Goal: Task Accomplishment & Management: Manage account settings

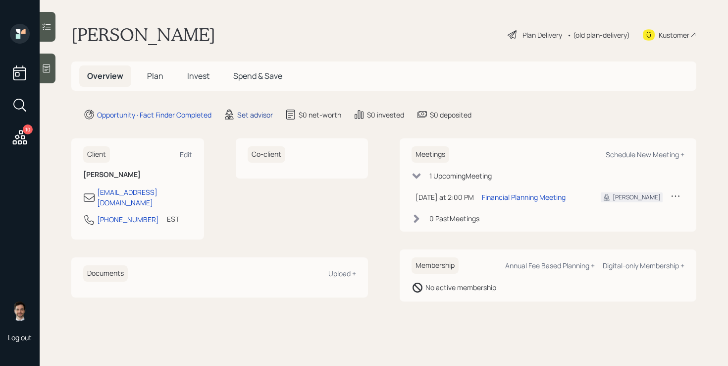
click at [247, 112] on div "Set advisor" at bounding box center [255, 115] width 36 height 10
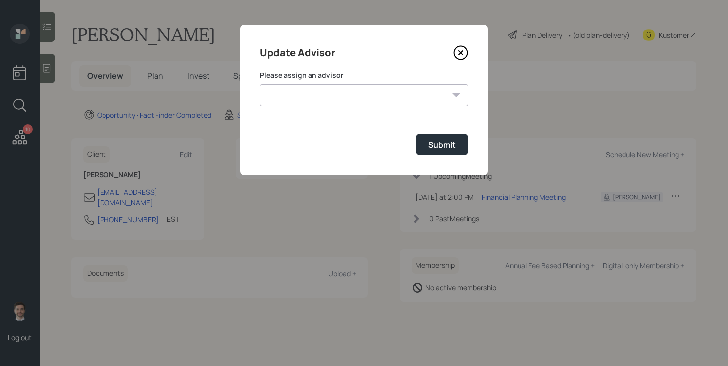
click at [349, 94] on select "[PERSON_NAME] [PERSON_NAME] [PERSON_NAME] [PERSON_NAME] End [PERSON_NAME] [PERS…" at bounding box center [364, 95] width 208 height 22
select select "ef6b64e1-8f62-4a74-b865-a7df4b35b836"
click at [260, 84] on select "[PERSON_NAME] [PERSON_NAME] [PERSON_NAME] [PERSON_NAME] End [PERSON_NAME] [PERS…" at bounding box center [364, 95] width 208 height 22
click at [428, 142] on button "Submit" at bounding box center [442, 144] width 52 height 21
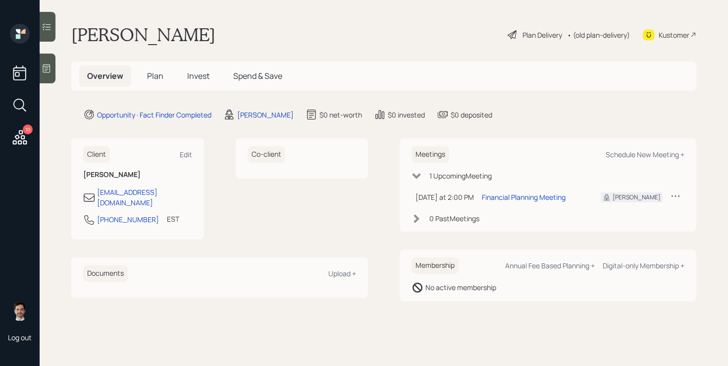
click at [156, 77] on span "Plan" at bounding box center [155, 75] width 16 height 11
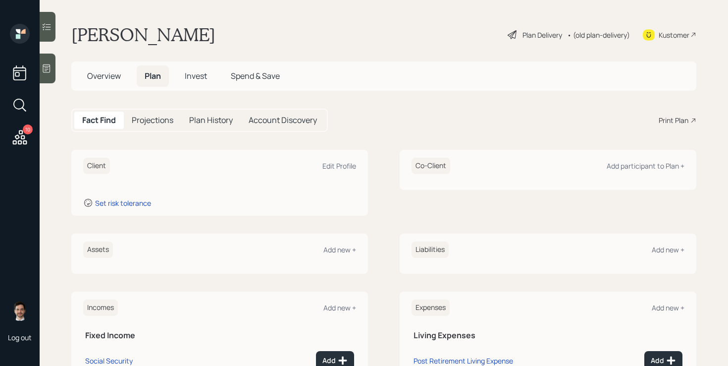
scroll to position [118, 0]
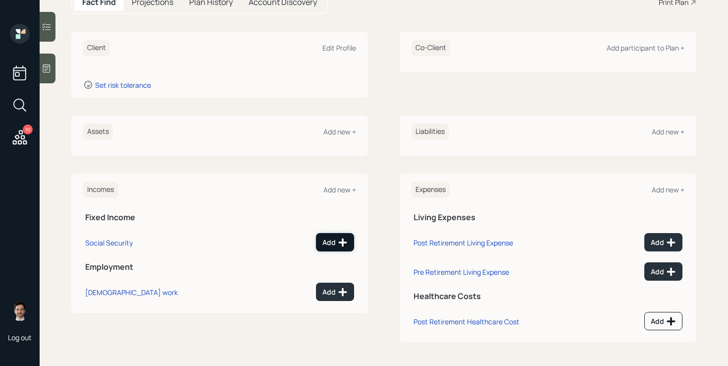
click at [343, 235] on button "Add" at bounding box center [335, 242] width 38 height 18
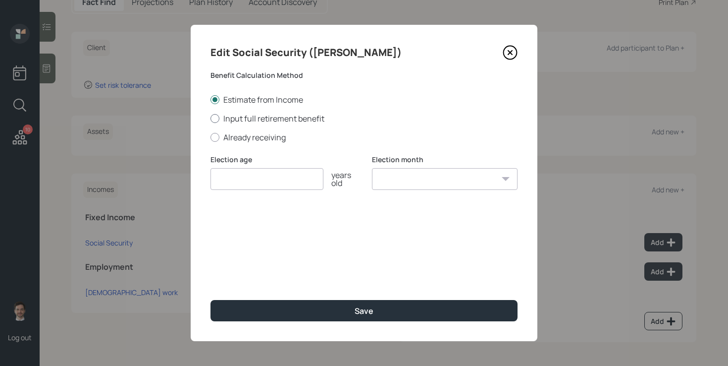
click at [272, 120] on label "Input full retirement benefit" at bounding box center [364, 118] width 307 height 11
click at [211, 118] on input "Input full retirement benefit" at bounding box center [210, 118] width 0 height 0
radio input "true"
click at [256, 174] on input "number" at bounding box center [267, 179] width 113 height 22
type input "67"
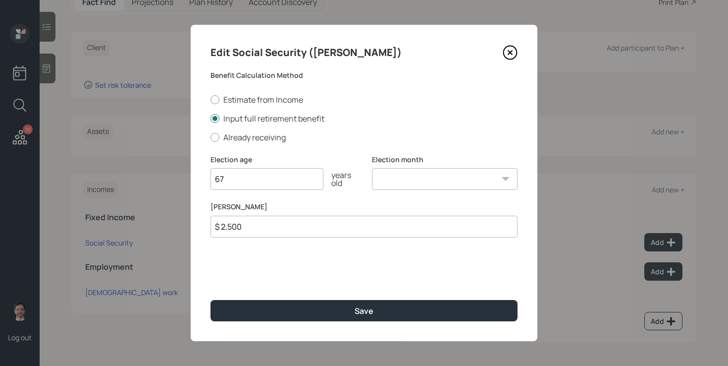
type input "$ 2,500"
click at [211, 300] on button "Save" at bounding box center [364, 310] width 307 height 21
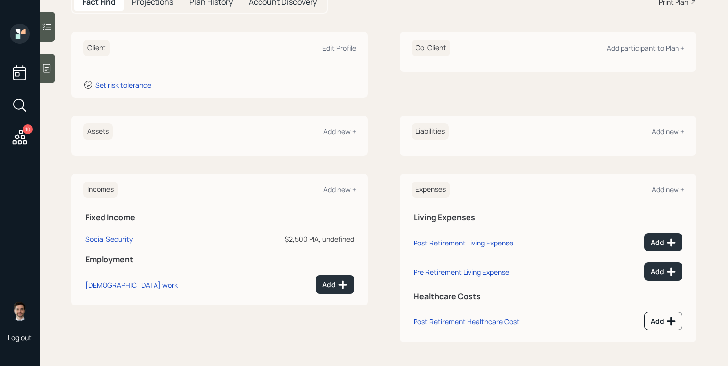
click at [326, 138] on div "Assets Add new +" at bounding box center [219, 131] width 273 height 16
click at [340, 132] on div "Add new +" at bounding box center [340, 131] width 33 height 9
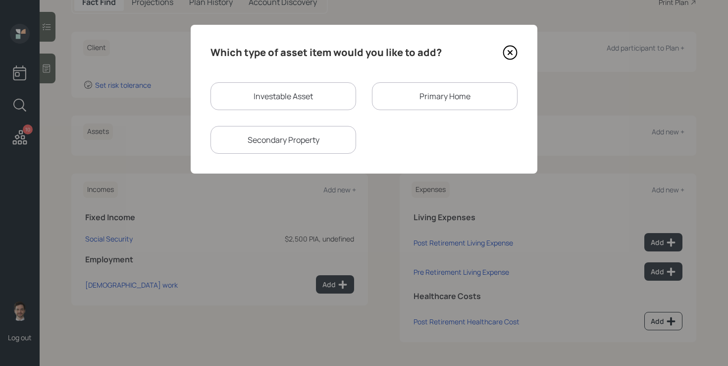
click at [312, 91] on div "Investable Asset" at bounding box center [284, 96] width 146 height 28
select select "taxable"
select select "balanced"
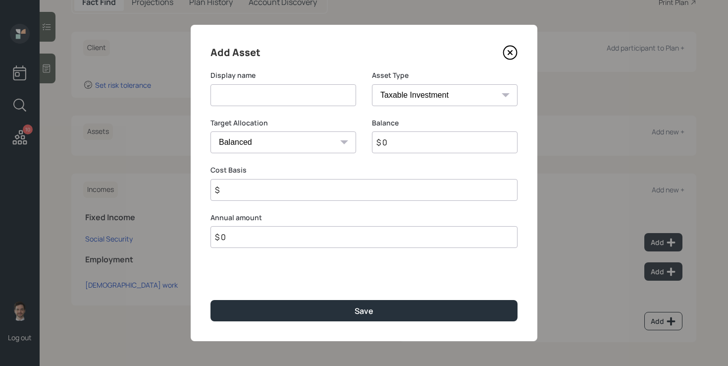
click at [300, 94] on input at bounding box center [284, 95] width 146 height 22
type input "F"
type input "Former 401k"
select select "ira"
type input "$"
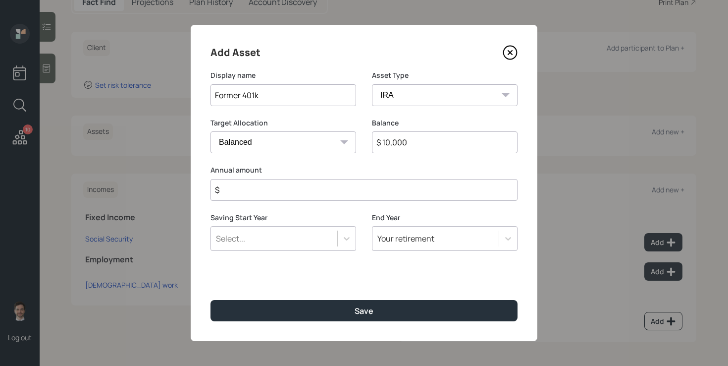
type input "$ 10,000"
type input "$ 0"
click at [211, 300] on button "Save" at bounding box center [364, 310] width 307 height 21
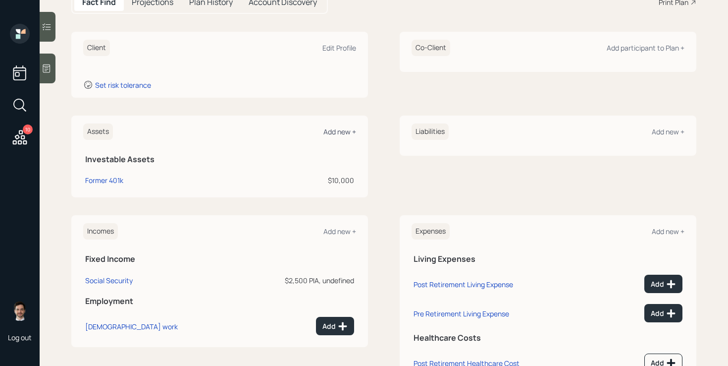
click at [339, 131] on div "Add new +" at bounding box center [340, 131] width 33 height 9
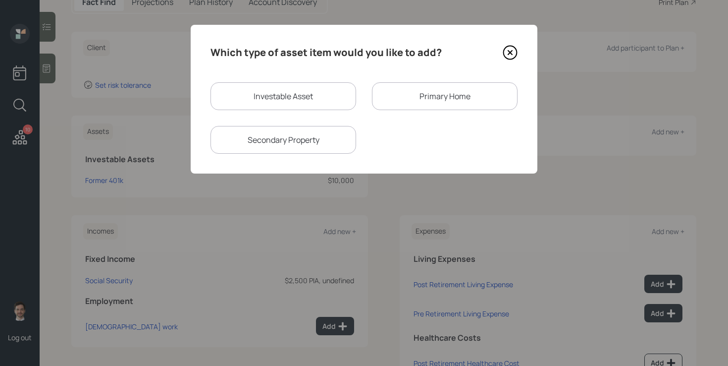
click at [267, 89] on div "Investable Asset" at bounding box center [284, 96] width 146 height 28
select select "taxable"
select select "balanced"
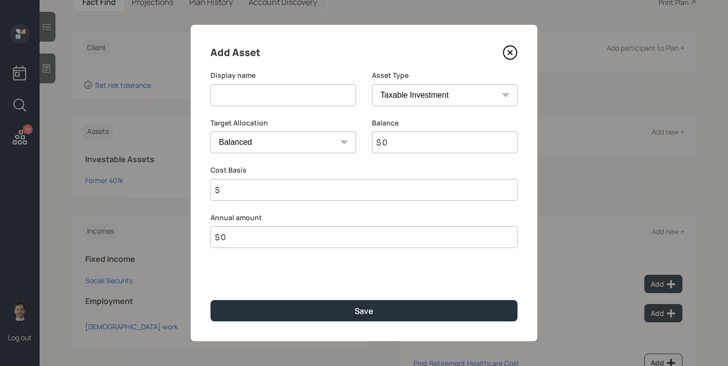
click at [267, 89] on input at bounding box center [284, 95] width 146 height 22
type input "CDs"
select select "uninvested"
type input "$ 2"
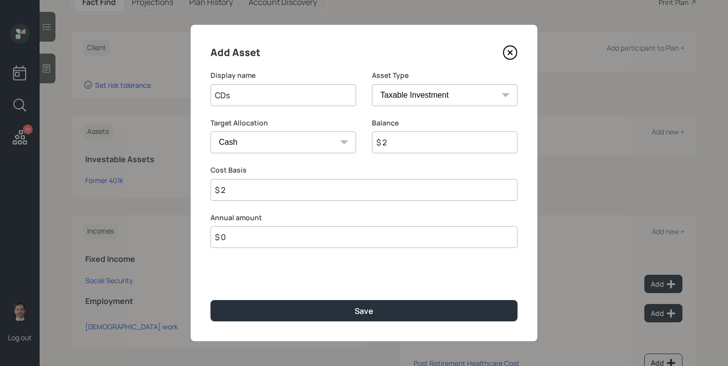
type input "$ 20"
type input "$ 200"
type input "$ 2,000"
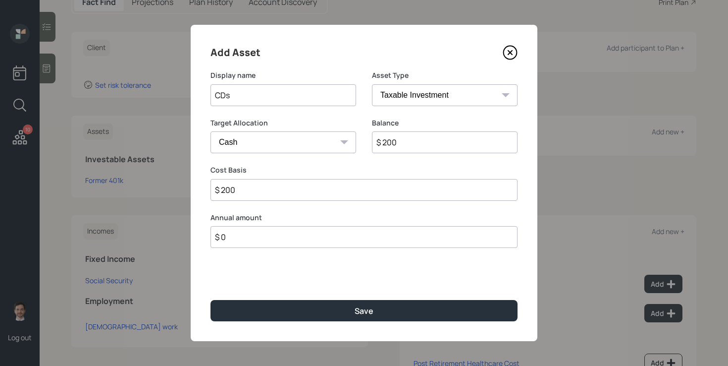
type input "$ 2,000"
type input "$ 20,000"
click at [211, 300] on button "Save" at bounding box center [364, 310] width 307 height 21
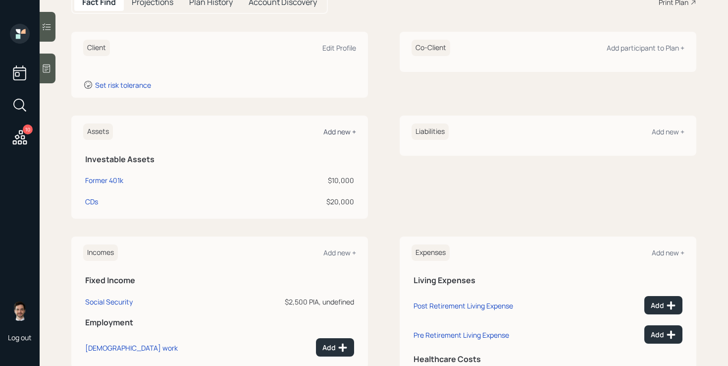
click at [345, 130] on div "Add new +" at bounding box center [340, 131] width 33 height 9
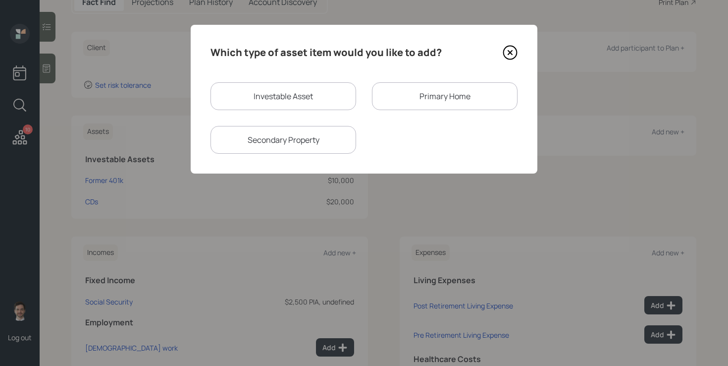
click at [308, 104] on div "Investable Asset" at bounding box center [284, 96] width 146 height 28
select select "taxable"
select select "balanced"
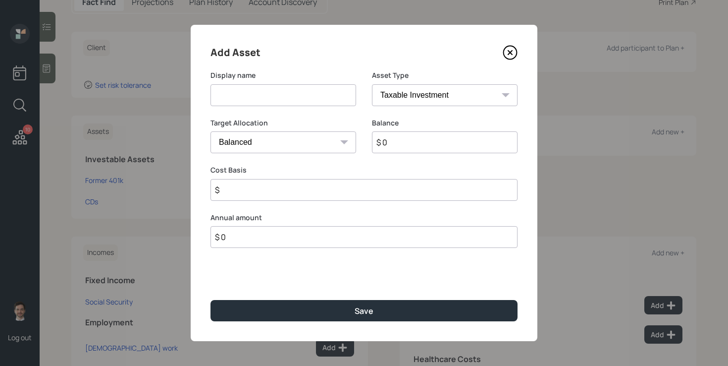
click at [303, 101] on input at bounding box center [284, 95] width 146 height 22
type input "Savings"
select select "emergency_fund"
type input "$ 20,000"
click at [211, 300] on button "Save" at bounding box center [364, 310] width 307 height 21
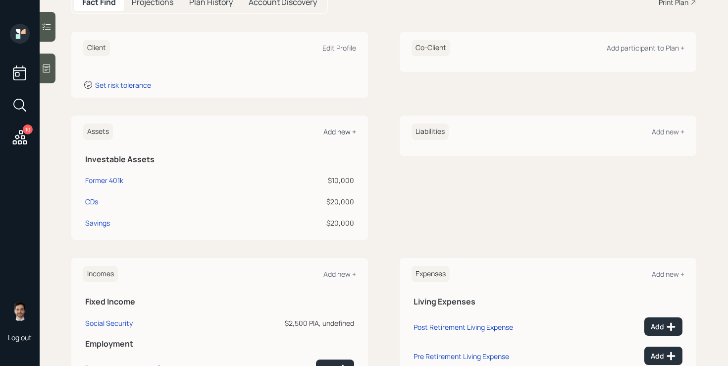
click at [346, 127] on div "Add new +" at bounding box center [340, 131] width 33 height 9
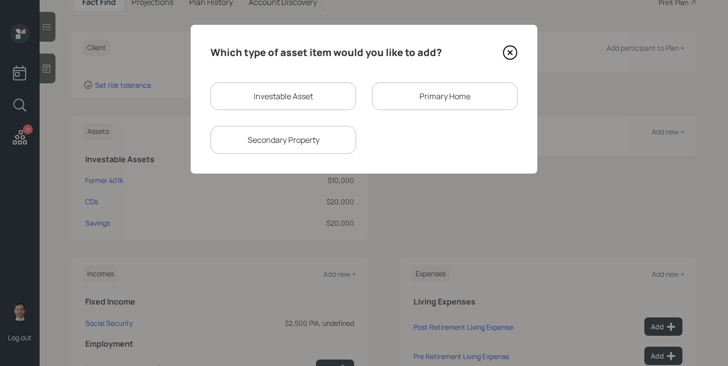
click at [329, 85] on div "Investable Asset" at bounding box center [284, 96] width 146 height 28
select select "taxable"
select select "balanced"
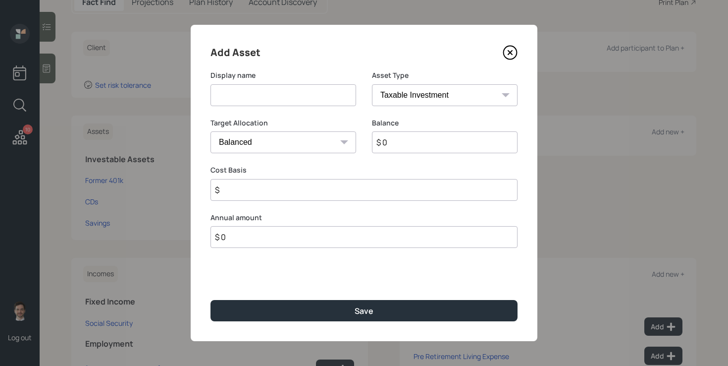
click at [304, 100] on input at bounding box center [284, 95] width 146 height 22
type input "Fidelity IRA"
type input "$ 63,000"
select select "ira"
type input "$ 0"
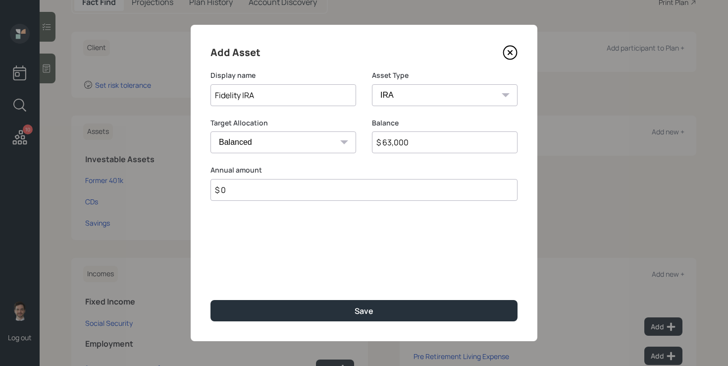
click at [211, 300] on button "Save" at bounding box center [364, 310] width 307 height 21
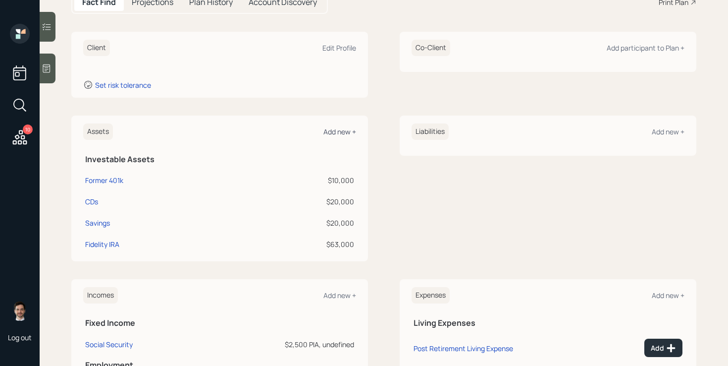
click at [338, 130] on div "Add new +" at bounding box center [340, 131] width 33 height 9
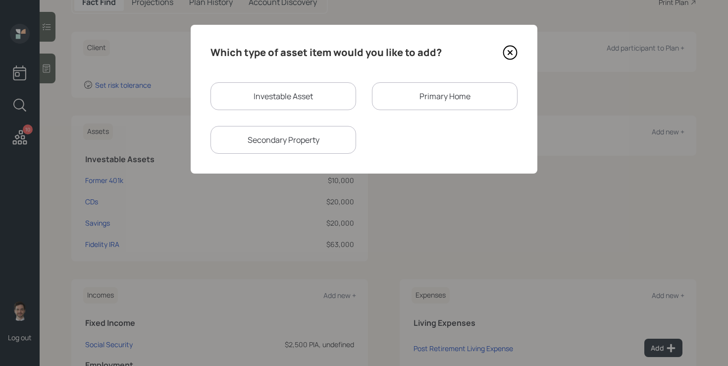
click at [431, 99] on div "Primary Home" at bounding box center [445, 96] width 146 height 28
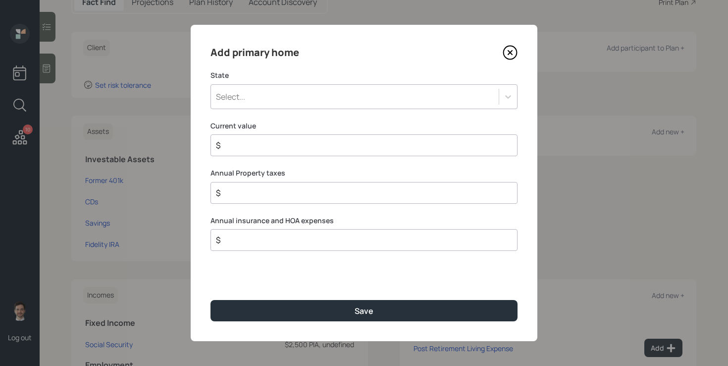
click at [330, 99] on div "Select..." at bounding box center [355, 96] width 288 height 17
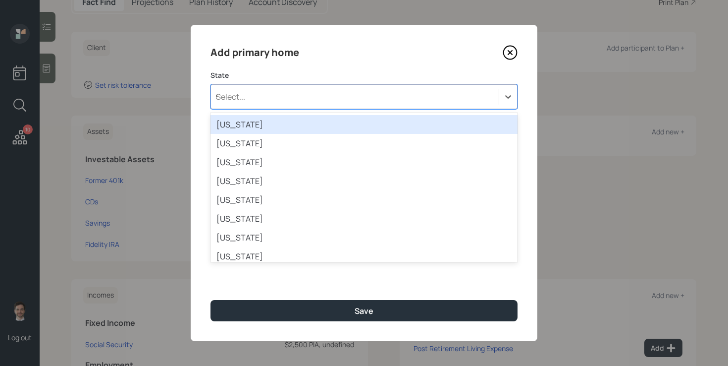
type input "vir"
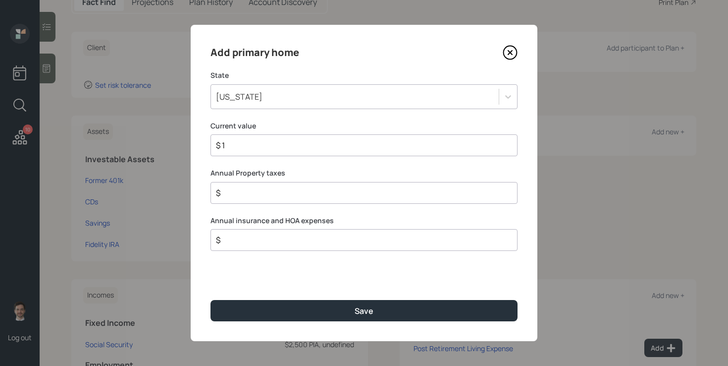
type input "$ 1"
click at [211, 300] on button "Save" at bounding box center [364, 310] width 307 height 21
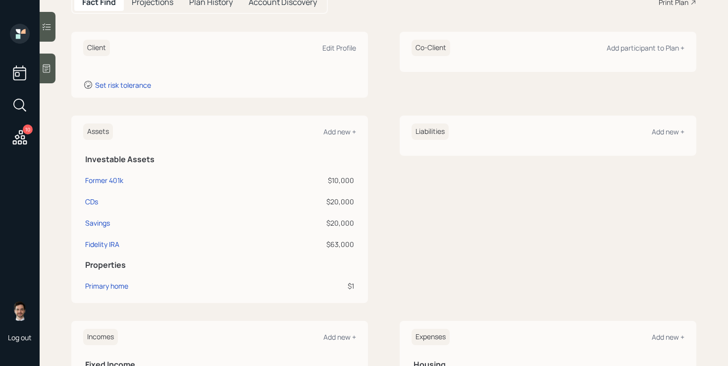
click at [676, 125] on div "Liabilities Add new +" at bounding box center [548, 131] width 273 height 16
click at [672, 129] on div "Add new +" at bounding box center [668, 131] width 33 height 9
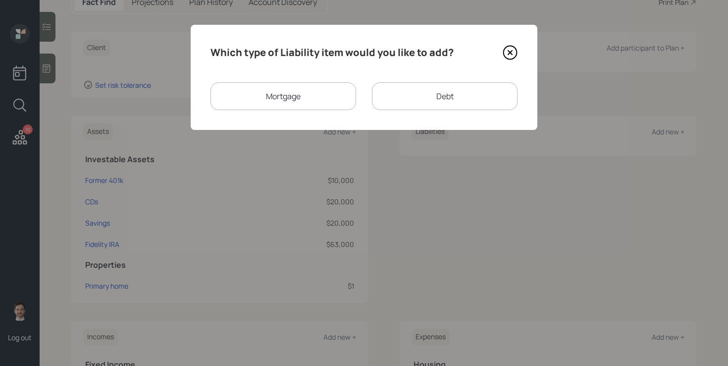
click at [305, 92] on div "Mortgage" at bounding box center [284, 96] width 146 height 28
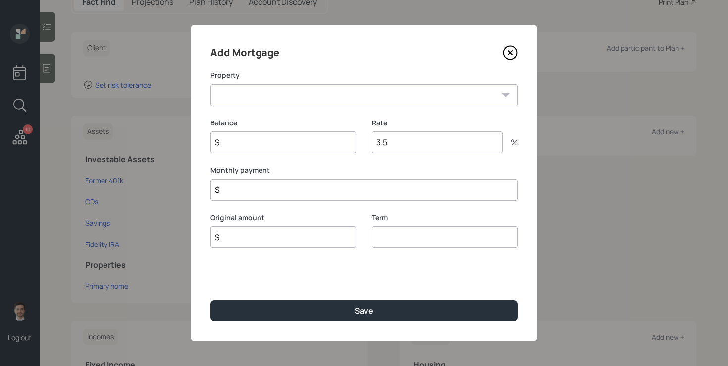
click at [297, 92] on select "VA Primary home" at bounding box center [364, 95] width 307 height 22
select select "bd2b4242-2e6c-4313-a515-62c8b97087d1"
click at [211, 84] on select "VA Primary home" at bounding box center [364, 95] width 307 height 22
click at [306, 187] on input "$" at bounding box center [364, 190] width 307 height 22
type input "$ 951"
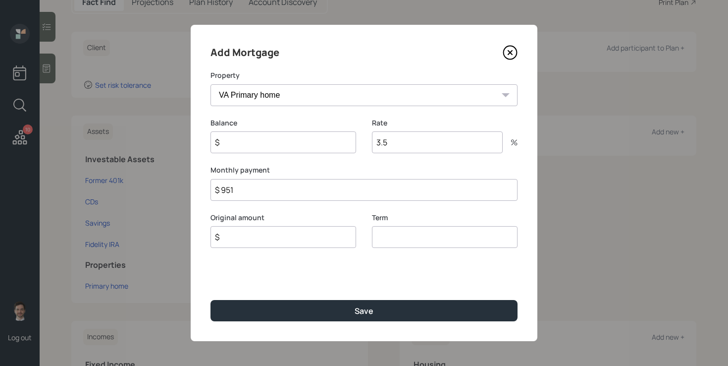
click at [337, 141] on input "$" at bounding box center [284, 142] width 146 height 22
type input "$ 1"
click at [297, 234] on input "$" at bounding box center [284, 237] width 146 height 22
type input "$ 1"
type input "30"
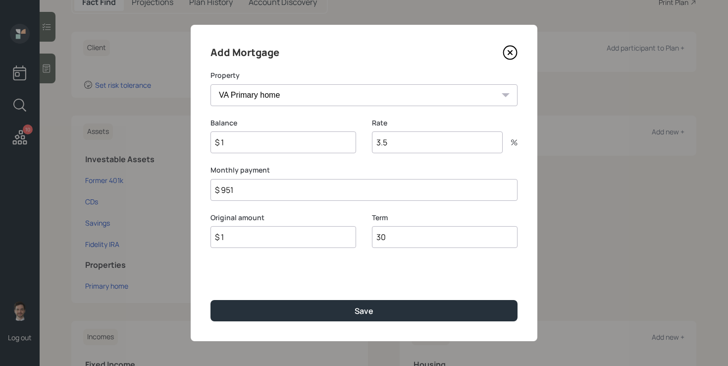
click at [211, 300] on button "Save" at bounding box center [364, 310] width 307 height 21
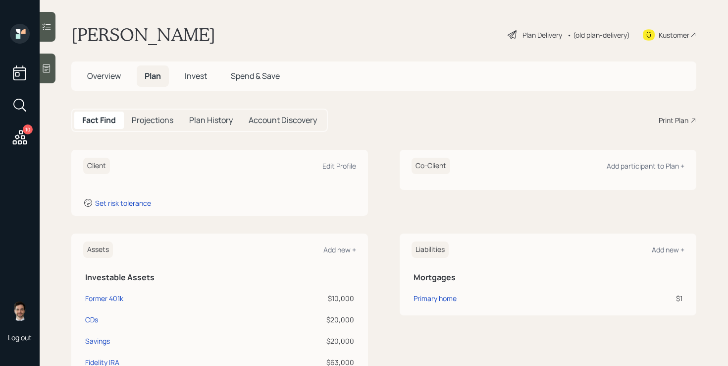
click at [370, 177] on div "Client Edit Profile Set risk tolerance Co-Client Add participant to Plan +" at bounding box center [383, 183] width 625 height 66
click at [23, 133] on icon at bounding box center [20, 137] width 18 height 18
click at [303, 43] on div "[PERSON_NAME] Plan Delivery • (old plan-delivery) Kustomer" at bounding box center [383, 35] width 625 height 22
click at [388, 203] on div "Client Edit Profile Set risk tolerance Co-Client Add participant to Plan +" at bounding box center [383, 183] width 625 height 66
click at [332, 167] on div "Edit Profile" at bounding box center [340, 165] width 34 height 9
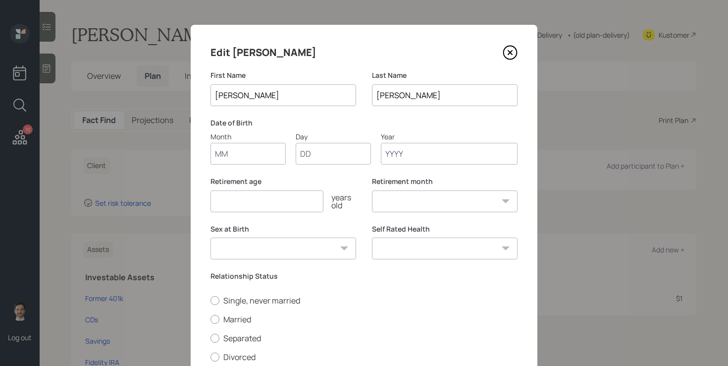
click at [249, 151] on input "Month" at bounding box center [248, 154] width 75 height 22
click at [247, 155] on input "Month" at bounding box center [248, 154] width 75 height 22
click at [269, 87] on input "[PERSON_NAME]" at bounding box center [284, 95] width 146 height 22
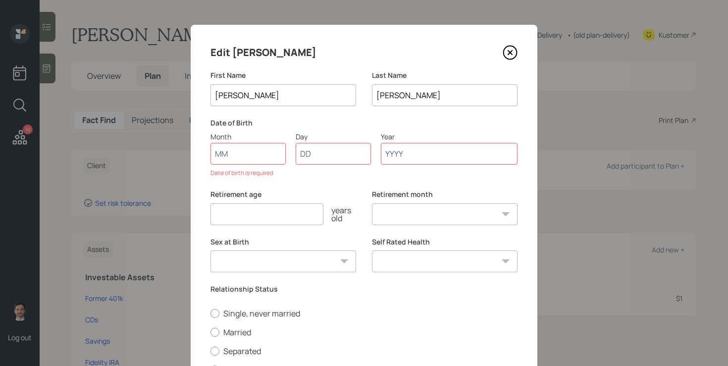
drag, startPoint x: 261, startPoint y: 94, endPoint x: 270, endPoint y: 67, distance: 28.8
click at [261, 94] on input "[PERSON_NAME]" at bounding box center [284, 95] width 146 height 22
type input "[PERSON_NAME]"
type input "09"
type input "24"
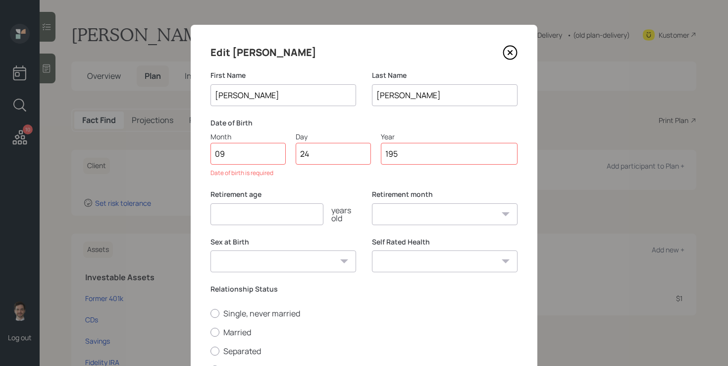
type input "1957"
select select "9"
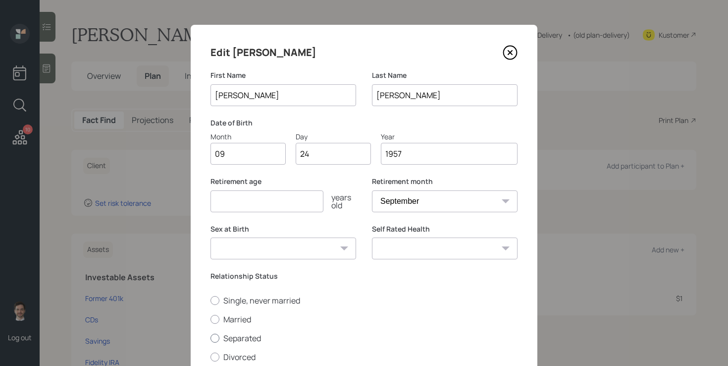
scroll to position [73, 0]
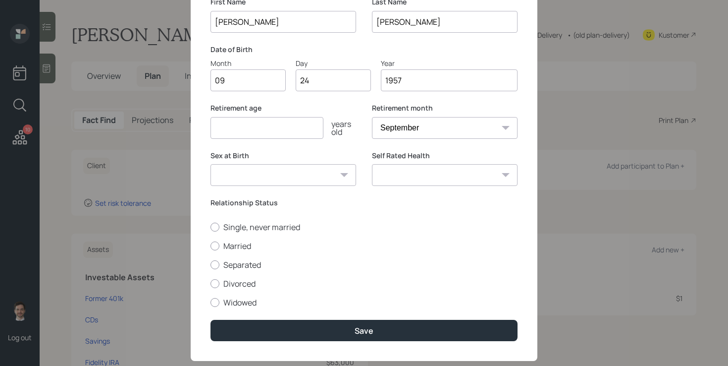
type input "1957"
click at [302, 133] on input "number" at bounding box center [267, 128] width 113 height 22
type input "65"
click at [243, 246] on label "Married" at bounding box center [364, 245] width 307 height 11
click at [211, 246] on input "Married" at bounding box center [210, 245] width 0 height 0
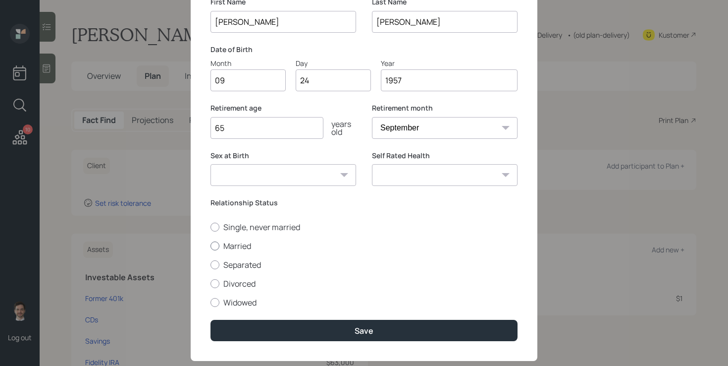
radio input "true"
click at [434, 182] on select "Excellent Very Good Good Fair Poor" at bounding box center [445, 175] width 146 height 22
select select "very_good"
click at [372, 164] on select "Excellent Very Good Good Fair Poor" at bounding box center [445, 175] width 146 height 22
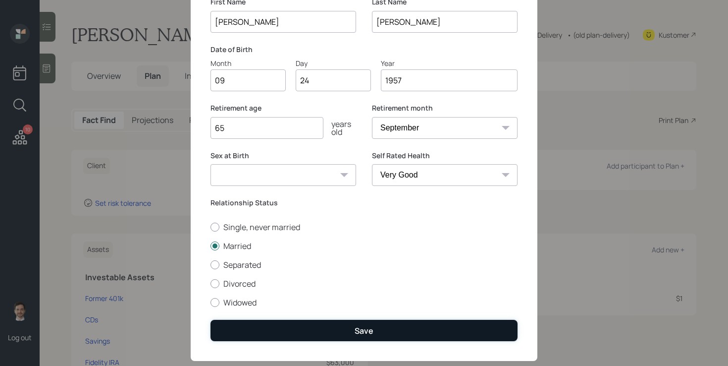
click at [292, 333] on button "Save" at bounding box center [364, 330] width 307 height 21
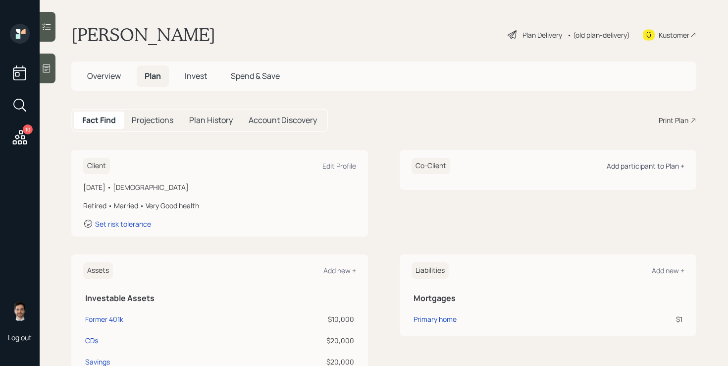
click at [646, 166] on div "Add participant to Plan +" at bounding box center [646, 165] width 78 height 9
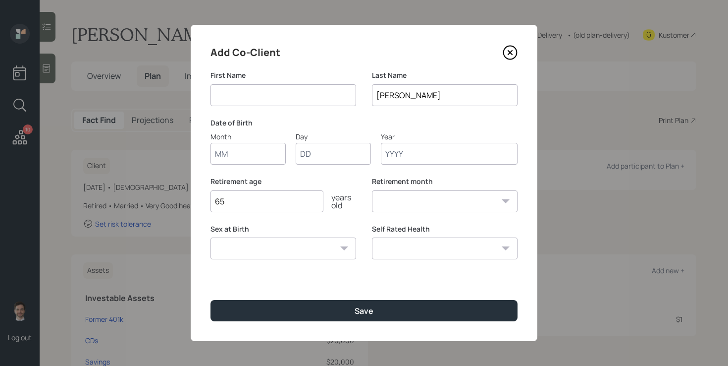
click at [285, 99] on input at bounding box center [284, 95] width 146 height 22
type input "[PERSON_NAME]"
type input "03"
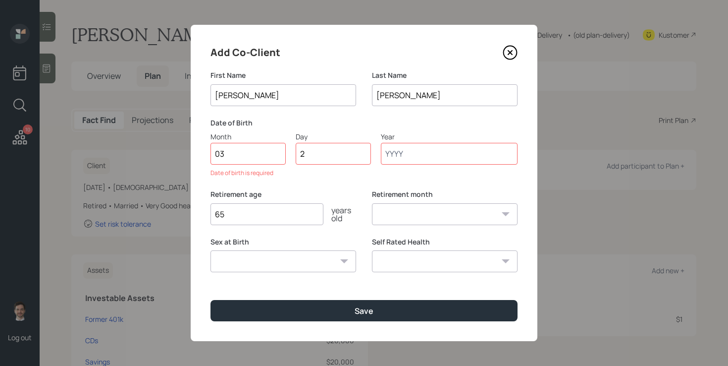
type input "21"
type input "1964"
select select "3"
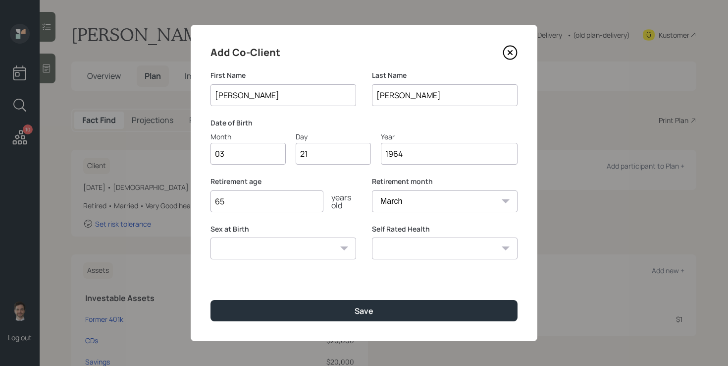
type input "1964"
click at [424, 254] on select "Excellent Very Good Good Fair Poor" at bounding box center [445, 248] width 146 height 22
select select "very_good"
click at [372, 237] on select "Excellent Very Good Good Fair Poor" at bounding box center [445, 248] width 146 height 22
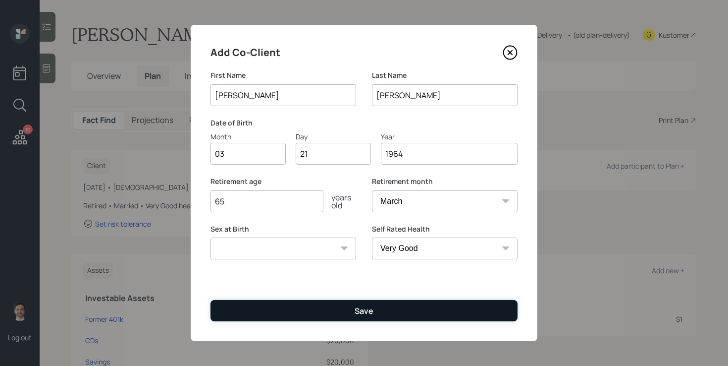
click at [336, 305] on button "Save" at bounding box center [364, 310] width 307 height 21
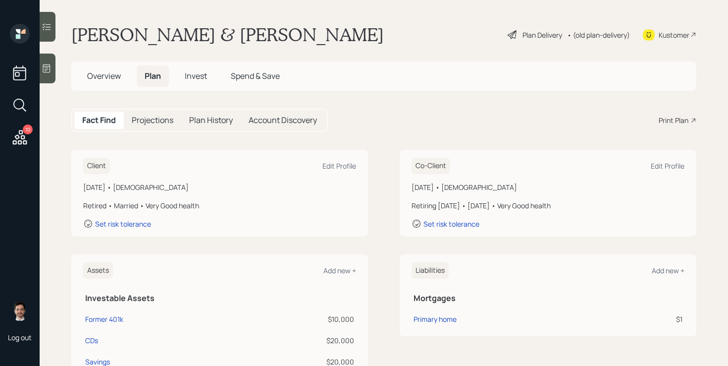
click at [544, 37] on div "Plan Delivery" at bounding box center [543, 35] width 40 height 10
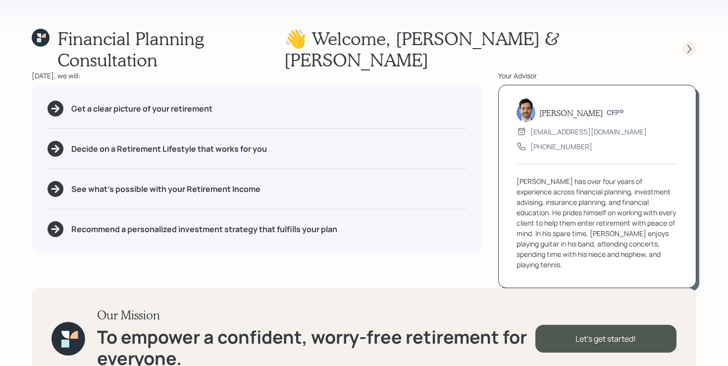
click at [683, 42] on div at bounding box center [681, 49] width 32 height 14
click at [688, 45] on icon at bounding box center [690, 49] width 4 height 8
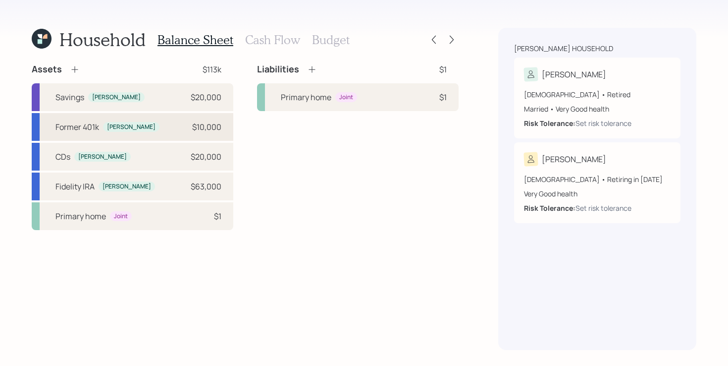
click at [147, 128] on div "Former 401k [PERSON_NAME] $10,000" at bounding box center [133, 127] width 202 height 28
select select "ira"
select select "balanced"
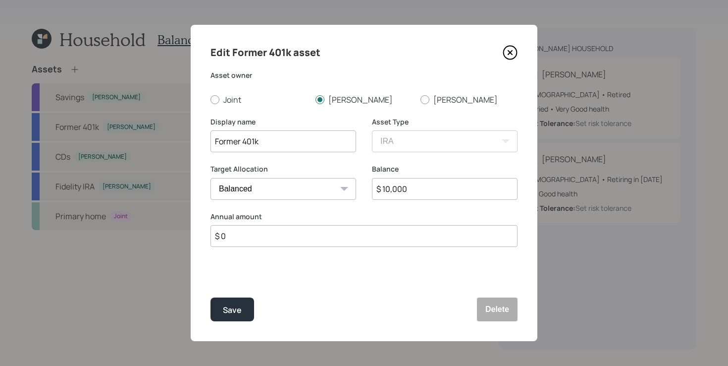
click at [289, 147] on input "Former 401k" at bounding box center [284, 141] width 146 height 22
drag, startPoint x: 289, startPoint y: 147, endPoint x: 103, endPoint y: 140, distance: 186.9
click at [103, 140] on div "Edit Former 401k asset Asset owner Joint [PERSON_NAME] [PERSON_NAME] Display na…" at bounding box center [364, 183] width 728 height 366
click at [241, 316] on button "Save" at bounding box center [233, 309] width 44 height 24
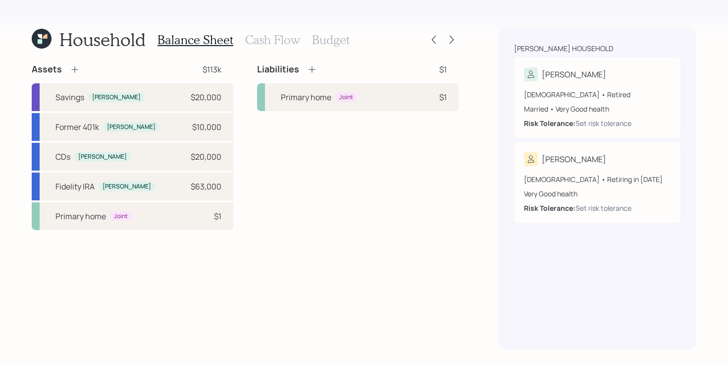
click at [164, 269] on div "Assets $113k Savings [PERSON_NAME] $20,000 Former 401k [PERSON_NAME] $10,000 CD…" at bounding box center [245, 206] width 427 height 286
click at [167, 273] on div "Assets $113k Savings [PERSON_NAME] $20,000 Former 401k [PERSON_NAME] $10,000 CD…" at bounding box center [245, 206] width 427 height 286
click at [160, 157] on div "CDs [PERSON_NAME] $20,000" at bounding box center [133, 157] width 202 height 28
select select "taxable"
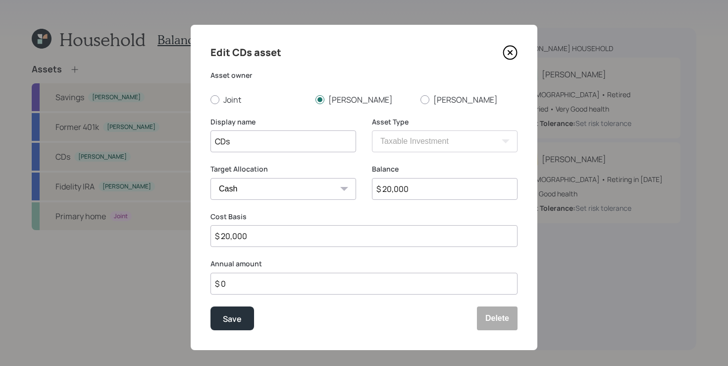
click at [267, 143] on input "CDs" at bounding box center [284, 141] width 146 height 22
type input "CDs (5-8)"
click at [211, 306] on button "Save" at bounding box center [233, 318] width 44 height 24
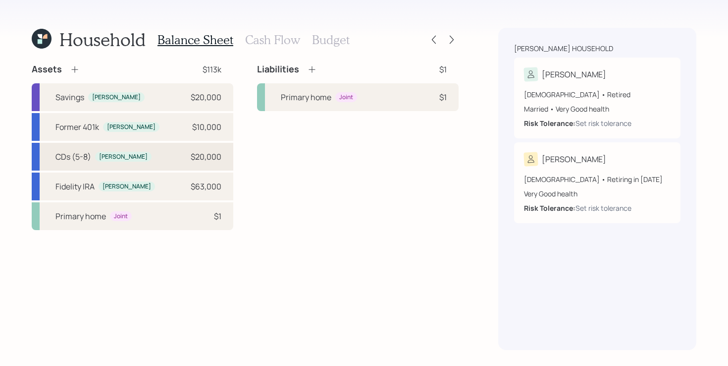
click at [170, 159] on div "CDs (5-8) [PERSON_NAME] $20,000" at bounding box center [133, 157] width 202 height 28
select select "taxable"
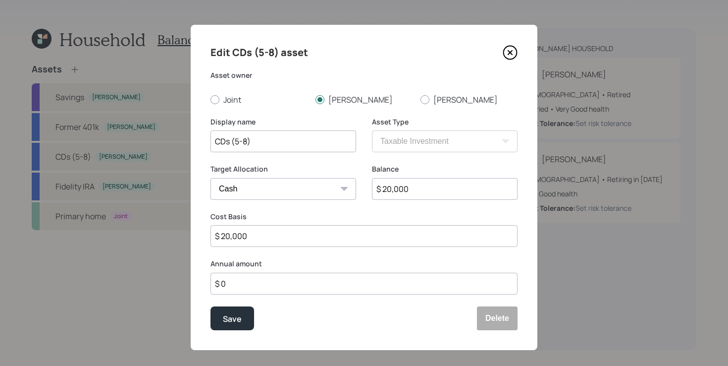
click at [331, 144] on input "CDs (5-8)" at bounding box center [284, 141] width 146 height 22
type input "CDs (5-8) (4-6 months)"
click at [243, 324] on button "Save" at bounding box center [233, 318] width 44 height 24
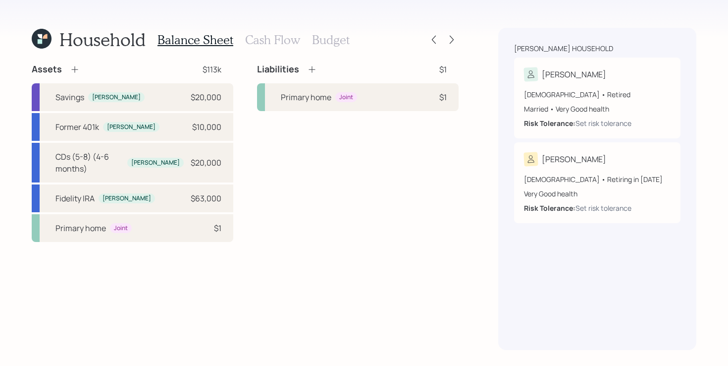
click at [305, 225] on div "Liabilities $1 Primary home Joint $1" at bounding box center [358, 152] width 202 height 178
click at [141, 184] on div "Fidelity [PERSON_NAME] [PERSON_NAME] $63,000" at bounding box center [133, 198] width 202 height 28
select select "ira"
select select "balanced"
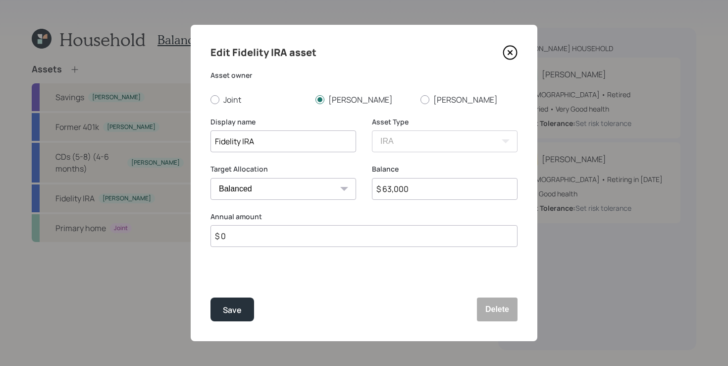
click at [417, 196] on input "$ 63,000" at bounding box center [445, 189] width 146 height 22
type input "$ 40,000"
click at [234, 311] on div "Save" at bounding box center [232, 309] width 19 height 13
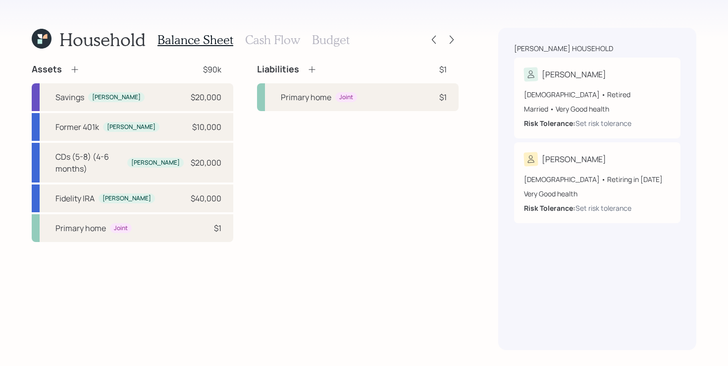
click at [76, 69] on icon at bounding box center [75, 69] width 10 height 10
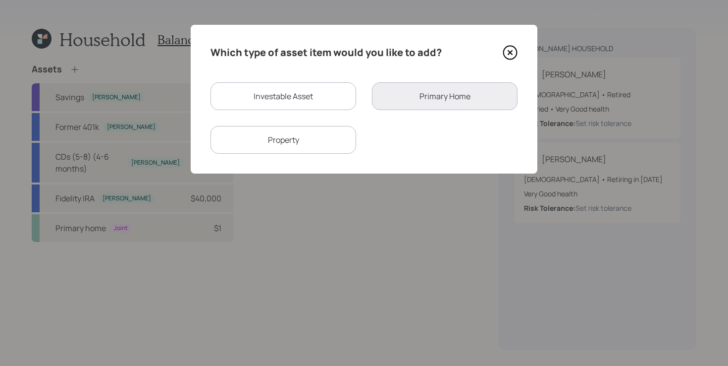
click at [272, 97] on div "Investable Asset" at bounding box center [284, 96] width 146 height 28
select select "taxable"
select select "balanced"
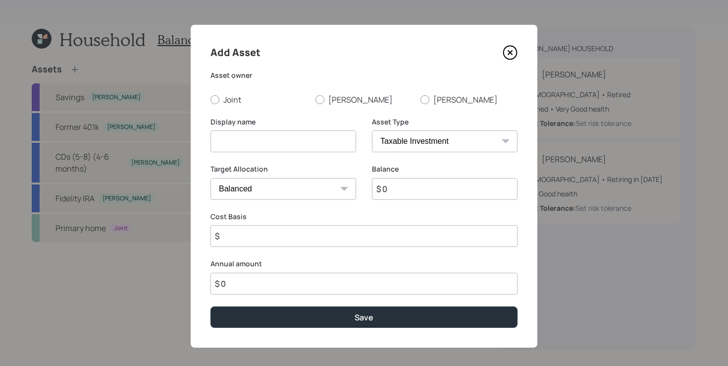
click at [270, 136] on input at bounding box center [284, 141] width 146 height 22
type input "Fidelity Brokerage"
type input "$ 23,000"
type input "$ 20,000"
click at [332, 100] on label "[PERSON_NAME]" at bounding box center [364, 99] width 97 height 11
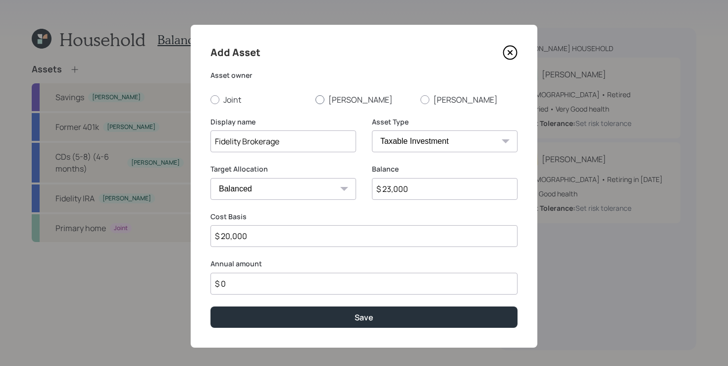
click at [316, 100] on input "[PERSON_NAME]" at bounding box center [315, 99] width 0 height 0
radio input "true"
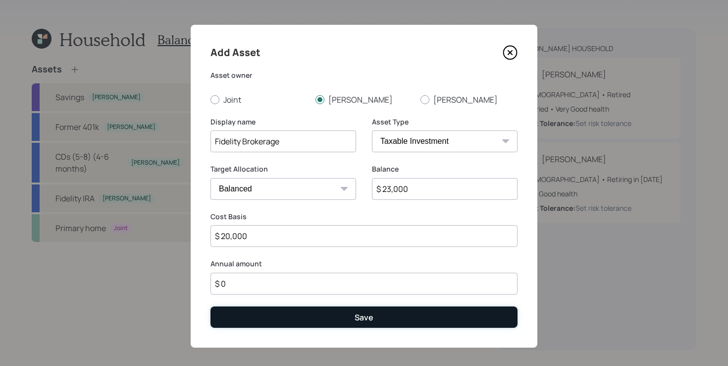
click at [293, 324] on button "Save" at bounding box center [364, 316] width 307 height 21
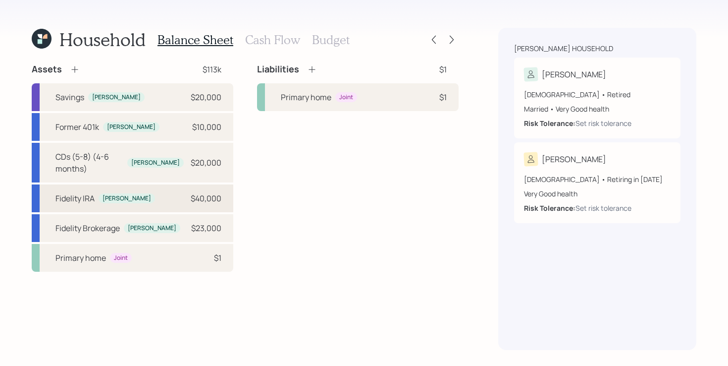
click at [166, 189] on div "Fidelity [PERSON_NAME] [PERSON_NAME] $40,000" at bounding box center [133, 198] width 202 height 28
select select "ira"
select select "balanced"
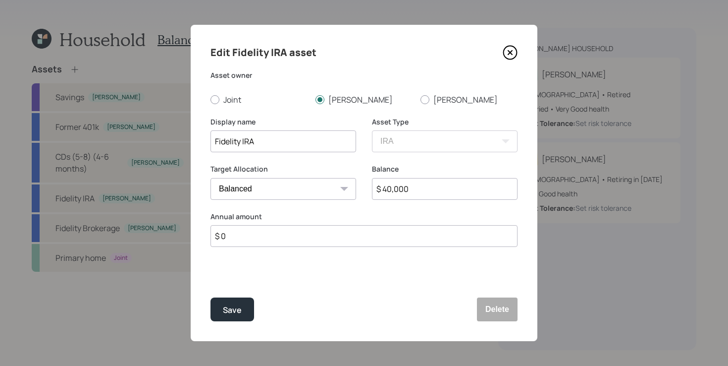
click at [324, 146] on input "Fidelity IRA" at bounding box center [284, 141] width 146 height 22
type input "Fidelity IRA (cash)"
click at [211, 297] on button "Save" at bounding box center [233, 309] width 44 height 24
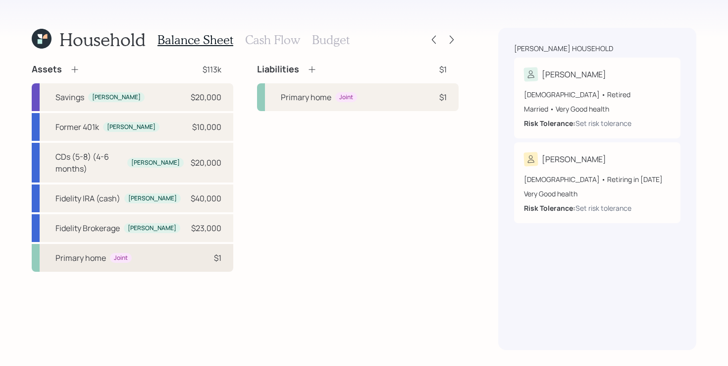
click at [165, 252] on div "Primary home Joint $1" at bounding box center [133, 258] width 202 height 28
click at [159, 247] on div "Primary home Joint $1" at bounding box center [133, 258] width 202 height 28
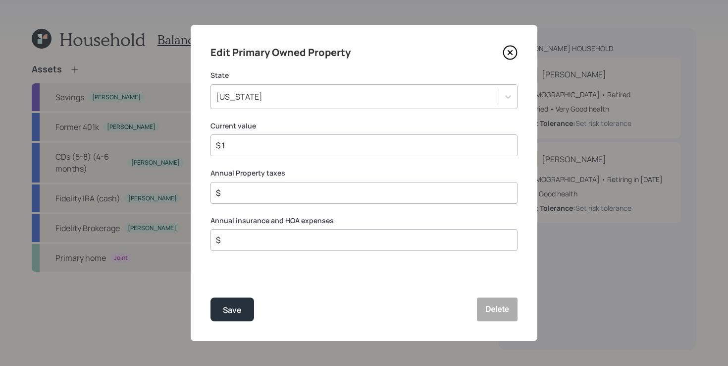
click at [311, 147] on input "$ 1" at bounding box center [360, 145] width 290 height 12
click at [306, 147] on input "$ 1" at bounding box center [360, 145] width 290 height 12
type input "$ 300,000"
type input "$ 500"
click at [293, 245] on input "$" at bounding box center [360, 240] width 290 height 12
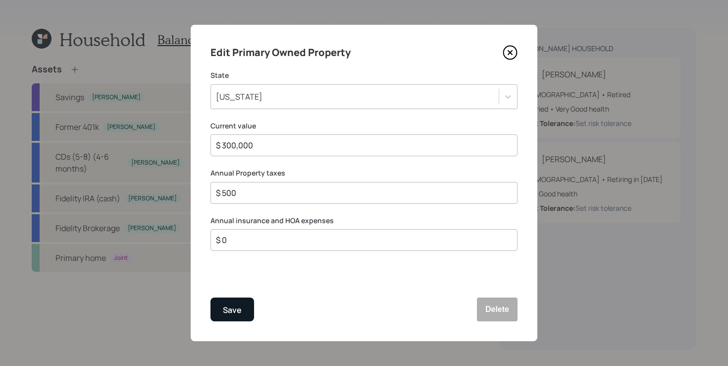
type input "$ 0"
click at [230, 302] on button "Save" at bounding box center [233, 309] width 44 height 24
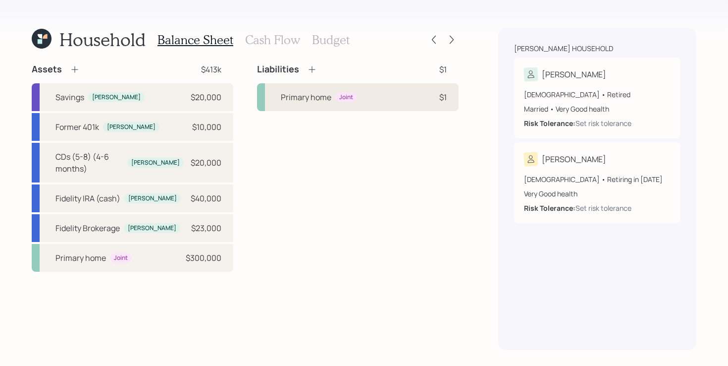
click at [414, 104] on div "Primary home Joint $1" at bounding box center [358, 97] width 202 height 28
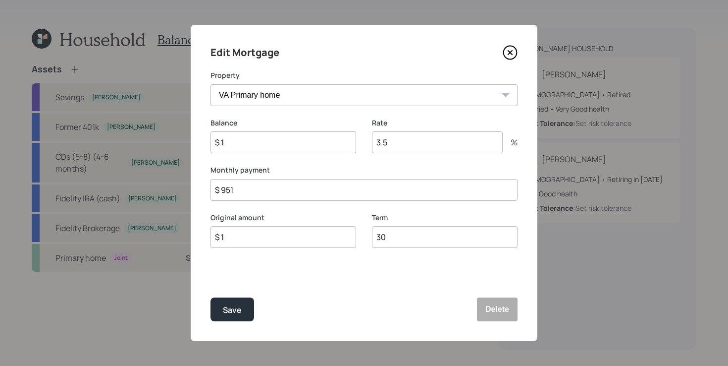
click at [296, 142] on input "$ 1" at bounding box center [284, 142] width 146 height 22
type input "$ 40,000"
click at [270, 191] on input "$ 951" at bounding box center [364, 190] width 307 height 22
type input "$ 910"
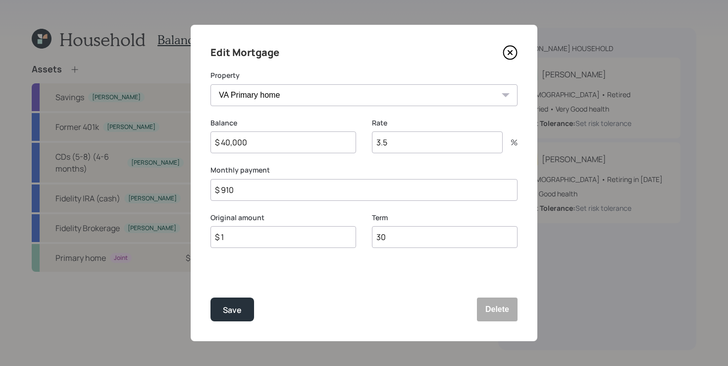
click at [278, 233] on input "$ 1" at bounding box center [284, 237] width 146 height 22
type input "$ 40,000"
type input "3"
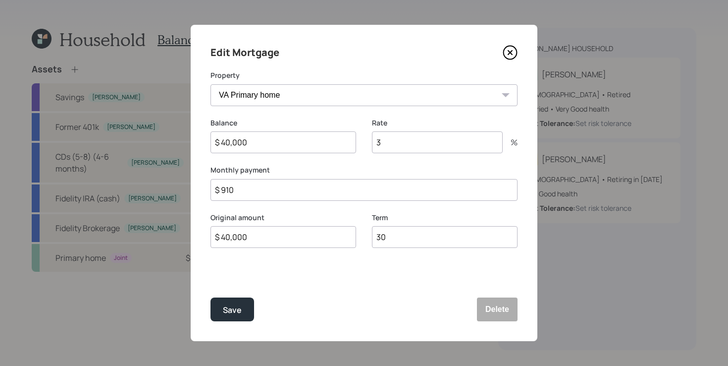
click at [211, 297] on button "Save" at bounding box center [233, 309] width 44 height 24
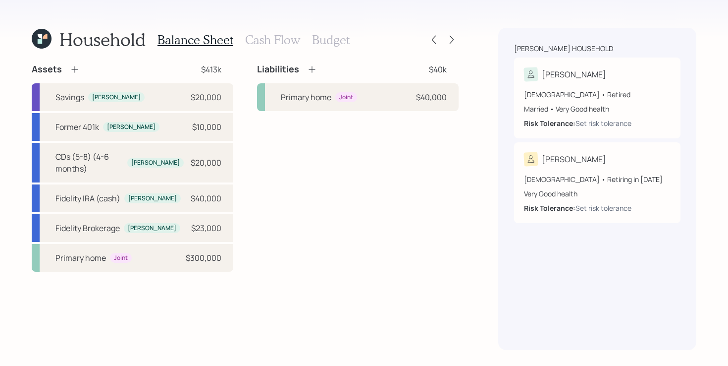
click at [324, 246] on div "Liabilities $40k Primary home Joint $40,000" at bounding box center [358, 167] width 202 height 208
click at [151, 246] on div "Primary home Joint $300,000" at bounding box center [133, 258] width 202 height 28
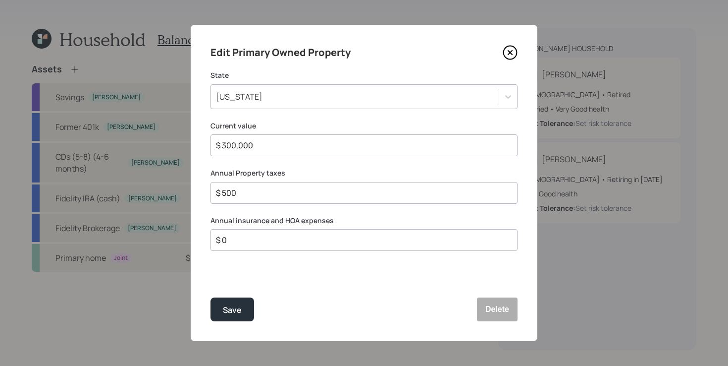
click at [317, 238] on input "$ 0" at bounding box center [360, 240] width 290 height 12
type input "$ 2,069"
click at [285, 194] on input "$ 500" at bounding box center [360, 193] width 290 height 12
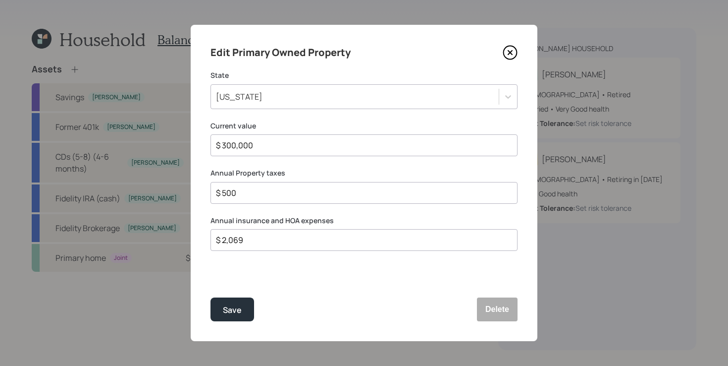
click at [285, 194] on input "$ 500" at bounding box center [360, 193] width 290 height 12
click at [231, 305] on div "Save" at bounding box center [232, 309] width 19 height 13
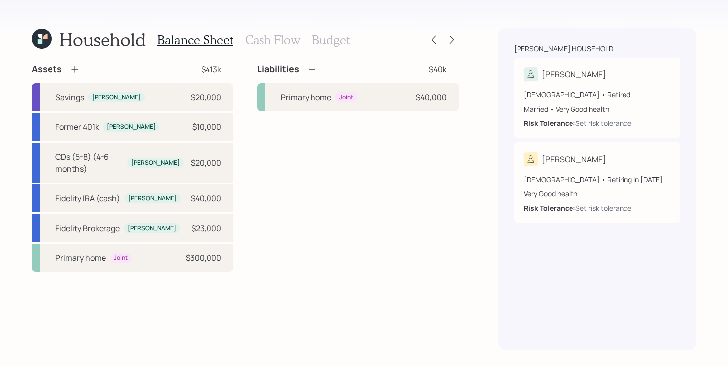
click at [292, 238] on div "Liabilities $40k Primary home Joint $40,000" at bounding box center [358, 167] width 202 height 208
click at [282, 156] on div "Liabilities $40k Primary home Joint $40,000" at bounding box center [358, 167] width 202 height 208
click at [273, 41] on h3 "Cash Flow" at bounding box center [272, 40] width 55 height 14
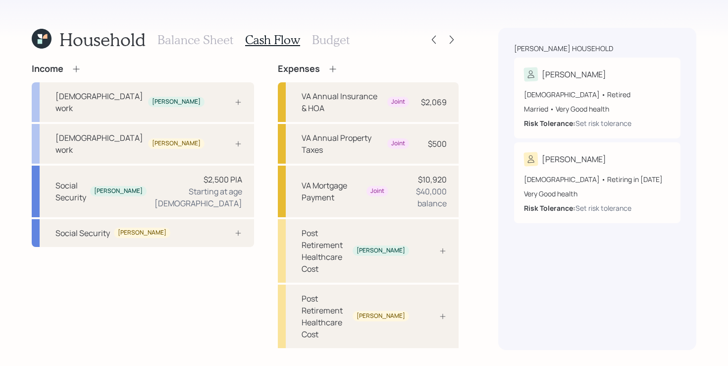
click at [199, 35] on h3 "Balance Sheet" at bounding box center [196, 40] width 76 height 14
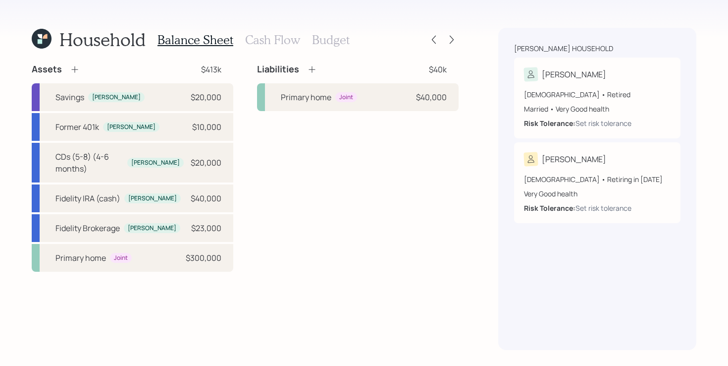
click at [312, 66] on icon at bounding box center [312, 69] width 6 height 6
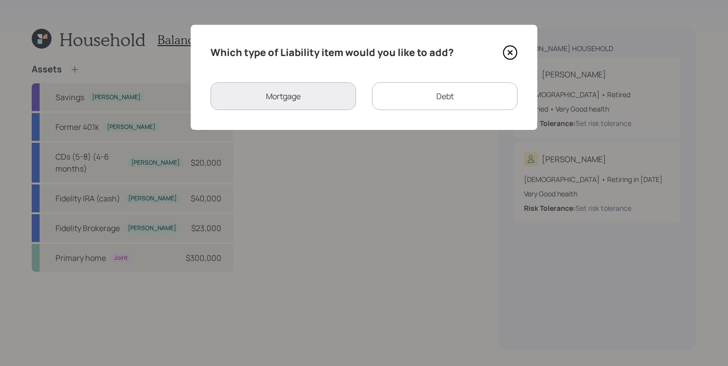
click at [411, 101] on div "Debt" at bounding box center [445, 96] width 146 height 28
select select "credit_card"
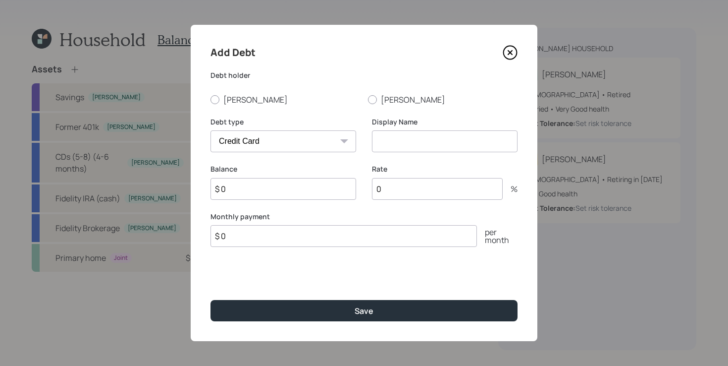
click at [226, 107] on div "Add Debt Debt [PERSON_NAME] [PERSON_NAME] Debt type Car Credit Card Medical Stu…" at bounding box center [364, 183] width 347 height 316
click at [228, 99] on label "[PERSON_NAME]" at bounding box center [286, 99] width 150 height 11
click at [211, 99] on input "[PERSON_NAME]" at bounding box center [210, 99] width 0 height 0
radio input "true"
click at [255, 140] on select "Car Credit Card Medical Student Other" at bounding box center [284, 141] width 146 height 22
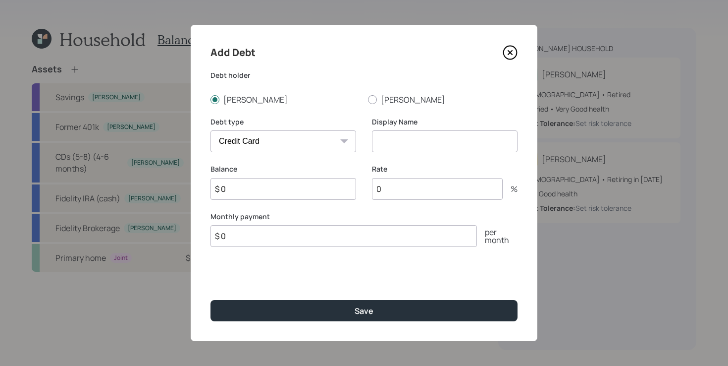
select select "car"
click at [211, 130] on select "Car Credit Card Medical Student Other" at bounding box center [284, 141] width 146 height 22
click at [420, 141] on input at bounding box center [445, 141] width 146 height 22
type input "Car Loan"
type input "$ 318"
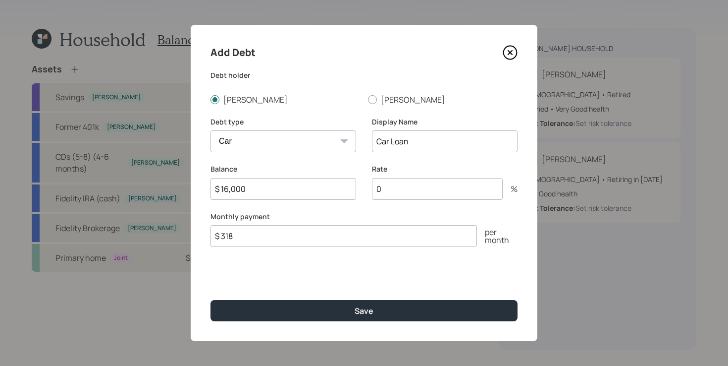
type input "$ 16,000"
type input "8"
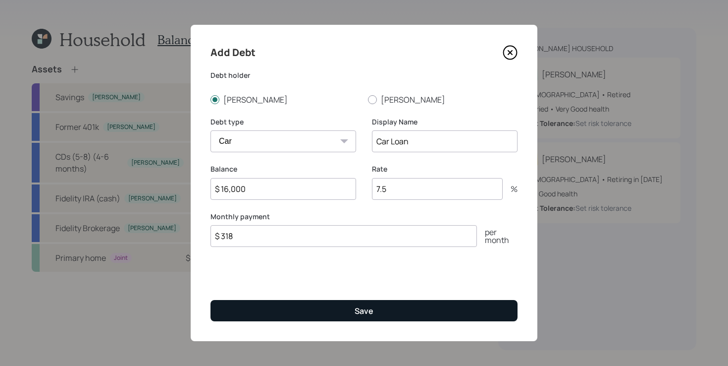
type input "7.5"
click at [292, 314] on button "Save" at bounding box center [364, 310] width 307 height 21
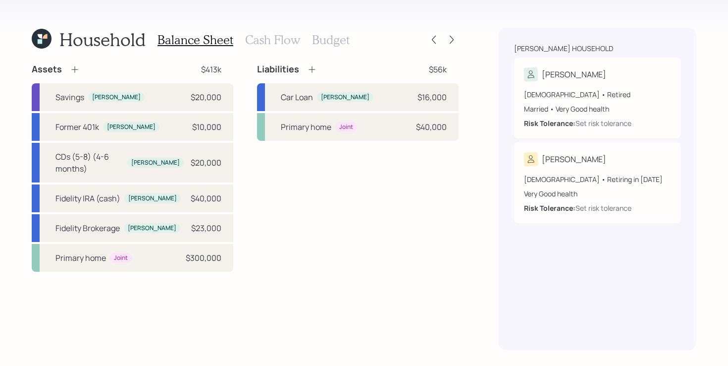
click at [251, 134] on div "Assets $413k Savings [PERSON_NAME] $20,000 Former 401k [PERSON_NAME] $10,000 CD…" at bounding box center [245, 167] width 427 height 208
click at [269, 42] on h3 "Cash Flow" at bounding box center [272, 40] width 55 height 14
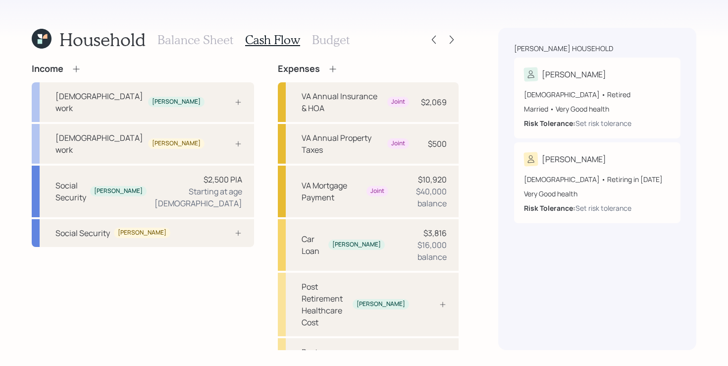
click at [180, 285] on div "Income [DEMOGRAPHIC_DATA] work [PERSON_NAME] [DEMOGRAPHIC_DATA] work [PERSON_NA…" at bounding box center [143, 273] width 222 height 421
click at [242, 94] on div "Income [DEMOGRAPHIC_DATA] work [PERSON_NAME] [DEMOGRAPHIC_DATA] work [PERSON_NA…" at bounding box center [245, 273] width 427 height 421
click at [192, 41] on h3 "Balance Sheet" at bounding box center [196, 40] width 76 height 14
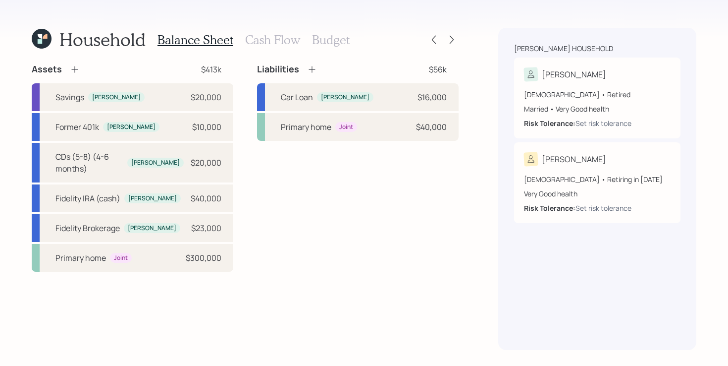
click at [38, 36] on icon at bounding box center [42, 39] width 20 height 20
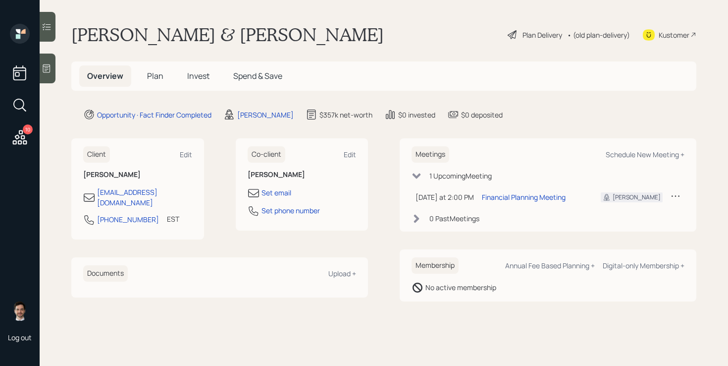
click at [147, 70] on span "Plan" at bounding box center [155, 75] width 16 height 11
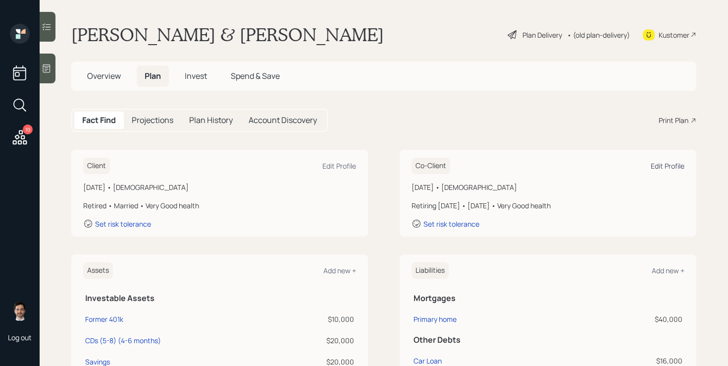
click at [668, 167] on div "Edit Profile" at bounding box center [668, 165] width 34 height 9
select select "3"
select select "very_good"
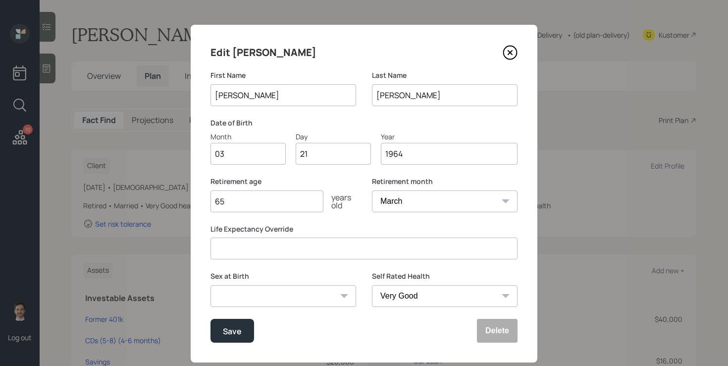
click at [285, 201] on input "65" at bounding box center [267, 201] width 113 height 22
click at [512, 52] on icon at bounding box center [510, 52] width 15 height 15
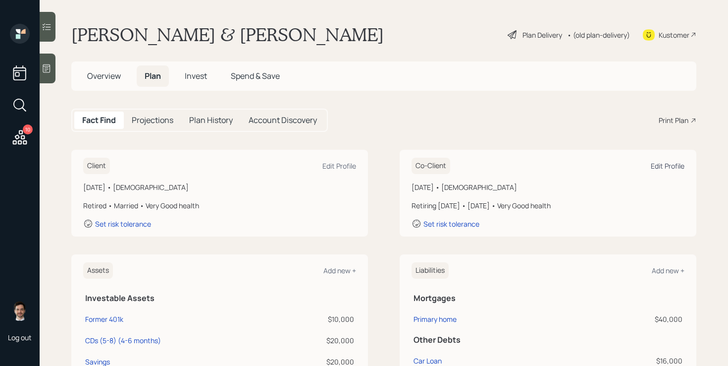
click at [675, 168] on div "Edit Profile" at bounding box center [668, 165] width 34 height 9
select select "3"
select select "very_good"
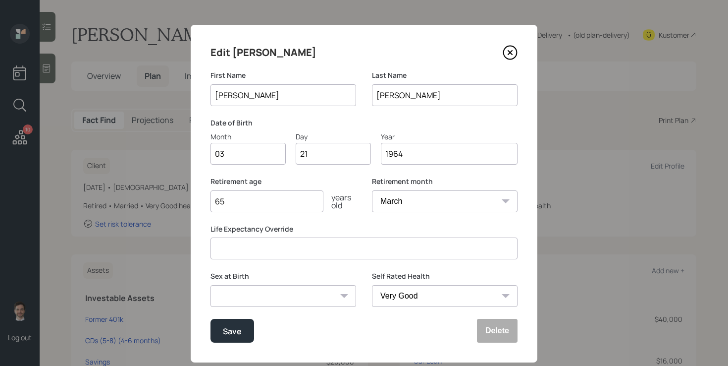
click at [509, 56] on icon at bounding box center [510, 52] width 15 height 15
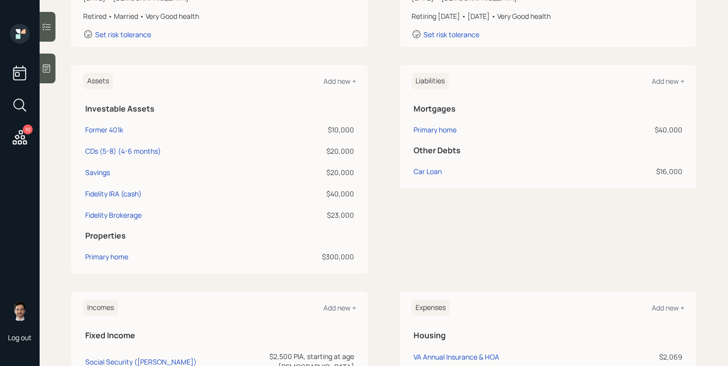
scroll to position [185, 0]
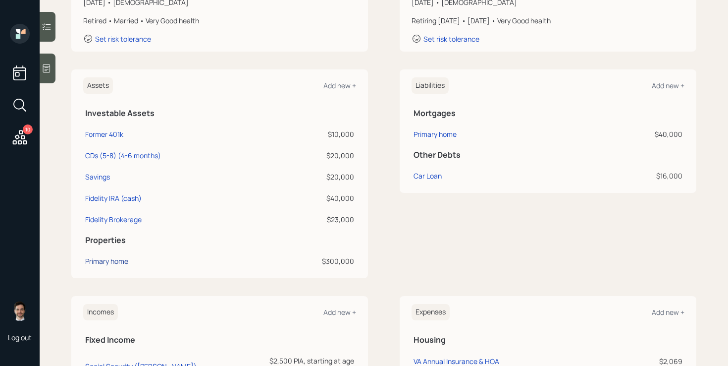
click at [105, 260] on div "Primary home" at bounding box center [106, 261] width 43 height 10
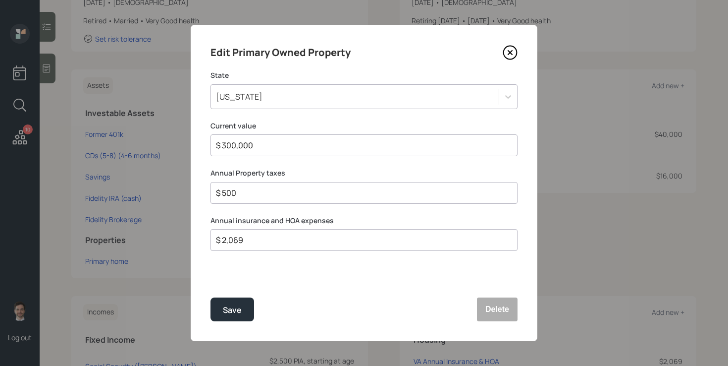
click at [389, 183] on div "$ 500" at bounding box center [364, 193] width 307 height 22
click at [382, 192] on input "$ 500" at bounding box center [360, 193] width 290 height 12
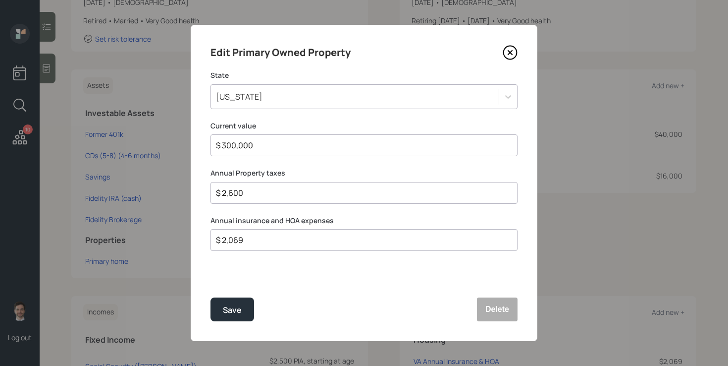
type input "$ 2,600"
click at [211, 297] on button "Save" at bounding box center [233, 309] width 44 height 24
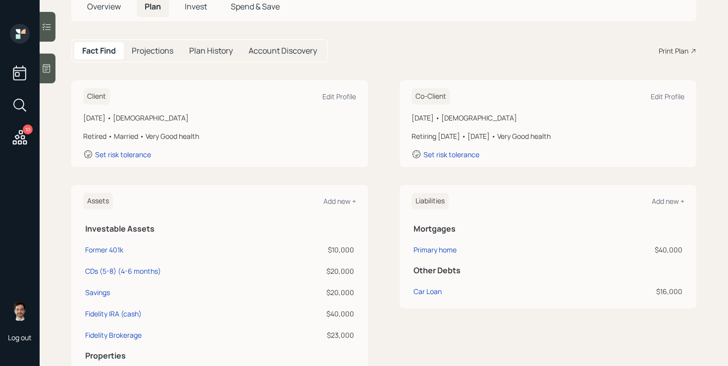
scroll to position [186, 0]
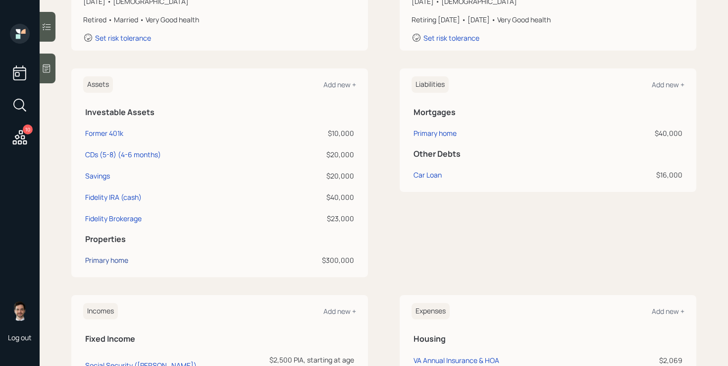
click at [97, 260] on div "Primary home" at bounding box center [106, 260] width 43 height 10
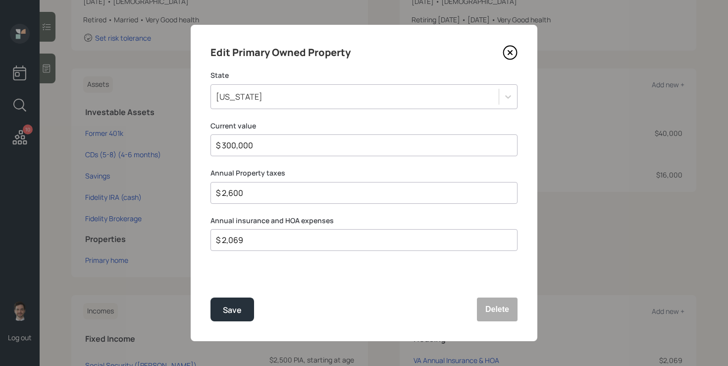
click at [511, 50] on icon at bounding box center [510, 52] width 15 height 15
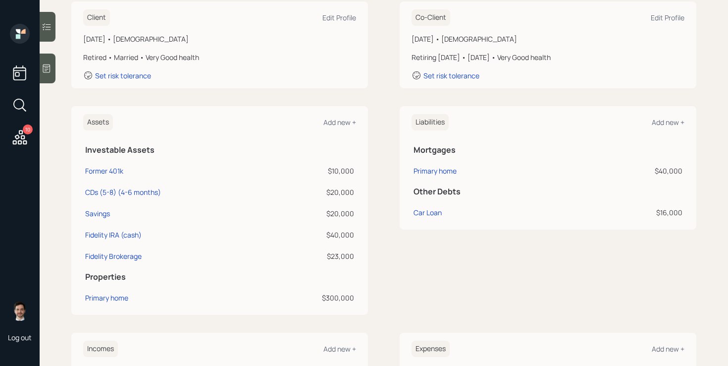
scroll to position [132, 0]
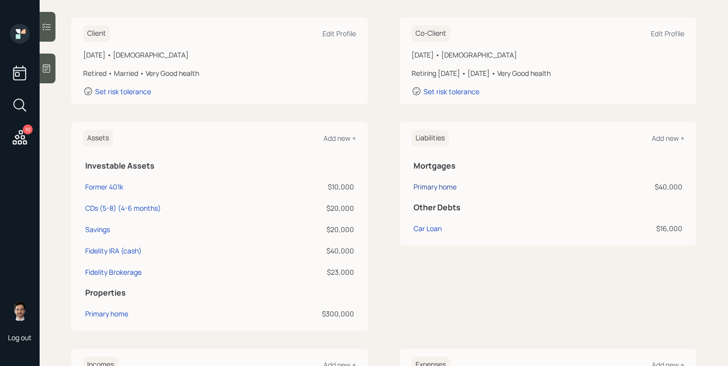
click at [426, 184] on div "Primary home" at bounding box center [435, 186] width 43 height 10
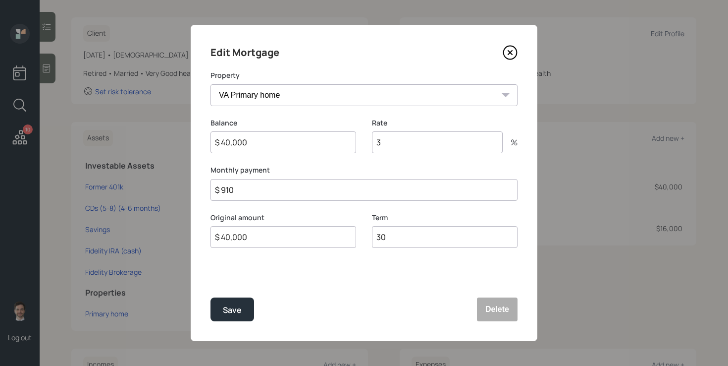
click at [256, 194] on input "$ 910" at bounding box center [364, 190] width 307 height 22
type input "$ 562"
click at [221, 306] on button "Save" at bounding box center [233, 309] width 44 height 24
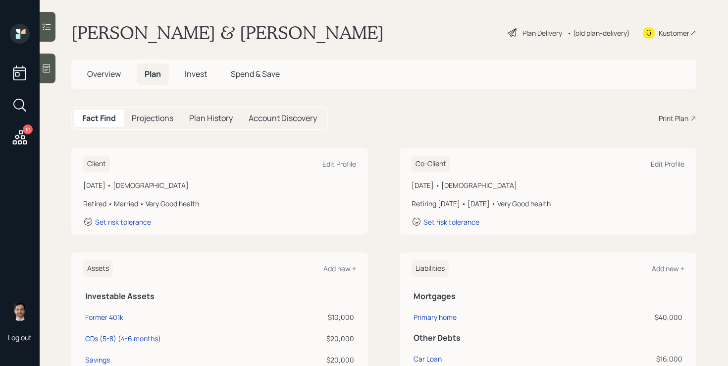
scroll to position [0, 0]
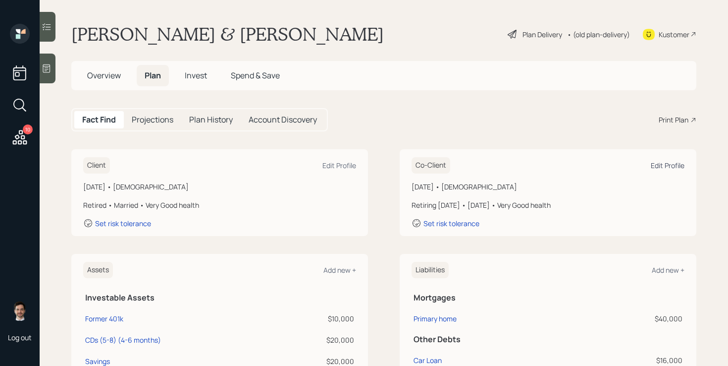
click at [662, 163] on div "Edit Profile" at bounding box center [668, 165] width 34 height 9
select select "3"
select select "very_good"
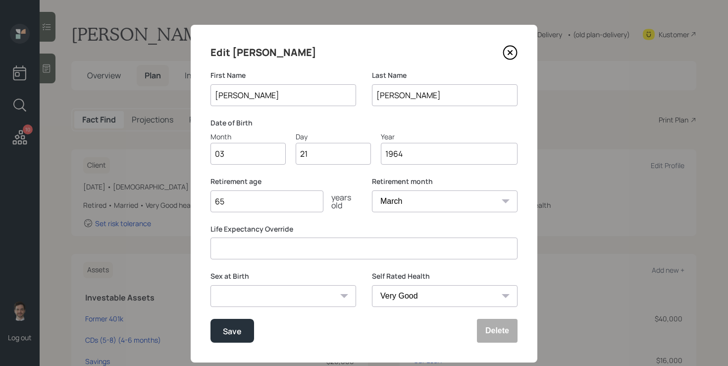
click at [283, 204] on input "65" at bounding box center [267, 201] width 113 height 22
type input "61"
click at [458, 202] on select "January February March April May June July August September October November De…" at bounding box center [445, 201] width 146 height 22
select select "12"
click at [372, 190] on select "January February March April May June July August September October November De…" at bounding box center [445, 201] width 146 height 22
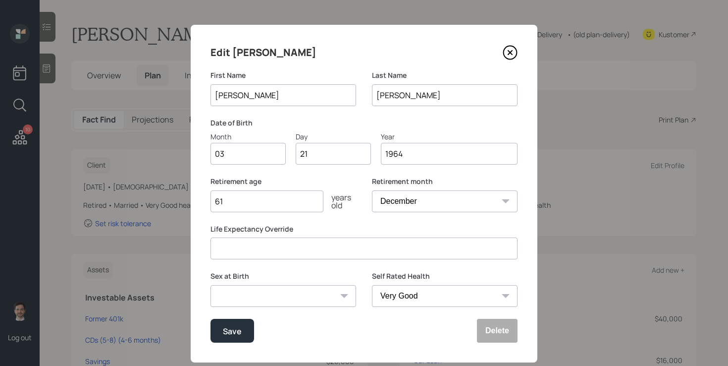
click at [292, 207] on input "61" at bounding box center [267, 201] width 113 height 22
type input "62"
click at [221, 338] on button "Save" at bounding box center [233, 331] width 44 height 24
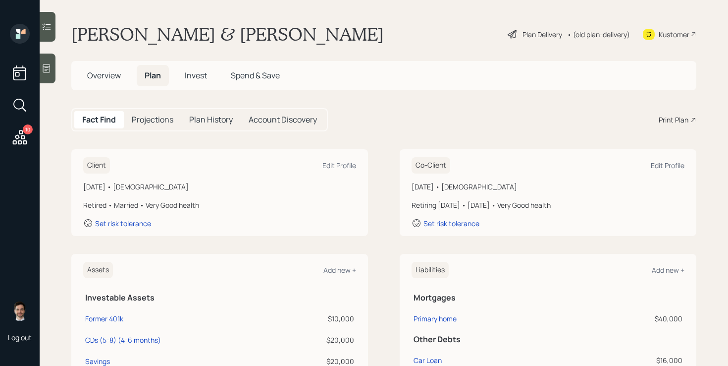
click at [544, 34] on div "Plan Delivery" at bounding box center [543, 34] width 40 height 10
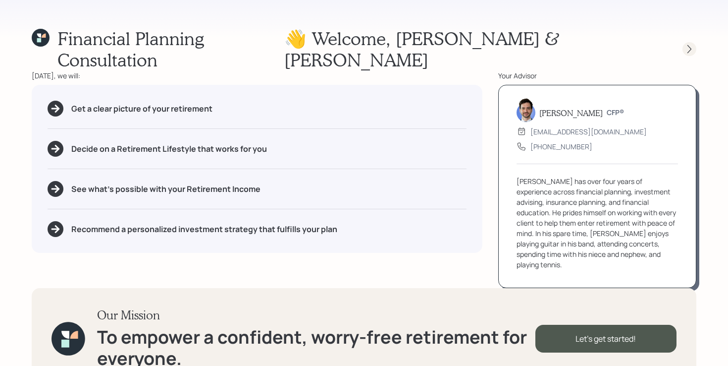
click at [690, 45] on icon at bounding box center [690, 49] width 4 height 8
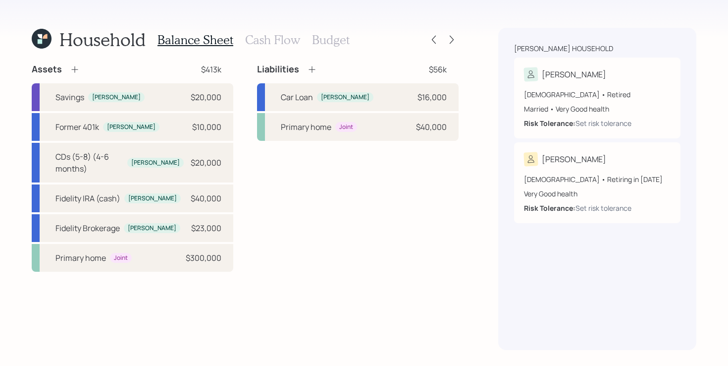
click at [257, 31] on div "Balance Sheet Cash Flow Budget" at bounding box center [254, 40] width 192 height 24
click at [255, 37] on h3 "Cash Flow" at bounding box center [272, 40] width 55 height 14
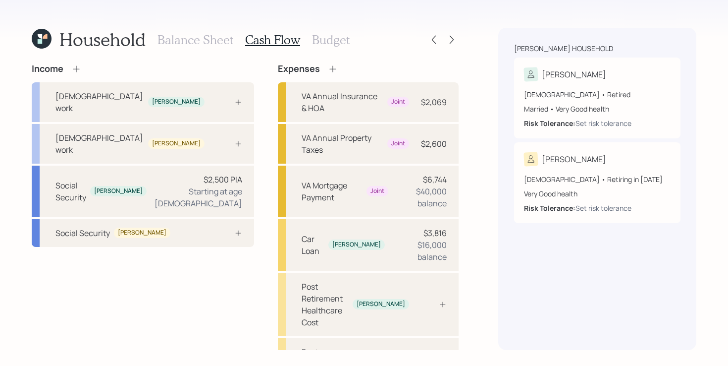
click at [163, 254] on div "Income [DEMOGRAPHIC_DATA] work [PERSON_NAME] [DEMOGRAPHIC_DATA] work [PERSON_NA…" at bounding box center [143, 273] width 222 height 421
click at [211, 246] on div "Income [DEMOGRAPHIC_DATA] work [PERSON_NAME] [DEMOGRAPHIC_DATA] work [PERSON_NA…" at bounding box center [143, 273] width 222 height 421
click at [213, 140] on div at bounding box center [228, 144] width 30 height 8
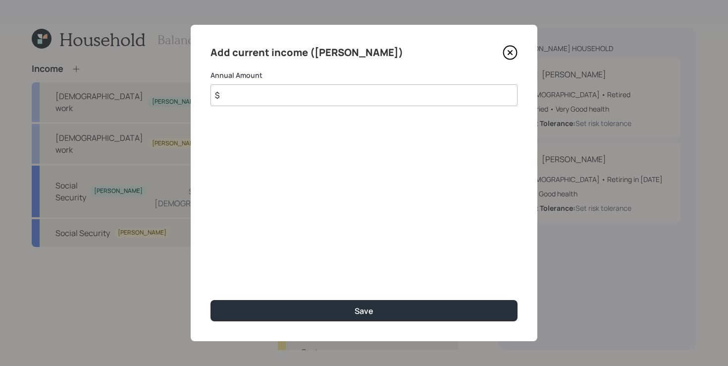
click at [274, 95] on input "$" at bounding box center [364, 95] width 307 height 22
type input "$ 24,000"
click at [211, 300] on button "Save" at bounding box center [364, 310] width 307 height 21
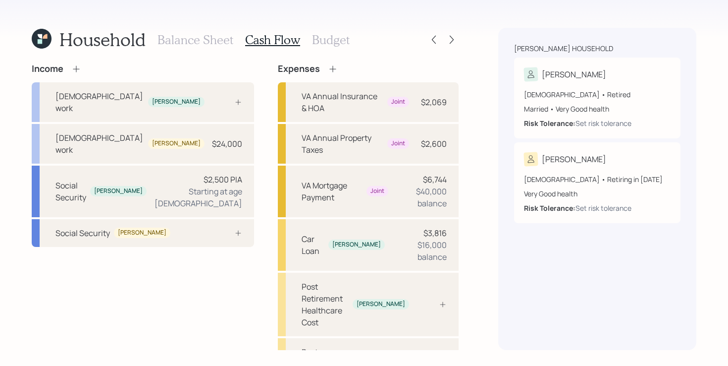
click at [133, 284] on div "Income [DEMOGRAPHIC_DATA] work [PERSON_NAME] [DEMOGRAPHIC_DATA] work [PERSON_NA…" at bounding box center [143, 273] width 222 height 421
click at [170, 219] on div "Social Security [PERSON_NAME]" at bounding box center [143, 233] width 222 height 28
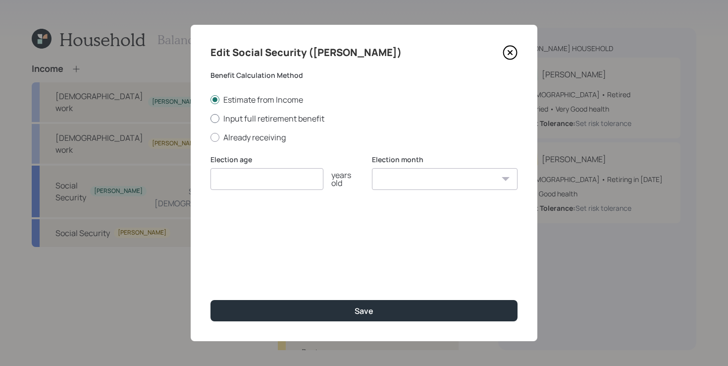
click at [251, 116] on label "Input full retirement benefit" at bounding box center [364, 118] width 307 height 11
click at [211, 118] on input "Input full retirement benefit" at bounding box center [210, 118] width 0 height 0
radio input "true"
click at [235, 186] on input "number" at bounding box center [267, 179] width 113 height 22
type input "67"
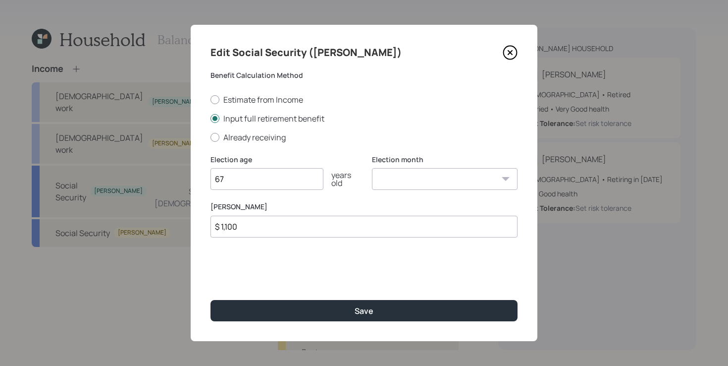
type input "$ 1,100"
click at [211, 300] on button "Save" at bounding box center [364, 310] width 307 height 21
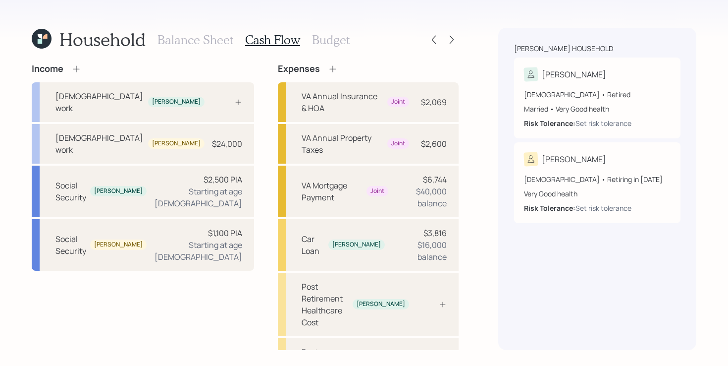
click at [119, 254] on div "Income [DEMOGRAPHIC_DATA] work [PERSON_NAME] [DEMOGRAPHIC_DATA] work [PERSON_NA…" at bounding box center [143, 273] width 222 height 421
click at [160, 251] on div "Income [DEMOGRAPHIC_DATA] work [PERSON_NAME] [DEMOGRAPHIC_DATA] work [PERSON_NA…" at bounding box center [143, 273] width 222 height 421
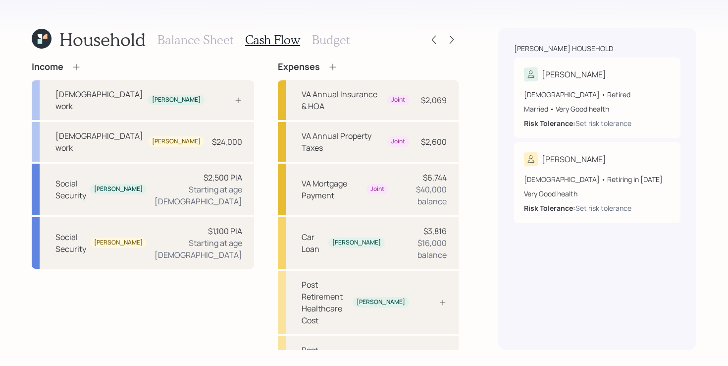
click at [248, 122] on div "Income [DEMOGRAPHIC_DATA] work [PERSON_NAME] [DEMOGRAPHIC_DATA] work [PERSON_NA…" at bounding box center [245, 271] width 427 height 421
click at [239, 97] on div "Income [DEMOGRAPHIC_DATA] work [PERSON_NAME] [DEMOGRAPHIC_DATA] work [PERSON_NA…" at bounding box center [245, 271] width 427 height 421
click at [244, 91] on div "Income [DEMOGRAPHIC_DATA] work [PERSON_NAME] [DEMOGRAPHIC_DATA] work [PERSON_NA…" at bounding box center [245, 271] width 427 height 421
click at [190, 40] on h3 "Balance Sheet" at bounding box center [196, 40] width 76 height 14
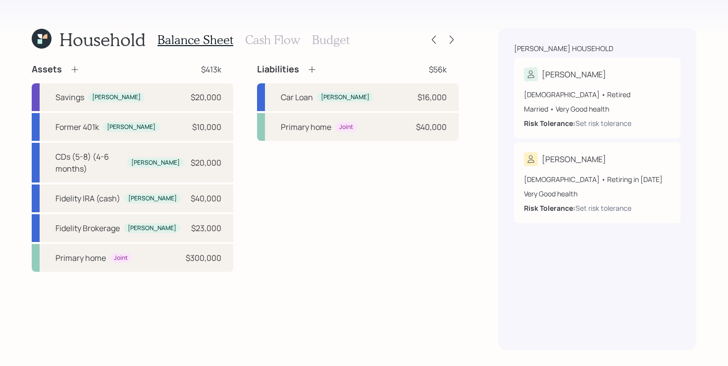
click at [236, 117] on div "Assets $413k Savings [PERSON_NAME] $20,000 Former 401k [PERSON_NAME] $10,000 CD…" at bounding box center [245, 167] width 427 height 208
click at [281, 36] on h3 "Cash Flow" at bounding box center [272, 40] width 55 height 14
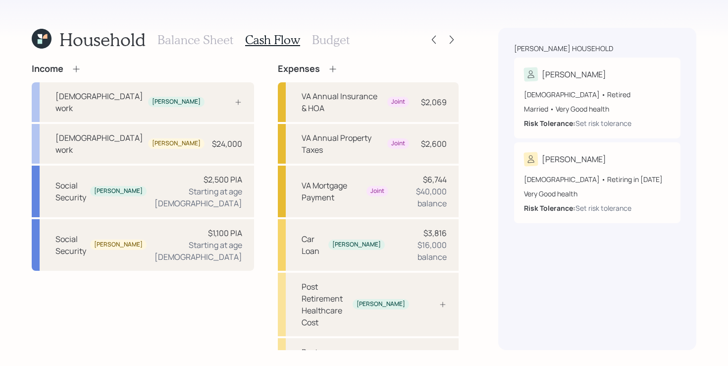
click at [77, 70] on icon at bounding box center [76, 69] width 10 height 10
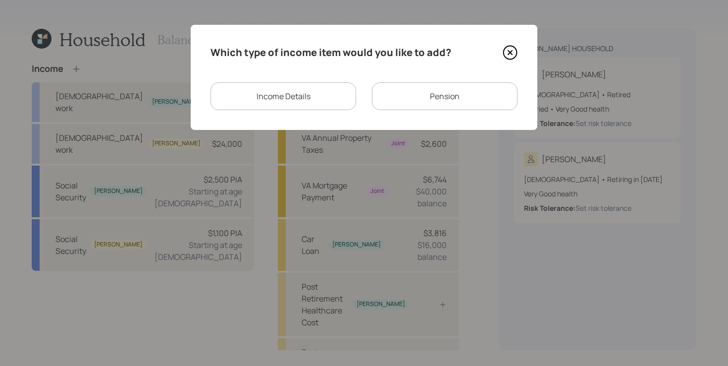
click at [298, 103] on div "Income Details" at bounding box center [284, 96] width 146 height 28
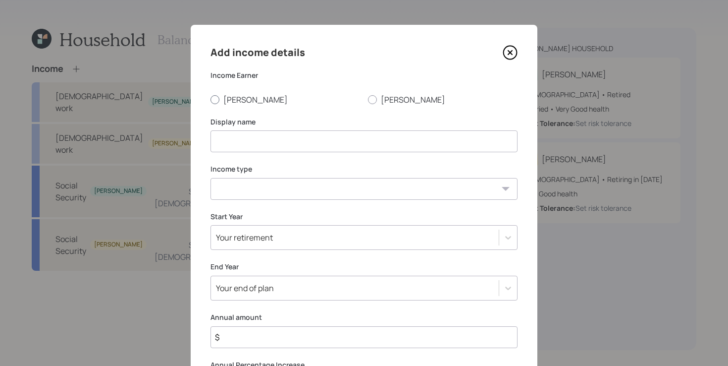
click at [232, 102] on label "[PERSON_NAME]" at bounding box center [286, 99] width 150 height 11
click at [211, 100] on input "[PERSON_NAME]" at bounding box center [210, 99] width 0 height 0
radio input "true"
click at [237, 146] on input at bounding box center [364, 141] width 307 height 22
type input "Income from Annuity"
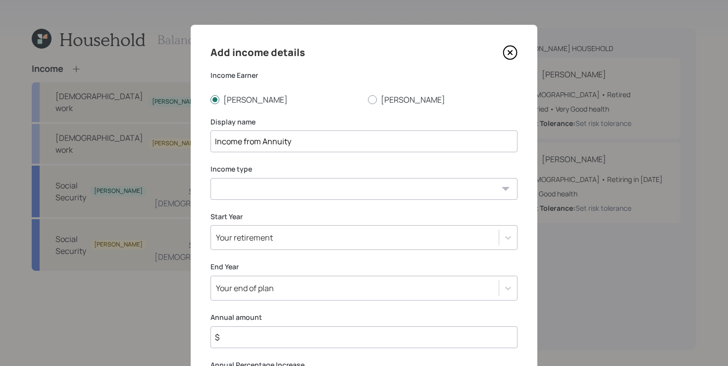
click at [242, 193] on select "[DEMOGRAPHIC_DATA] work [DEMOGRAPHIC_DATA] work Self employment Other" at bounding box center [364, 189] width 307 height 22
select select "other"
click at [211, 178] on select "[DEMOGRAPHIC_DATA] work [DEMOGRAPHIC_DATA] work Self employment Other" at bounding box center [364, 189] width 307 height 22
click at [261, 230] on select "Tax-free Earned Self Employment Alimony Royalties Pension / Annuity Interest Di…" at bounding box center [364, 236] width 307 height 22
select select "pension_annuity"
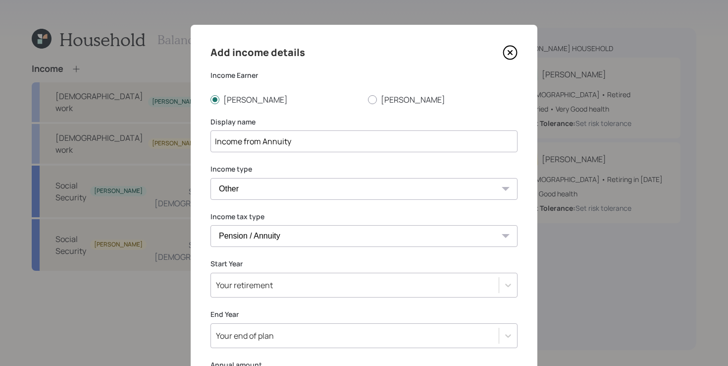
click at [211, 225] on select "Tax-free Earned Self Employment Alimony Royalties Pension / Annuity Interest Di…" at bounding box center [364, 236] width 307 height 22
click at [510, 50] on icon at bounding box center [510, 52] width 15 height 15
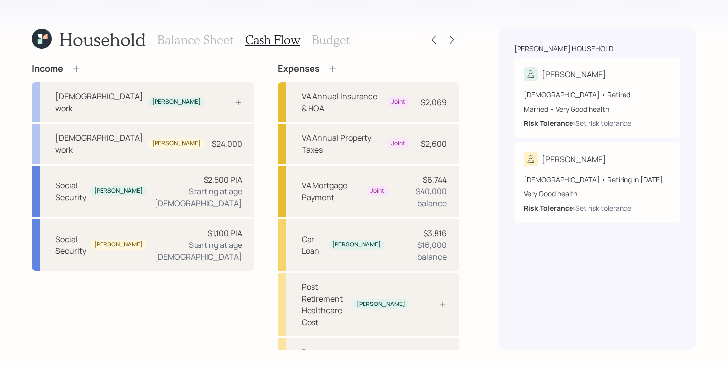
click at [181, 41] on h3 "Balance Sheet" at bounding box center [196, 40] width 76 height 14
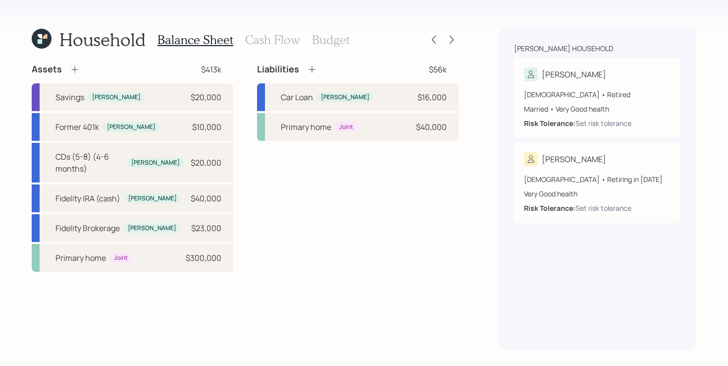
click at [70, 69] on icon at bounding box center [75, 69] width 10 height 10
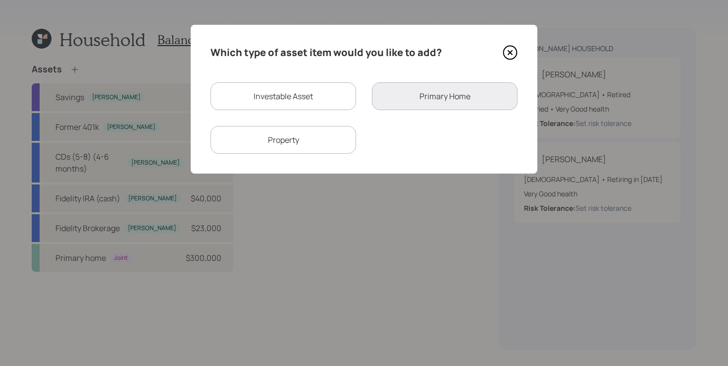
click at [319, 99] on div "Investable Asset" at bounding box center [284, 96] width 146 height 28
select select "taxable"
select select "balanced"
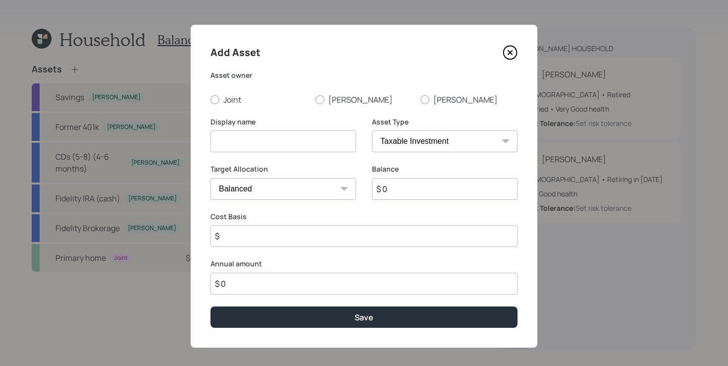
click at [290, 135] on input at bounding box center [284, 141] width 146 height 22
type input "Qualified Annuity"
select select "ira"
type input "$"
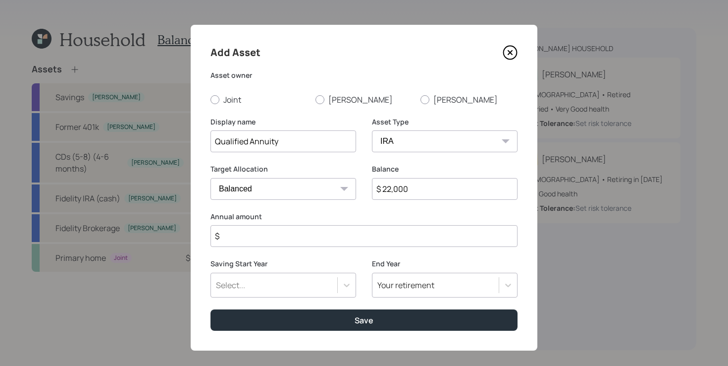
type input "$ 22,000"
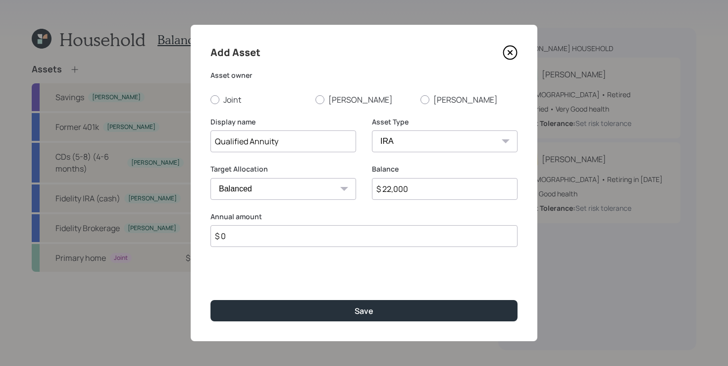
type input "$ 0"
click at [211, 300] on button "Save" at bounding box center [364, 310] width 307 height 21
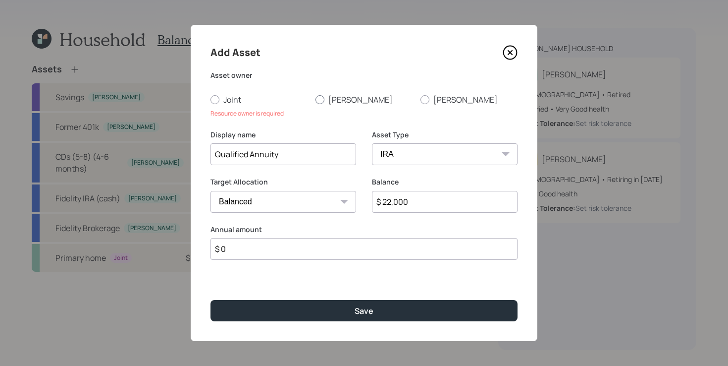
click at [318, 100] on div at bounding box center [320, 99] width 9 height 9
click at [316, 100] on input "[PERSON_NAME]" at bounding box center [315, 99] width 0 height 0
radio input "true"
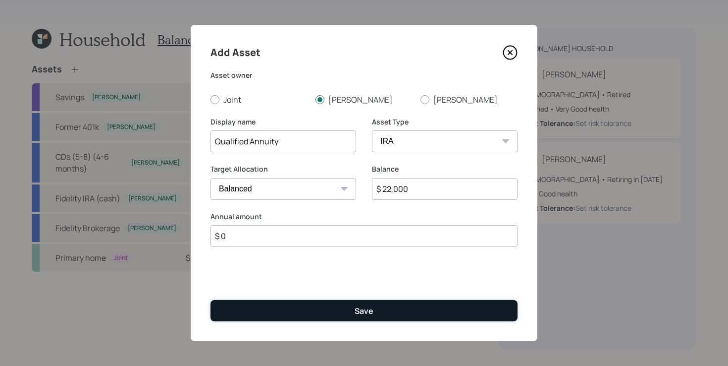
click at [273, 311] on button "Save" at bounding box center [364, 310] width 307 height 21
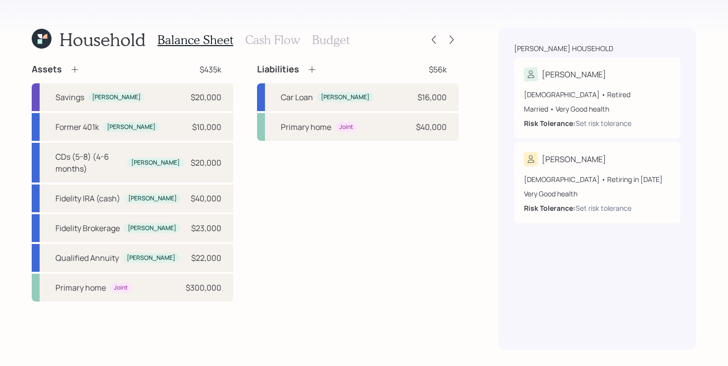
click at [280, 42] on h3 "Cash Flow" at bounding box center [272, 40] width 55 height 14
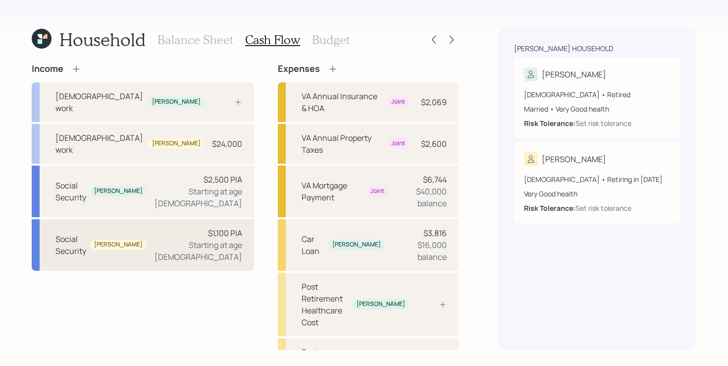
click at [146, 219] on div "Social Security [PERSON_NAME] $1,100 PIA Starting at age [DEMOGRAPHIC_DATA]" at bounding box center [143, 245] width 222 height 52
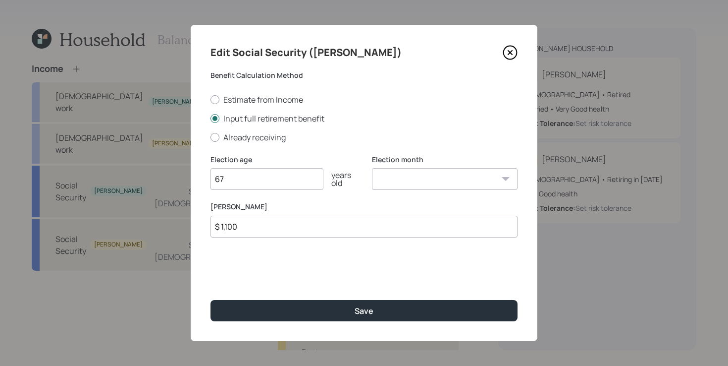
click at [286, 224] on input "$ 1,100" at bounding box center [364, 227] width 307 height 22
click at [286, 223] on input "$ 1,100" at bounding box center [364, 227] width 307 height 22
type input "$ 1,058"
click at [211, 300] on button "Save" at bounding box center [364, 310] width 307 height 21
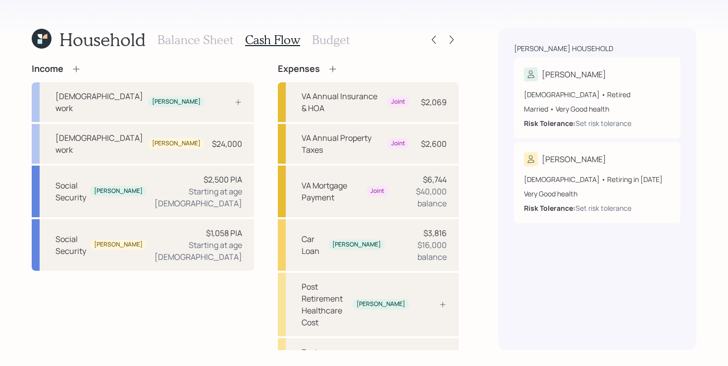
click at [170, 284] on div "Income [DEMOGRAPHIC_DATA] work [PERSON_NAME] [DEMOGRAPHIC_DATA] work [PERSON_NA…" at bounding box center [143, 273] width 222 height 421
click at [239, 165] on div "Income [DEMOGRAPHIC_DATA] work [PERSON_NAME] [DEMOGRAPHIC_DATA] work [PERSON_NA…" at bounding box center [245, 273] width 427 height 421
click at [243, 160] on div "Income [DEMOGRAPHIC_DATA] work [PERSON_NAME] [DEMOGRAPHIC_DATA] work [PERSON_NA…" at bounding box center [245, 273] width 427 height 421
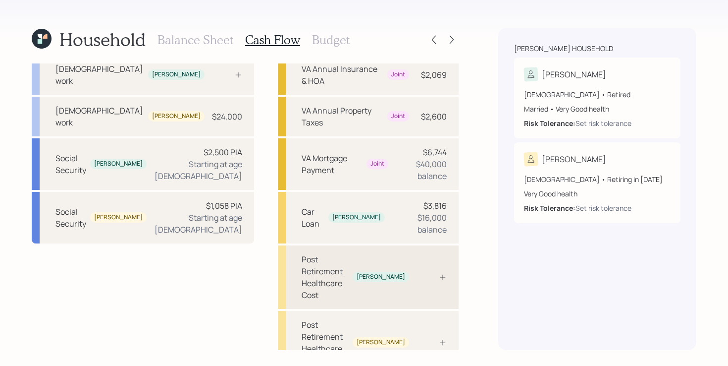
click at [428, 245] on div "Post Retirement Healthcare Cost [PERSON_NAME]" at bounding box center [368, 276] width 181 height 63
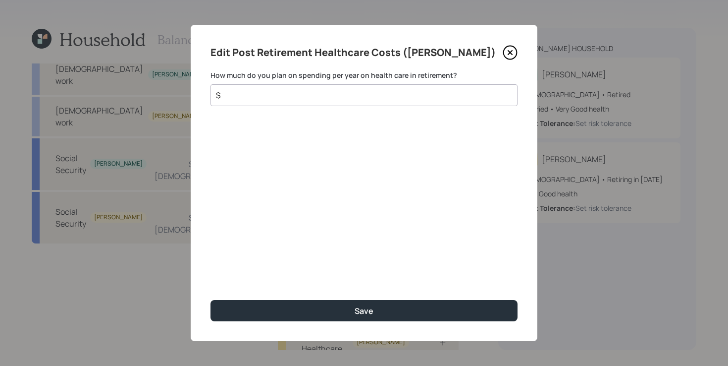
click at [349, 92] on input "$" at bounding box center [360, 95] width 290 height 12
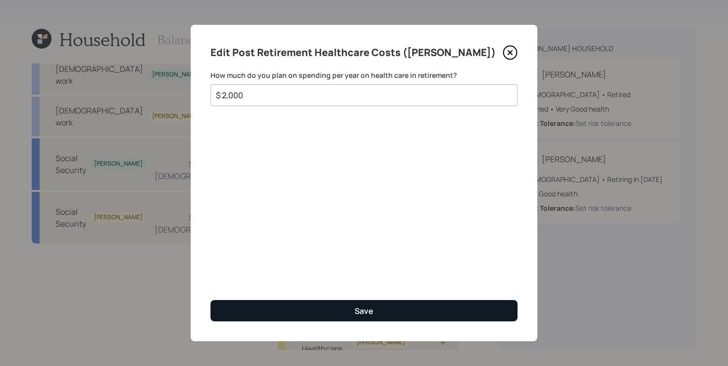
type input "$ 2,000"
click at [318, 310] on button "Save" at bounding box center [364, 310] width 307 height 21
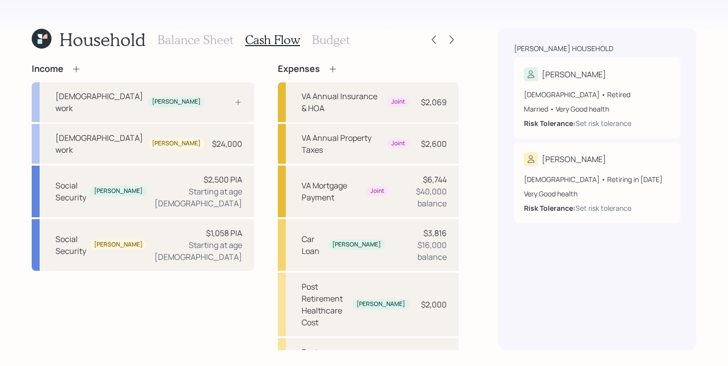
scroll to position [27, 0]
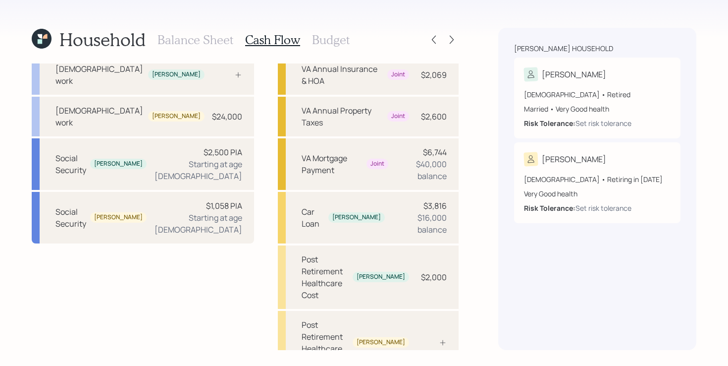
click at [223, 273] on div "Income [DEMOGRAPHIC_DATA] work [PERSON_NAME] [DEMOGRAPHIC_DATA] work [PERSON_NA…" at bounding box center [143, 246] width 222 height 421
click at [235, 266] on div "Income [DEMOGRAPHIC_DATA] work [PERSON_NAME] [DEMOGRAPHIC_DATA] work [PERSON_NA…" at bounding box center [245, 246] width 427 height 421
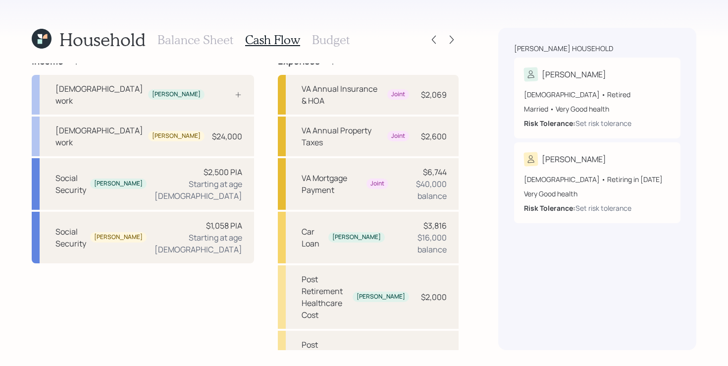
scroll to position [1, 0]
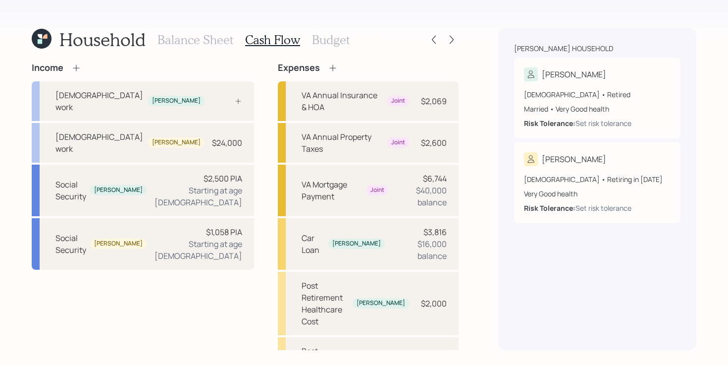
click at [329, 46] on h3 "Budget" at bounding box center [331, 40] width 38 height 14
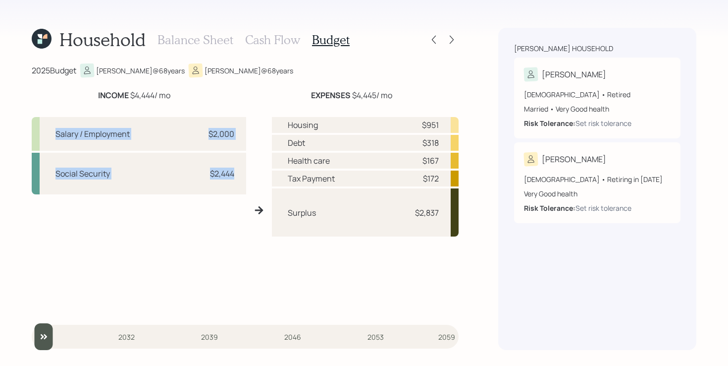
drag, startPoint x: 49, startPoint y: 135, endPoint x: 224, endPoint y: 188, distance: 183.2
click at [224, 188] on div "Salary / Employment $2,000 Social Security $2,444" at bounding box center [139, 214] width 215 height 194
click at [227, 275] on div "Salary / Employment $2,000 Social Security $2,444" at bounding box center [139, 214] width 215 height 194
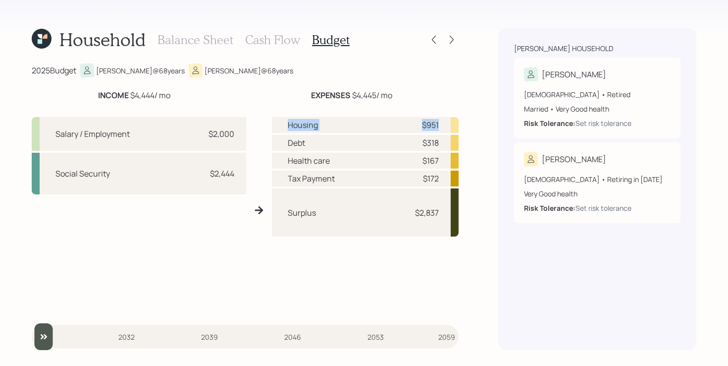
drag, startPoint x: 286, startPoint y: 127, endPoint x: 442, endPoint y: 125, distance: 156.1
click at [442, 125] on div "Housing $951" at bounding box center [365, 125] width 187 height 16
drag, startPoint x: 287, startPoint y: 142, endPoint x: 315, endPoint y: 142, distance: 27.7
click at [315, 142] on div "Debt $318" at bounding box center [365, 143] width 187 height 16
drag, startPoint x: 281, startPoint y: 161, endPoint x: 357, endPoint y: 163, distance: 75.3
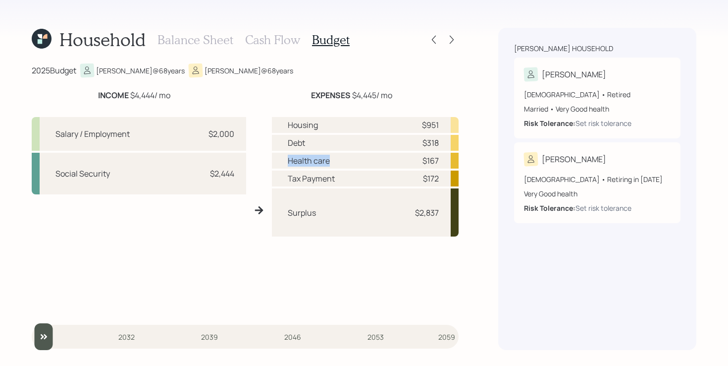
click at [358, 163] on div "Health care $167" at bounding box center [365, 161] width 187 height 16
click at [296, 188] on div "Surplus $2,837" at bounding box center [365, 212] width 187 height 48
drag, startPoint x: 286, startPoint y: 176, endPoint x: 381, endPoint y: 178, distance: 94.7
click at [381, 178] on div "Tax Payment $172" at bounding box center [365, 178] width 187 height 16
click at [343, 211] on div "Surplus $2,837" at bounding box center [365, 212] width 187 height 48
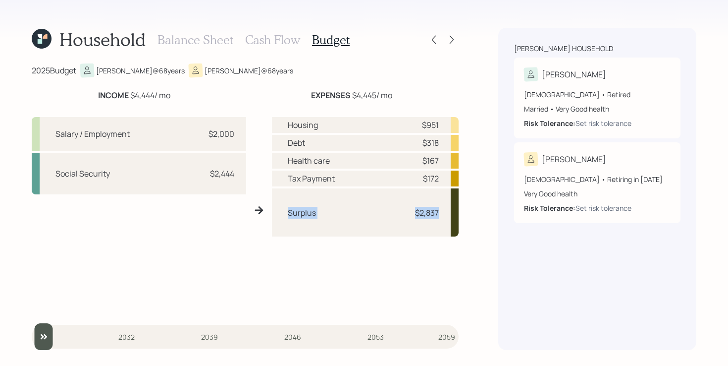
drag, startPoint x: 281, startPoint y: 211, endPoint x: 471, endPoint y: 213, distance: 189.8
click at [471, 213] on div "Household Balance Sheet Cash Flow Budget 2025 Budget [PERSON_NAME] @ 68 years […" at bounding box center [364, 183] width 728 height 366
click at [336, 282] on div "Housing $951 Debt $318 Health care $167 Tax Payment $172 Surplus $2,837" at bounding box center [365, 214] width 187 height 194
click at [322, 250] on div "Housing $951 Debt $318 Health care $167 Tax Payment $172 Surplus $2,837" at bounding box center [365, 214] width 187 height 194
click at [278, 37] on h3 "Cash Flow" at bounding box center [272, 40] width 55 height 14
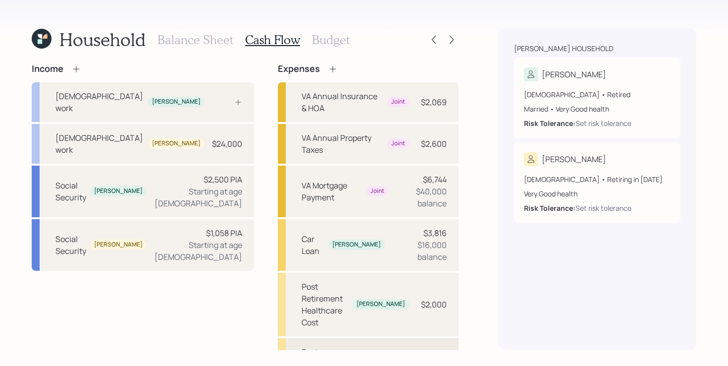
scroll to position [27, 0]
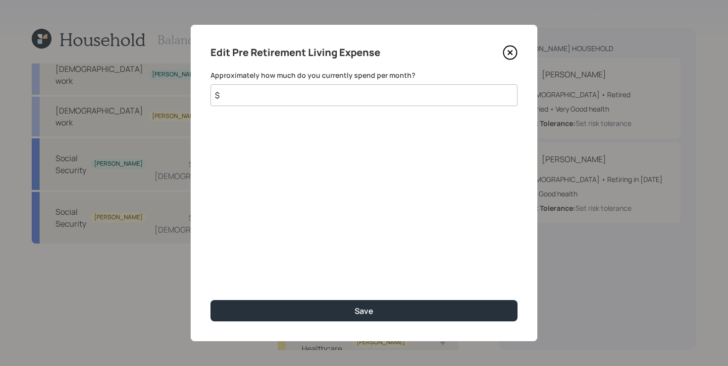
click at [338, 94] on input "$" at bounding box center [364, 95] width 307 height 22
type input "$ 2,330"
click at [211, 300] on button "Save" at bounding box center [364, 310] width 307 height 21
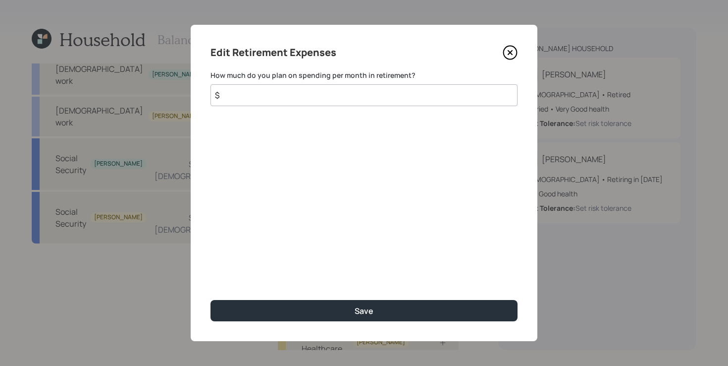
click at [328, 91] on input "$" at bounding box center [364, 95] width 307 height 22
type input "$ 2,330"
click at [211, 300] on button "Save" at bounding box center [364, 310] width 307 height 21
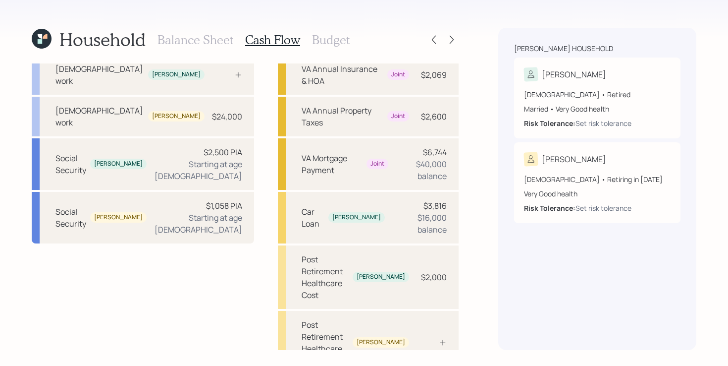
click at [219, 247] on div "Income [DEMOGRAPHIC_DATA] work [PERSON_NAME] [DEMOGRAPHIC_DATA] work [PERSON_NA…" at bounding box center [143, 246] width 222 height 421
click at [315, 319] on div "Post Retirement Healthcare Cost" at bounding box center [325, 343] width 47 height 48
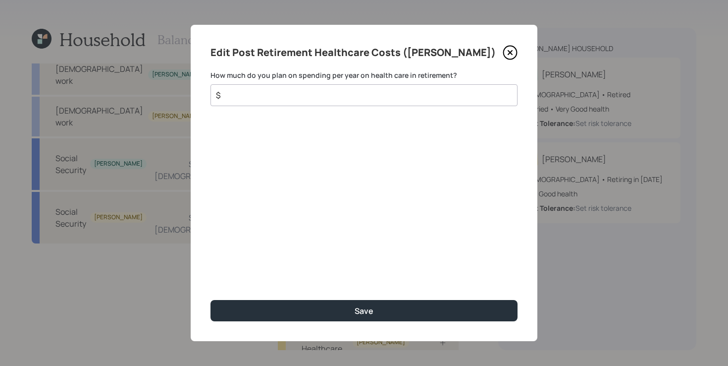
click at [309, 91] on input "$" at bounding box center [360, 95] width 290 height 12
type input "$ 2,000"
click at [211, 300] on button "Save" at bounding box center [364, 310] width 307 height 21
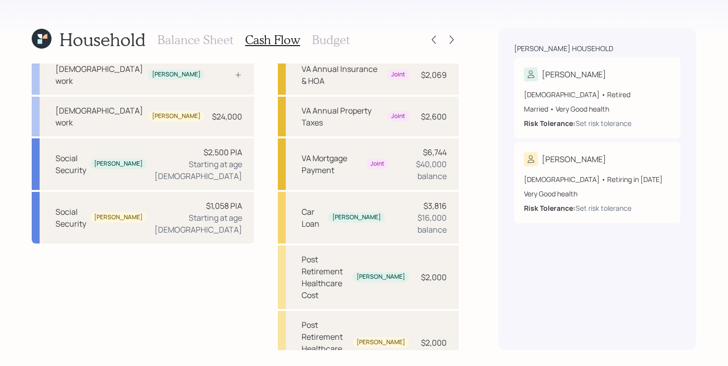
click at [149, 263] on div "Income [DEMOGRAPHIC_DATA] work [PERSON_NAME] [DEMOGRAPHIC_DATA] work [PERSON_NA…" at bounding box center [143, 246] width 222 height 421
click at [454, 41] on icon at bounding box center [452, 40] width 10 height 10
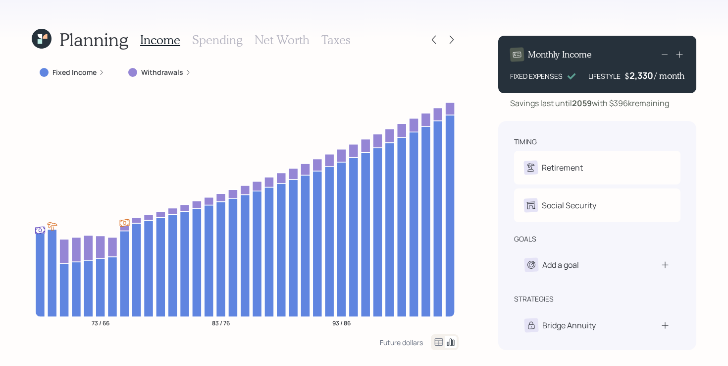
click at [84, 70] on label "Fixed Income" at bounding box center [75, 72] width 44 height 10
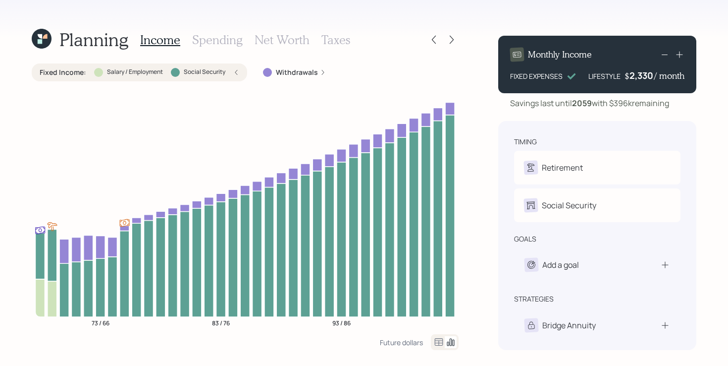
click at [82, 71] on label "Fixed Income :" at bounding box center [63, 72] width 47 height 10
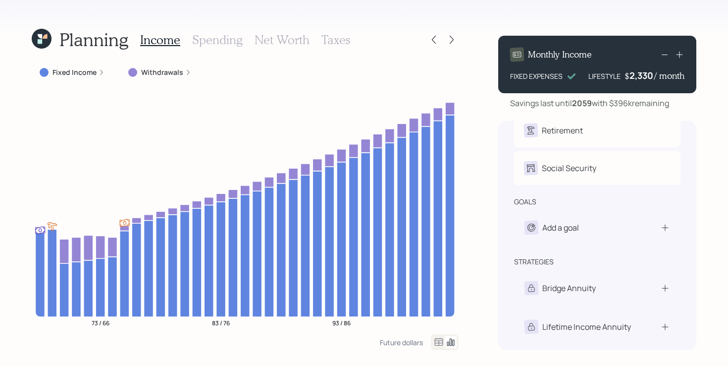
scroll to position [37, 0]
click at [39, 40] on icon at bounding box center [40, 41] width 4 height 4
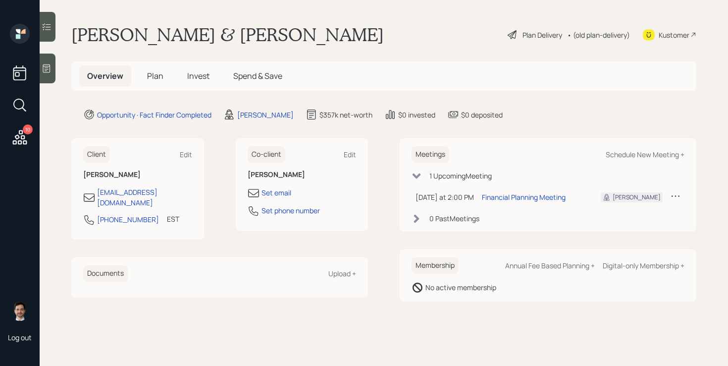
click at [158, 77] on span "Plan" at bounding box center [155, 75] width 16 height 11
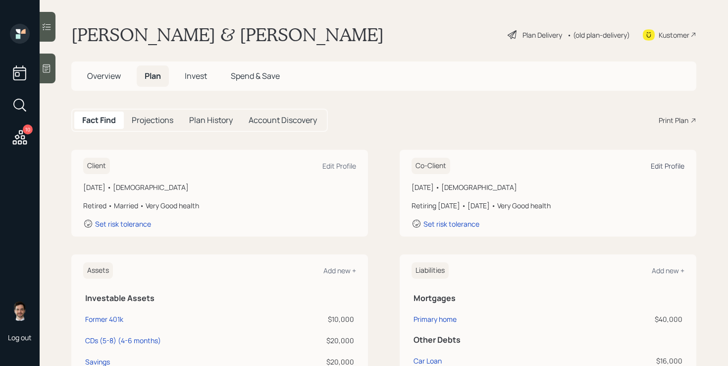
click at [672, 165] on div "Edit Profile" at bounding box center [668, 165] width 34 height 9
select select "12"
select select "very_good"
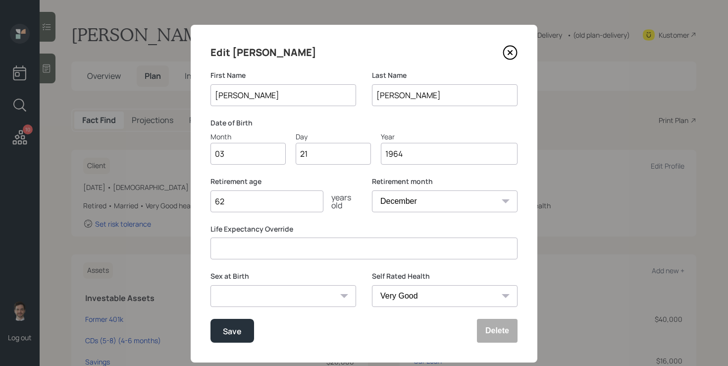
click at [259, 200] on input "62" at bounding box center [267, 201] width 113 height 22
type input "61"
click at [211, 319] on button "Save" at bounding box center [233, 331] width 44 height 24
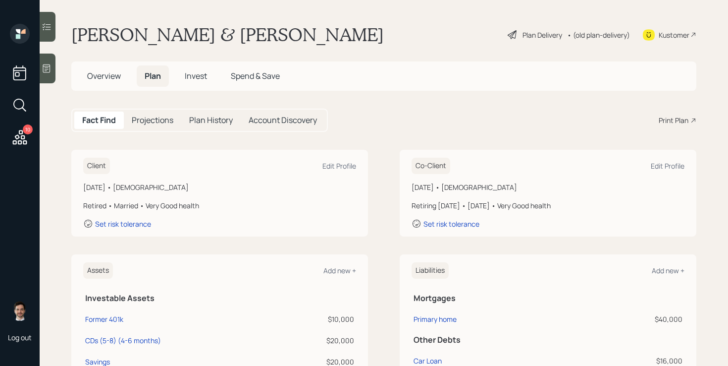
click at [555, 32] on div "Plan Delivery" at bounding box center [543, 35] width 40 height 10
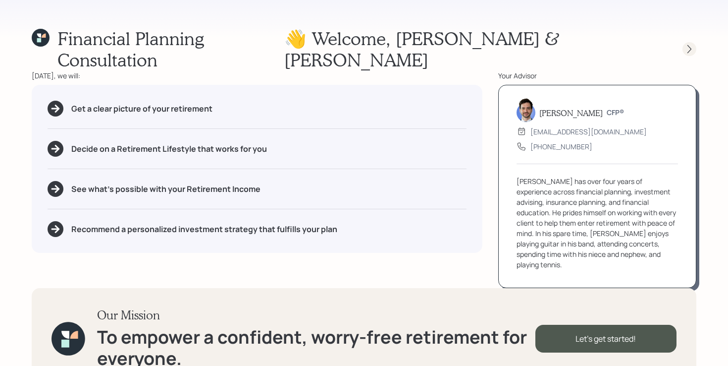
click at [685, 44] on icon at bounding box center [690, 49] width 10 height 10
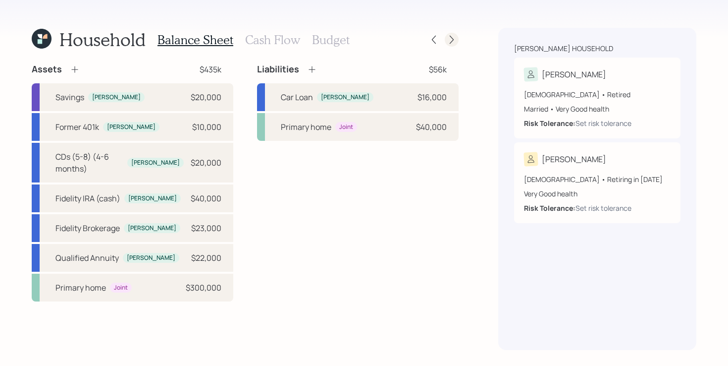
click at [452, 40] on icon at bounding box center [452, 40] width 10 height 10
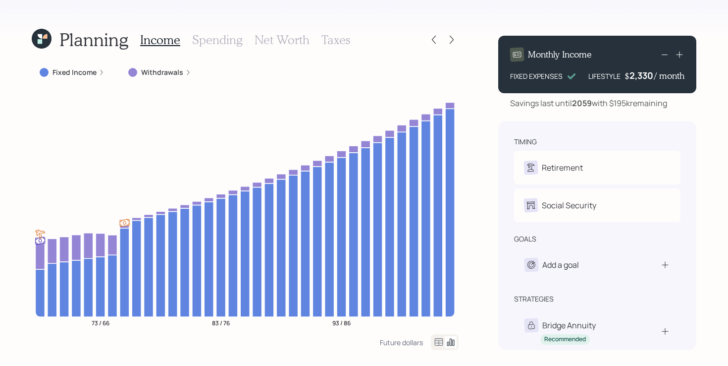
click at [39, 44] on icon at bounding box center [41, 38] width 23 height 23
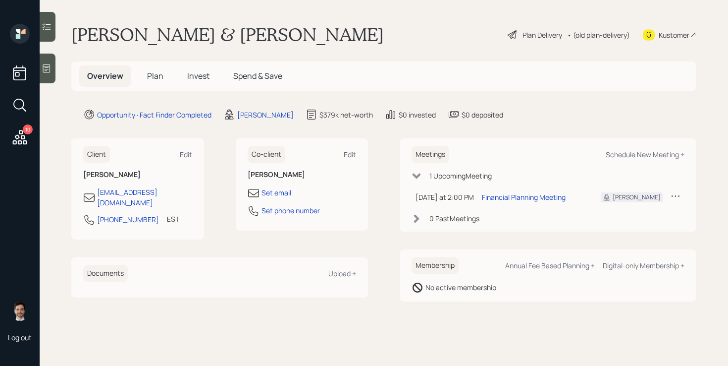
click at [158, 78] on span "Plan" at bounding box center [155, 75] width 16 height 11
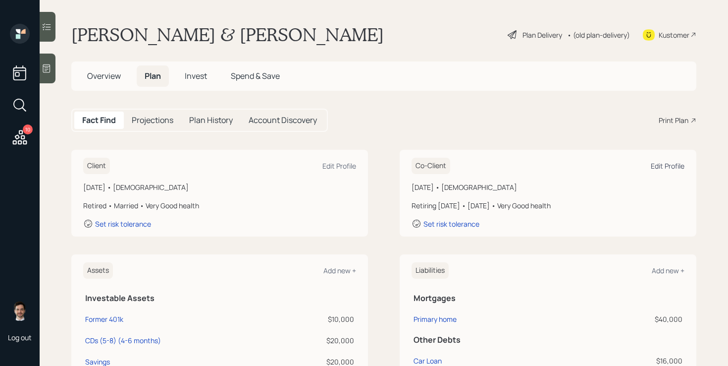
click at [666, 168] on div "Edit Profile" at bounding box center [668, 165] width 34 height 9
select select "12"
select select "very_good"
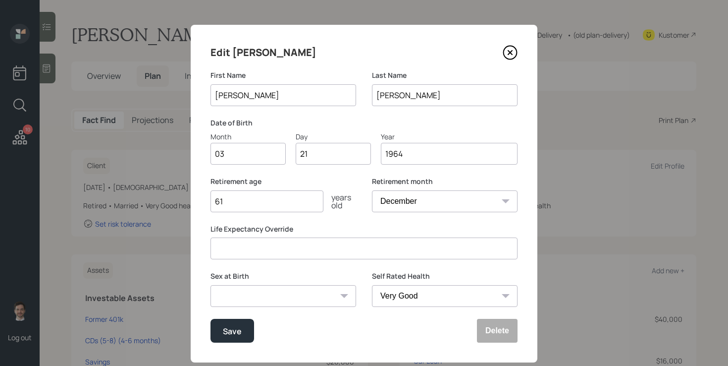
click at [424, 205] on select "January February March April May June July August September October November De…" at bounding box center [445, 201] width 146 height 22
select select "1"
click at [372, 190] on select "January February March April May June July August September October November De…" at bounding box center [445, 201] width 146 height 22
click at [274, 208] on input "61" at bounding box center [267, 201] width 113 height 22
type input "62"
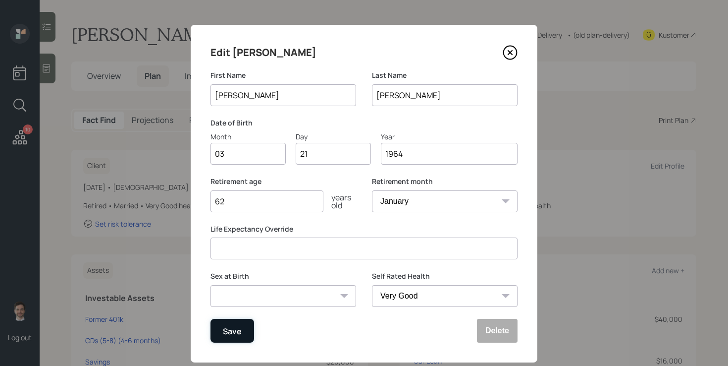
click at [235, 327] on div "Save" at bounding box center [232, 330] width 19 height 13
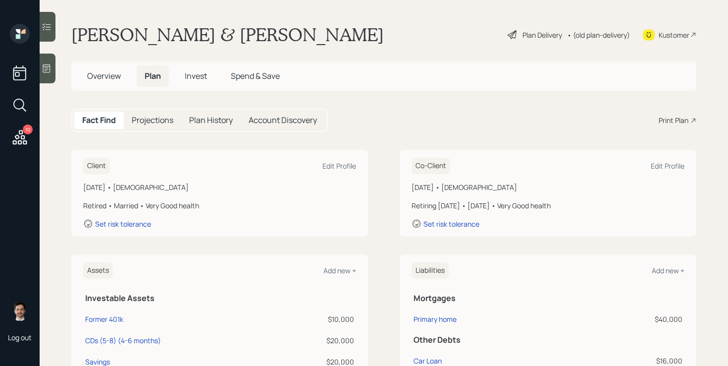
click at [535, 36] on div "Plan Delivery" at bounding box center [543, 35] width 40 height 10
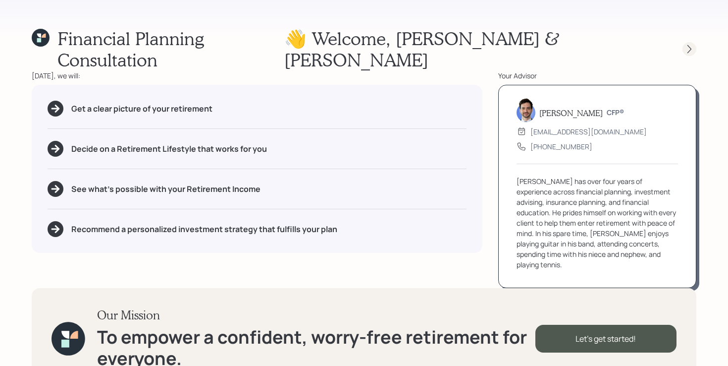
click at [687, 44] on icon at bounding box center [690, 49] width 10 height 10
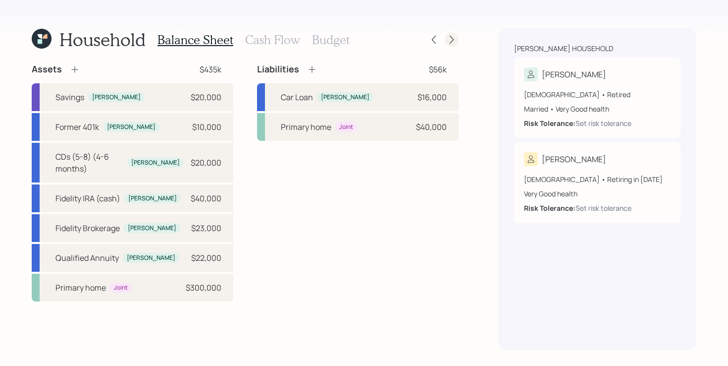
click at [453, 39] on icon at bounding box center [452, 40] width 10 height 10
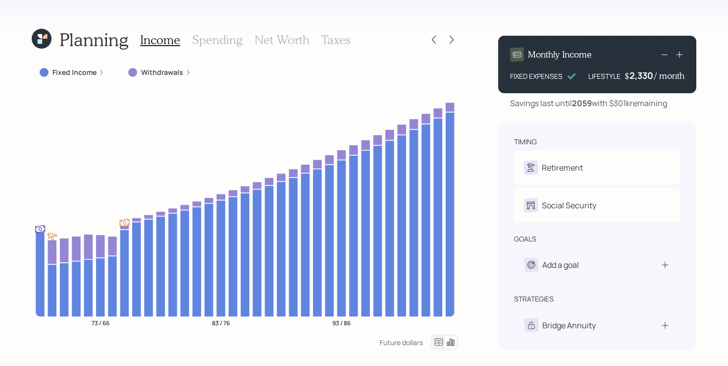
click at [143, 77] on label "Withdrawals" at bounding box center [162, 72] width 42 height 10
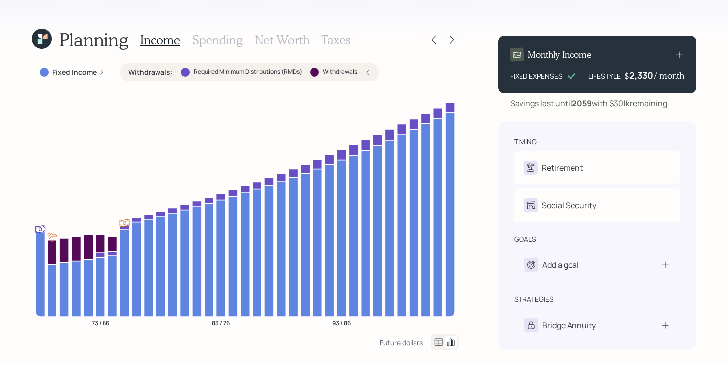
click at [143, 77] on label "Withdrawals :" at bounding box center [150, 72] width 45 height 10
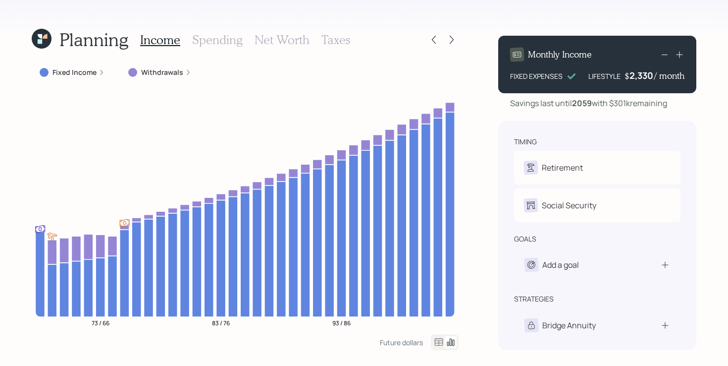
click at [161, 73] on label "Withdrawals" at bounding box center [162, 72] width 42 height 10
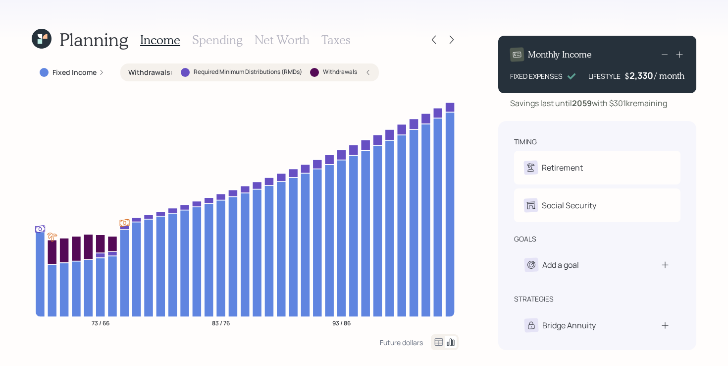
click at [161, 73] on label "Withdrawals :" at bounding box center [150, 72] width 45 height 10
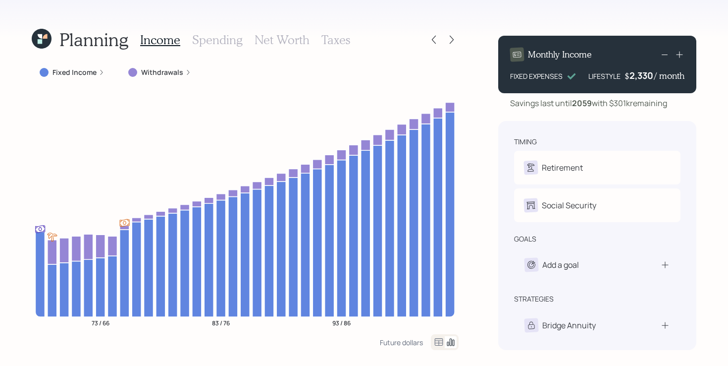
click at [468, 168] on div "Planning Income Spending Net Worth Taxes Fixed Income Withdrawals 73 / 66 83 / …" at bounding box center [364, 183] width 728 height 366
click at [484, 172] on div "Planning Income Spending Net Worth Taxes Fixed Income Withdrawals 73 / 66 83 / …" at bounding box center [364, 183] width 728 height 366
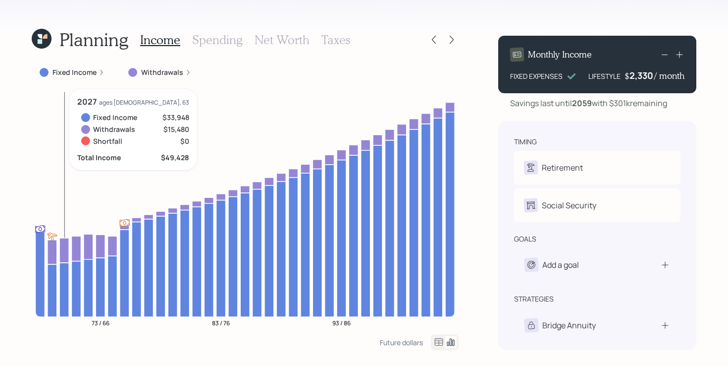
drag, startPoint x: 70, startPoint y: 126, endPoint x: 95, endPoint y: 72, distance: 58.8
click at [95, 72] on div "Fixed Income Withdrawals 73 / 66 83 / 76 93 / 86 2027 ages 70, 63 Fixed Income …" at bounding box center [245, 198] width 427 height 271
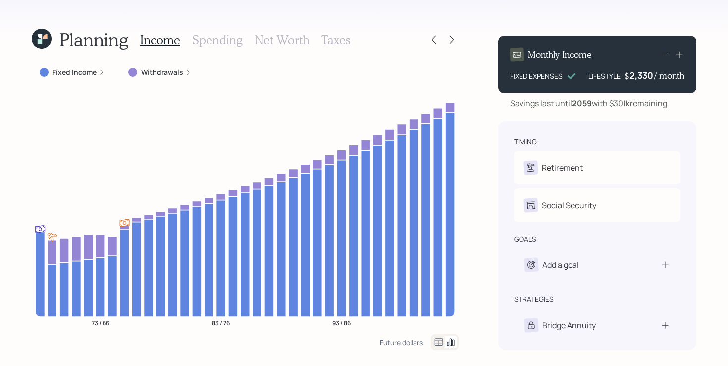
click at [221, 39] on h3 "Spending" at bounding box center [217, 40] width 51 height 14
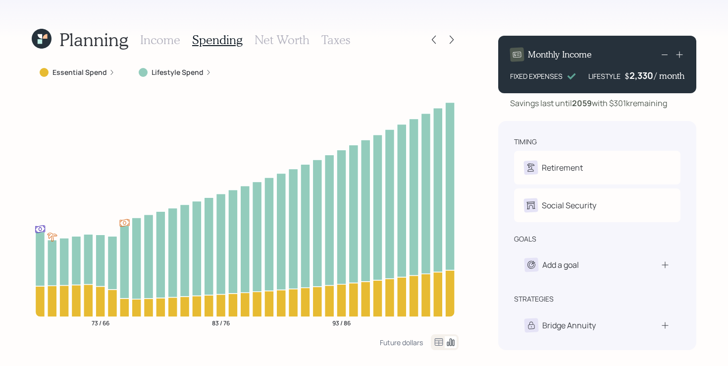
click at [76, 75] on label "Essential Spend" at bounding box center [80, 72] width 55 height 10
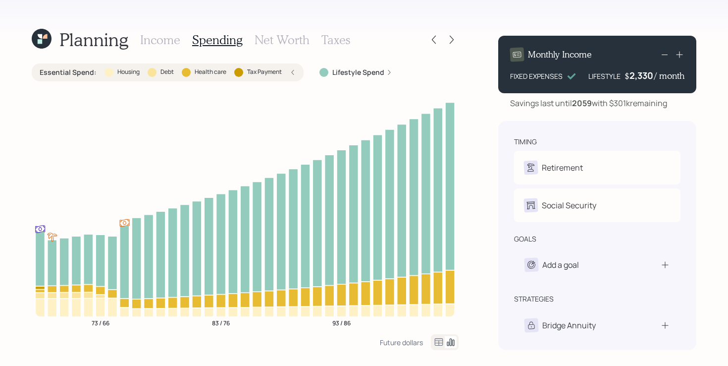
click at [195, 40] on h3 "Spending" at bounding box center [217, 40] width 51 height 14
click at [143, 31] on div "Income Spending Net Worth Taxes" at bounding box center [245, 40] width 210 height 24
click at [156, 41] on h3 "Income" at bounding box center [160, 40] width 40 height 14
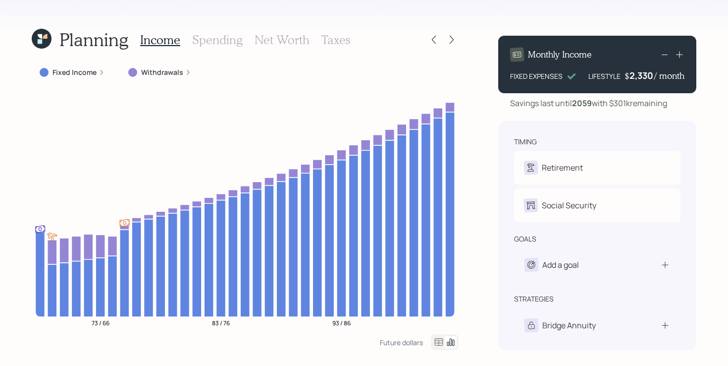
drag, startPoint x: 616, startPoint y: 105, endPoint x: 677, endPoint y: 104, distance: 60.5
click at [677, 104] on div "Savings last until 2059 with $301k remaining" at bounding box center [597, 103] width 198 height 12
click at [470, 199] on div "Planning Income Spending Net Worth Taxes Fixed Income Withdrawals 73 / 66 83 / …" at bounding box center [364, 183] width 728 height 366
click at [282, 36] on h3 "Net Worth" at bounding box center [282, 40] width 55 height 14
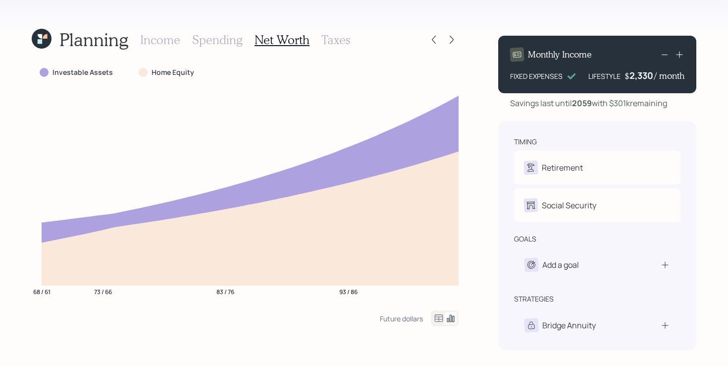
click at [157, 37] on h3 "Income" at bounding box center [160, 40] width 40 height 14
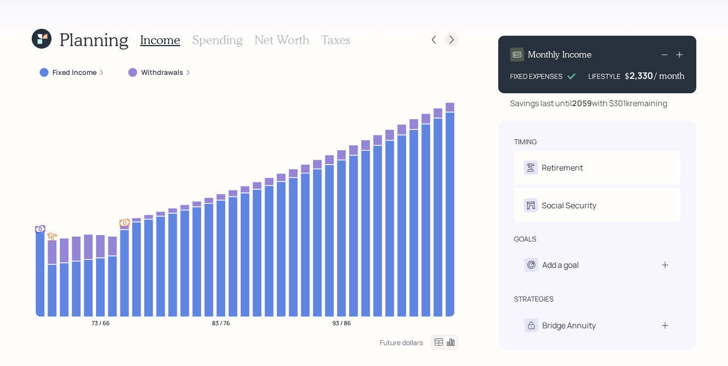
click at [453, 40] on icon at bounding box center [452, 40] width 4 height 8
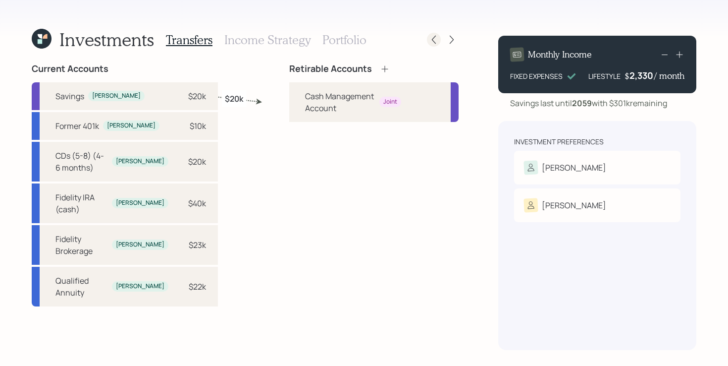
click at [436, 35] on icon at bounding box center [434, 40] width 10 height 10
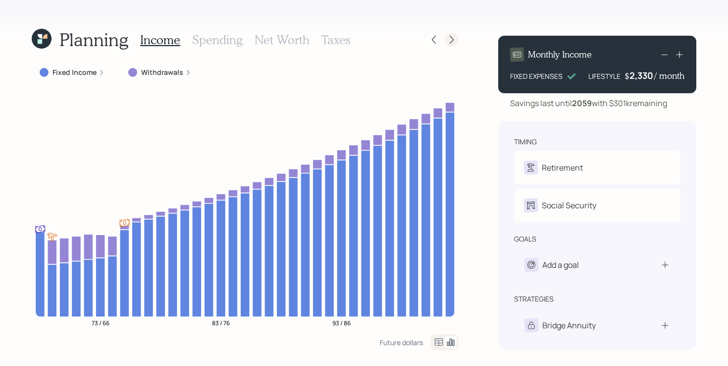
click at [446, 37] on div at bounding box center [452, 40] width 14 height 14
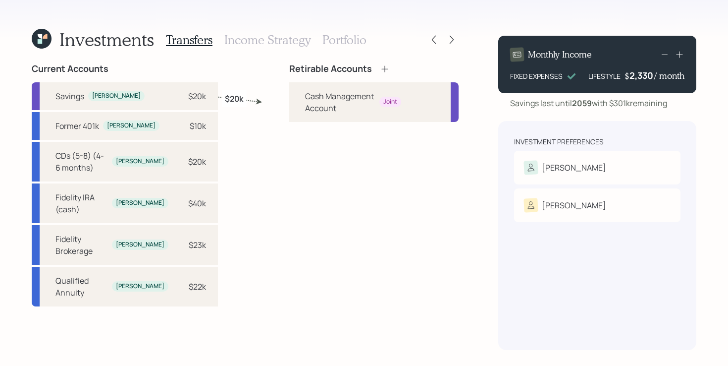
click at [295, 260] on div "Retirable Accounts Cash Management Account Joint" at bounding box center [373, 206] width 169 height 286
click at [609, 172] on div "[PERSON_NAME]" at bounding box center [597, 168] width 147 height 14
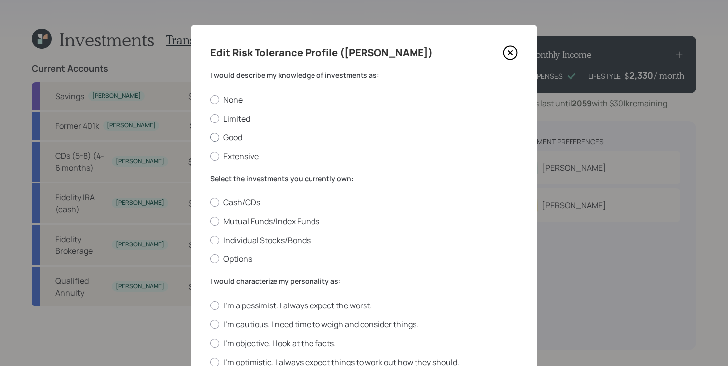
click at [229, 141] on label "Good" at bounding box center [364, 137] width 307 height 11
click at [211, 137] on input "Good" at bounding box center [210, 137] width 0 height 0
radio input "true"
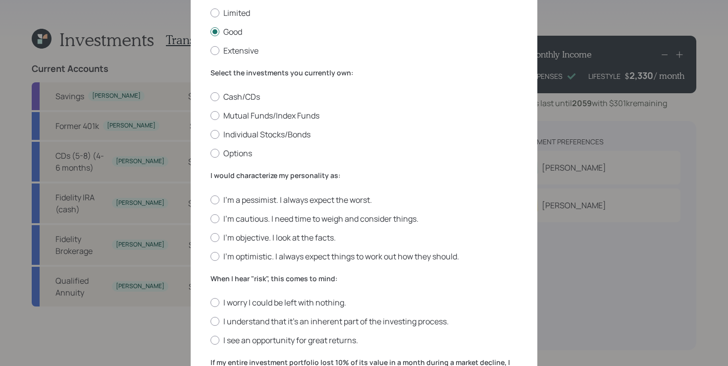
scroll to position [107, 0]
click at [234, 96] on label "Cash/CDs" at bounding box center [364, 95] width 307 height 11
click at [211, 96] on input "Cash/CDs" at bounding box center [210, 96] width 0 height 0
radio input "true"
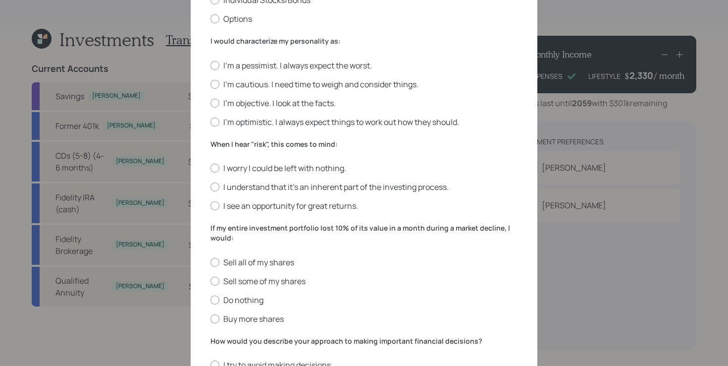
scroll to position [241, 0]
click at [376, 125] on label "I'm optimistic. I always expect things to work out how they should." at bounding box center [364, 120] width 307 height 11
click at [211, 121] on input "I'm optimistic. I always expect things to work out how they should." at bounding box center [210, 120] width 0 height 0
radio input "true"
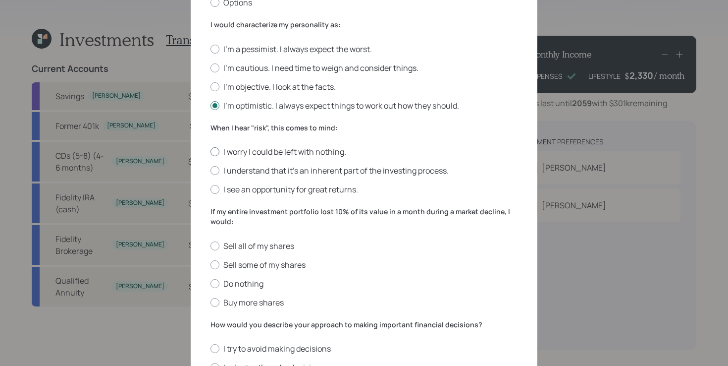
scroll to position [259, 0]
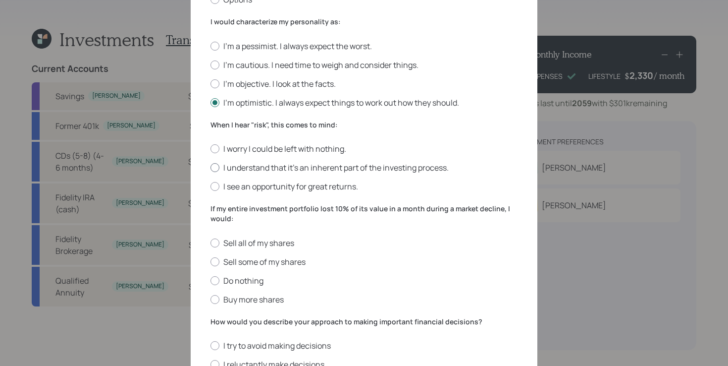
click at [397, 166] on label "I understand that it’s an inherent part of the investing process." at bounding box center [364, 167] width 307 height 11
click at [211, 167] on input "I understand that it’s an inherent part of the investing process." at bounding box center [210, 167] width 0 height 0
radio input "true"
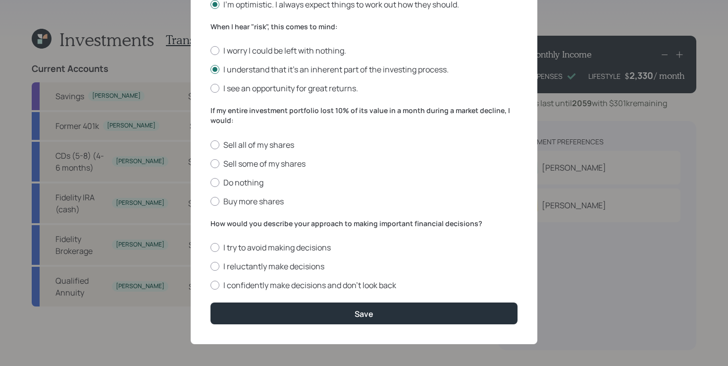
scroll to position [357, 0]
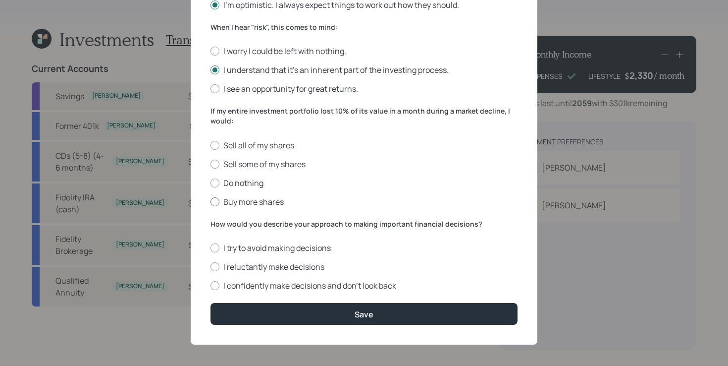
click at [287, 202] on label "Buy more shares" at bounding box center [364, 201] width 307 height 11
click at [211, 202] on input "Buy more shares" at bounding box center [210, 201] width 0 height 0
radio input "true"
click at [304, 264] on label "I reluctantly make decisions" at bounding box center [364, 266] width 307 height 11
click at [211, 267] on input "I reluctantly make decisions" at bounding box center [210, 267] width 0 height 0
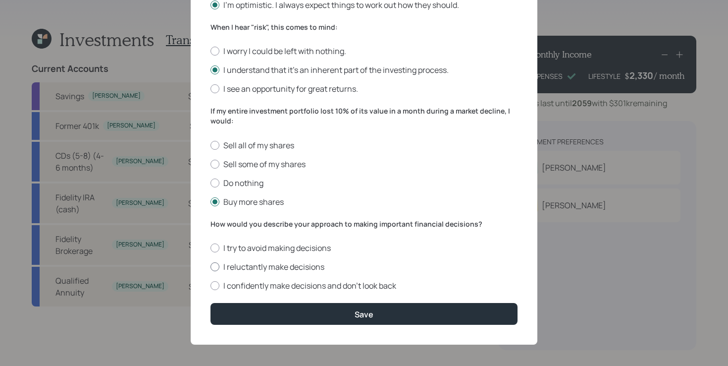
radio input "true"
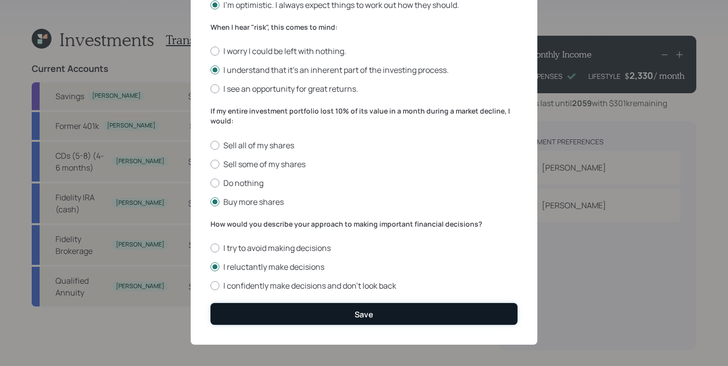
click at [293, 316] on button "Save" at bounding box center [364, 313] width 307 height 21
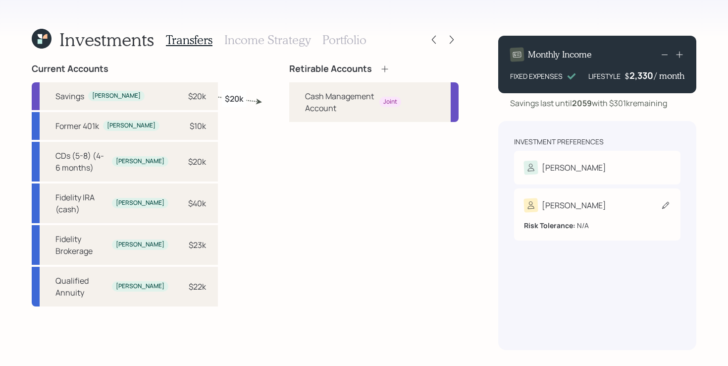
click at [566, 206] on div "[PERSON_NAME]" at bounding box center [597, 205] width 147 height 14
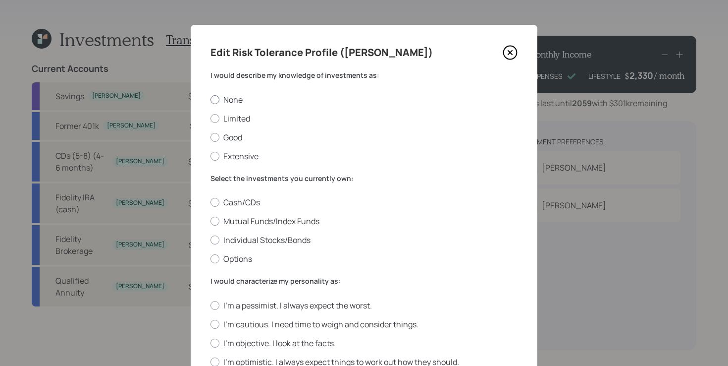
click at [438, 96] on label "None" at bounding box center [364, 99] width 307 height 11
click at [211, 99] on input "None" at bounding box center [210, 99] width 0 height 0
radio input "true"
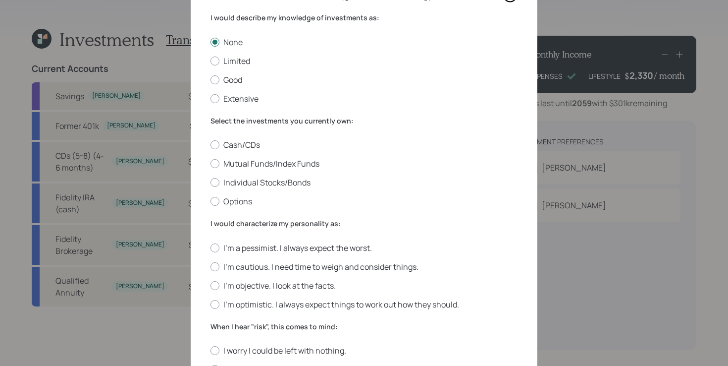
scroll to position [104, 0]
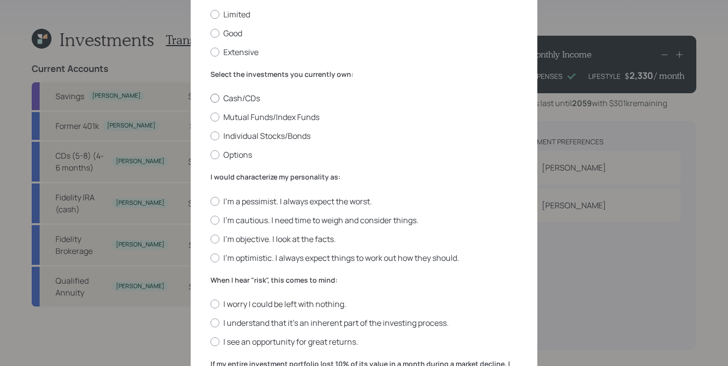
click at [368, 103] on label "Cash/CDs" at bounding box center [364, 98] width 307 height 11
click at [211, 99] on input "Cash/CDs" at bounding box center [210, 98] width 0 height 0
radio input "true"
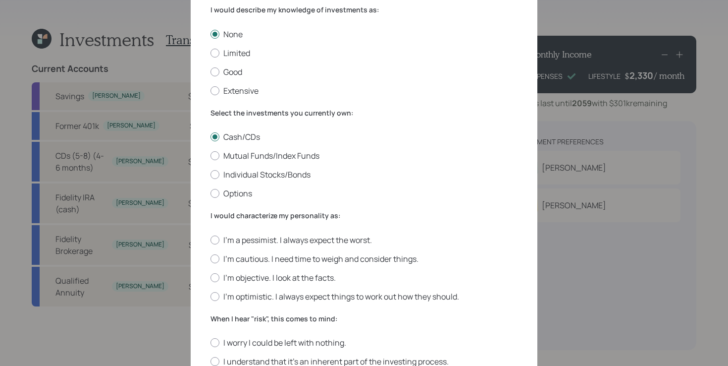
scroll to position [63, 0]
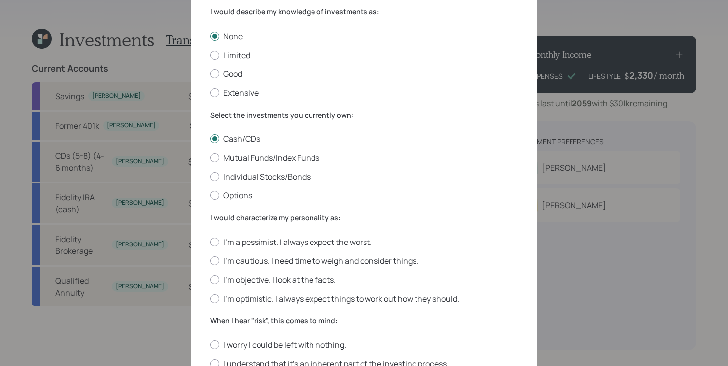
click at [239, 48] on div "None Limited Good Extensive" at bounding box center [364, 64] width 307 height 67
click at [239, 53] on label "Limited" at bounding box center [364, 55] width 307 height 11
click at [211, 55] on input "Limited" at bounding box center [210, 55] width 0 height 0
radio input "true"
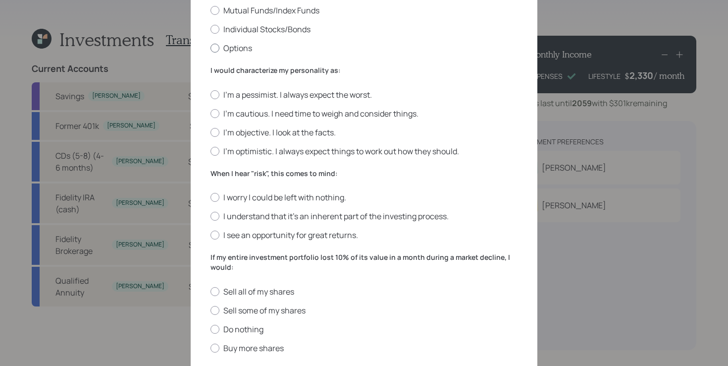
scroll to position [212, 0]
click at [272, 114] on label "I'm cautious. I need time to weigh and consider things." at bounding box center [364, 112] width 307 height 11
click at [211, 112] on input "I'm cautious. I need time to weigh and consider things." at bounding box center [210, 111] width 0 height 0
radio input "true"
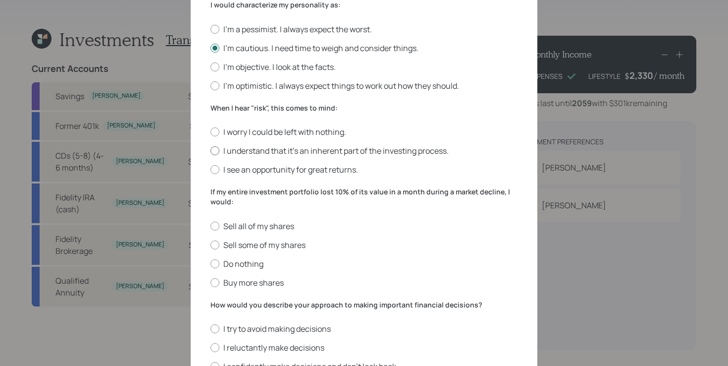
scroll to position [276, 0]
click at [353, 150] on label "I understand that it’s an inherent part of the investing process." at bounding box center [364, 150] width 307 height 11
click at [211, 150] on input "I understand that it’s an inherent part of the investing process." at bounding box center [210, 150] width 0 height 0
radio input "true"
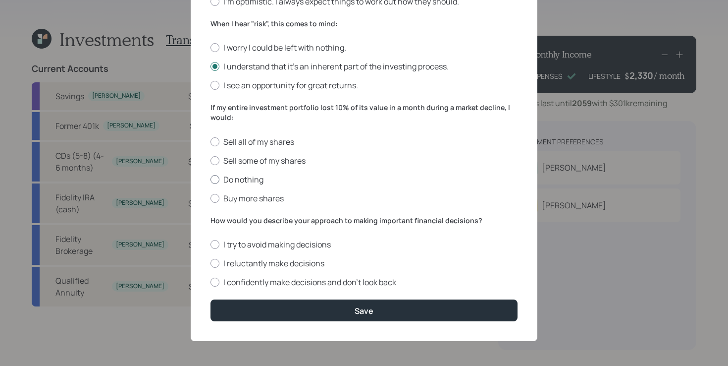
click at [261, 177] on label "Do nothing" at bounding box center [364, 179] width 307 height 11
click at [211, 179] on input "Do nothing" at bounding box center [210, 179] width 0 height 0
radio input "true"
click at [262, 265] on label "I reluctantly make decisions" at bounding box center [364, 263] width 307 height 11
click at [211, 264] on input "I reluctantly make decisions" at bounding box center [210, 263] width 0 height 0
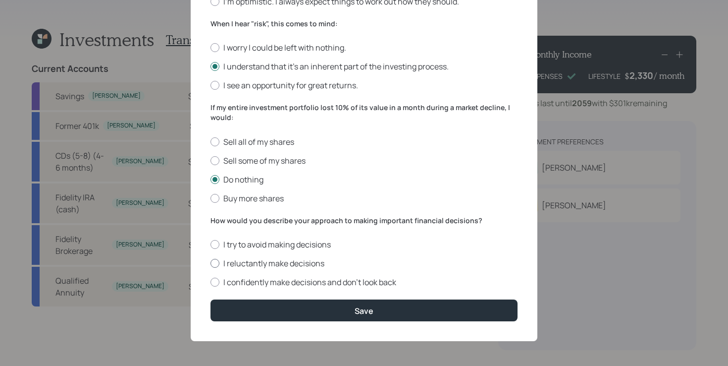
radio input "true"
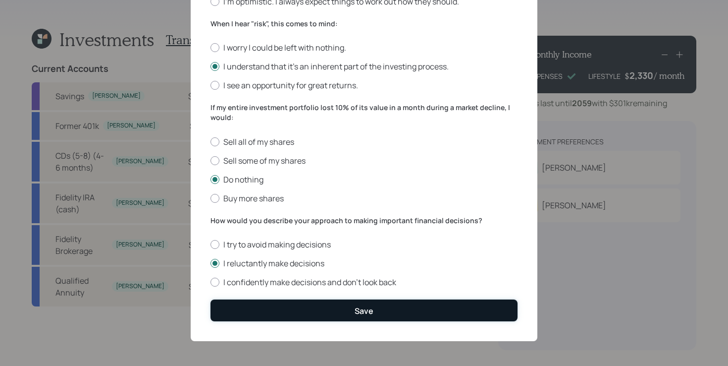
click at [261, 311] on button "Save" at bounding box center [364, 309] width 307 height 21
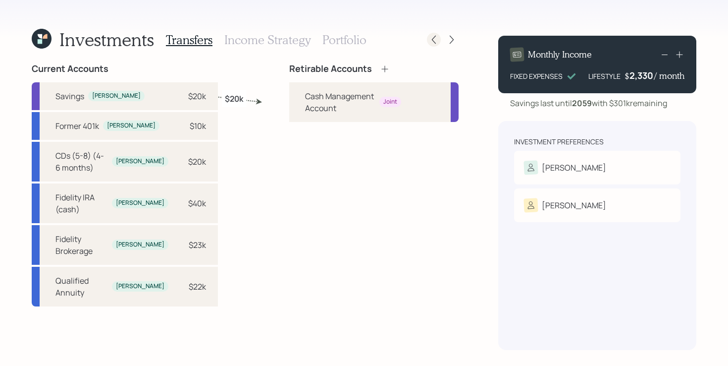
click at [433, 39] on icon at bounding box center [434, 40] width 10 height 10
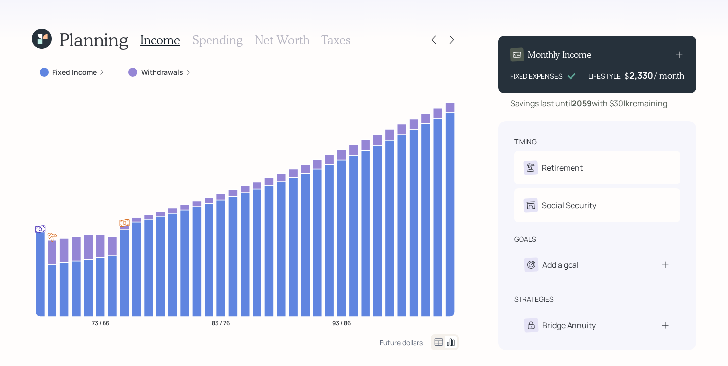
click at [433, 39] on icon at bounding box center [434, 40] width 10 height 10
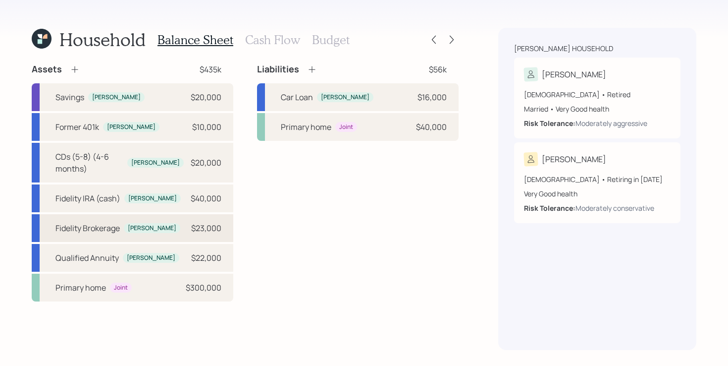
click at [173, 219] on div "Fidelity Brokerage Joe $23,000" at bounding box center [133, 228] width 202 height 28
select select "taxable"
select select "balanced"
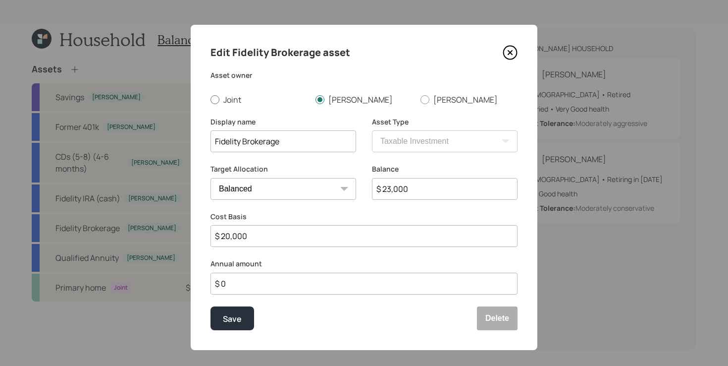
click at [240, 96] on label "Joint" at bounding box center [259, 99] width 97 height 11
click at [211, 99] on input "Joint" at bounding box center [210, 99] width 0 height 0
radio input "true"
click at [242, 315] on button "Save" at bounding box center [233, 318] width 44 height 24
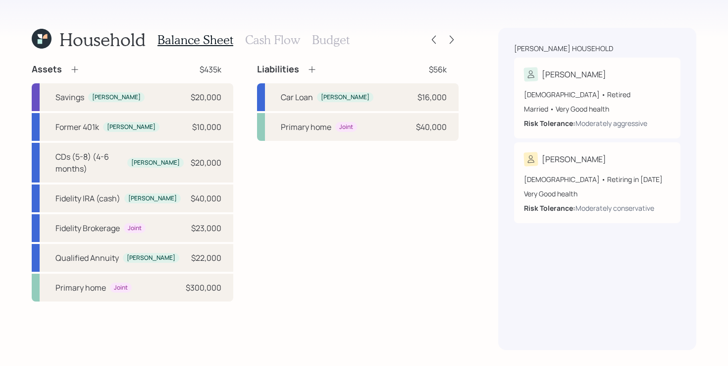
click at [457, 31] on div "Household Balance Sheet Cash Flow Budget" at bounding box center [245, 40] width 427 height 24
click at [452, 39] on icon at bounding box center [452, 40] width 10 height 10
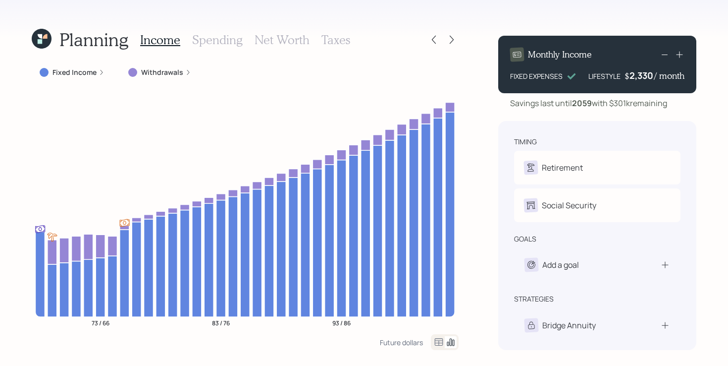
click at [452, 39] on icon at bounding box center [452, 40] width 10 height 10
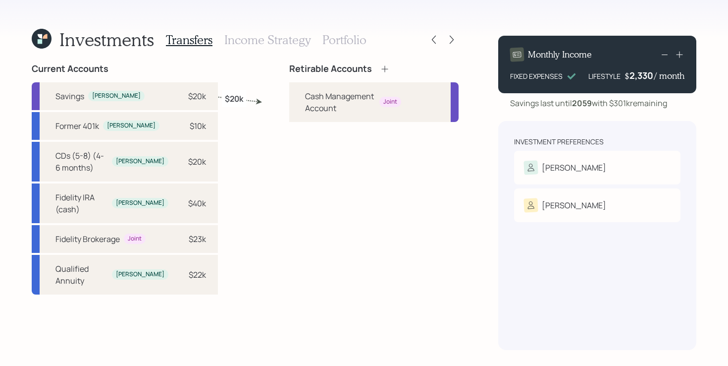
click at [382, 68] on icon at bounding box center [385, 68] width 6 height 6
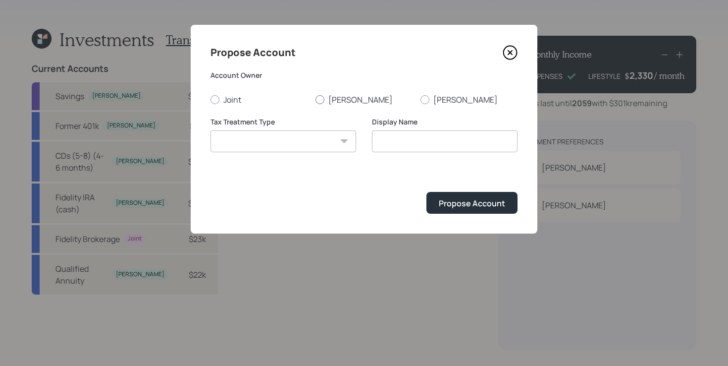
click at [341, 102] on label "[PERSON_NAME]" at bounding box center [364, 99] width 97 height 11
click at [316, 100] on input "[PERSON_NAME]" at bounding box center [315, 99] width 0 height 0
radio input "true"
click at [290, 140] on select "Roth Taxable Traditional" at bounding box center [284, 141] width 146 height 22
select select "traditional"
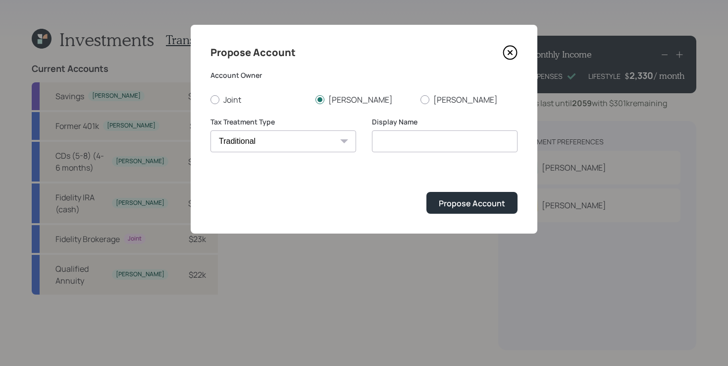
click at [211, 130] on select "Roth Taxable Traditional" at bounding box center [284, 141] width 146 height 22
type input "Traditional"
click at [471, 208] on div "Propose Account" at bounding box center [472, 203] width 66 height 11
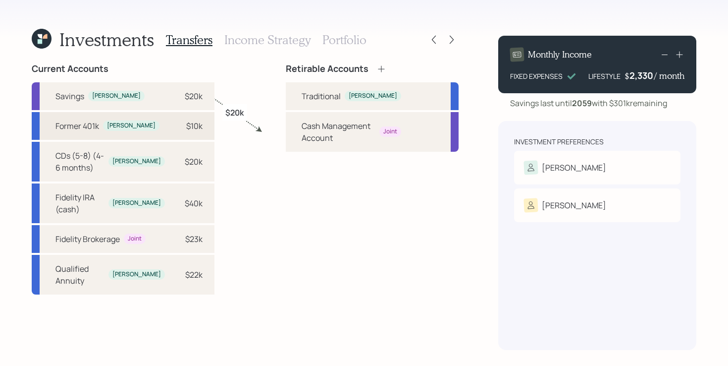
click at [141, 131] on div "Former 401k Joe $10k" at bounding box center [123, 126] width 183 height 28
click at [302, 92] on div "Traditional" at bounding box center [321, 96] width 39 height 12
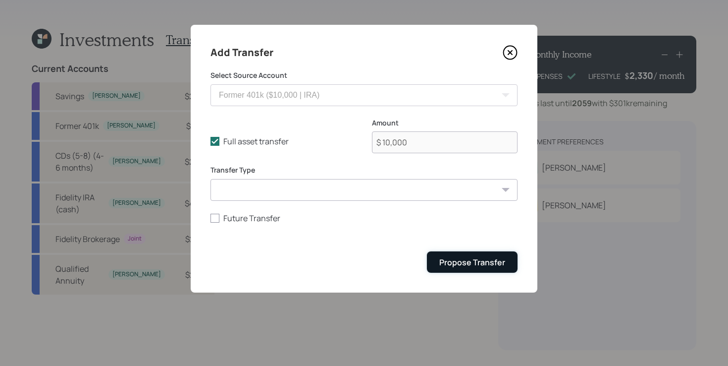
click at [490, 264] on div "Propose Transfer" at bounding box center [472, 262] width 66 height 11
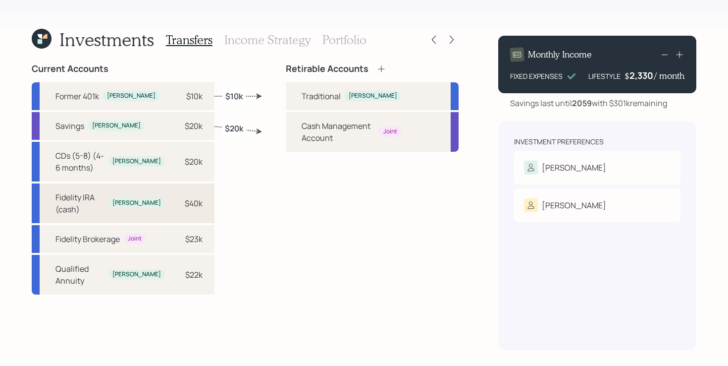
click at [89, 201] on div "Fidelity IRA (cash)" at bounding box center [79, 203] width 49 height 24
click at [309, 92] on div "Traditional" at bounding box center [321, 96] width 39 height 12
select select "701f5708-d6aa-40fc-971b-302de8e76f1a"
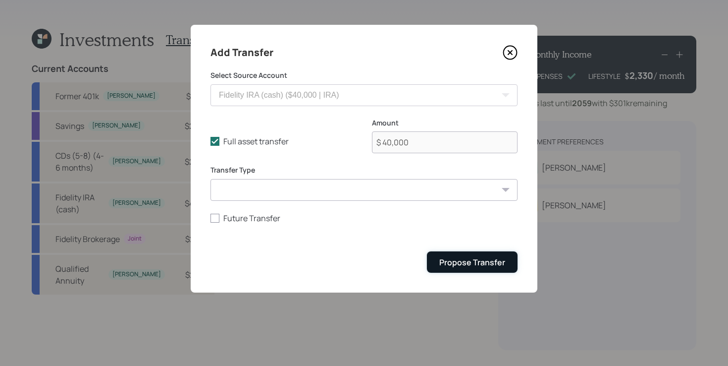
click at [482, 261] on div "Propose Transfer" at bounding box center [472, 262] width 66 height 11
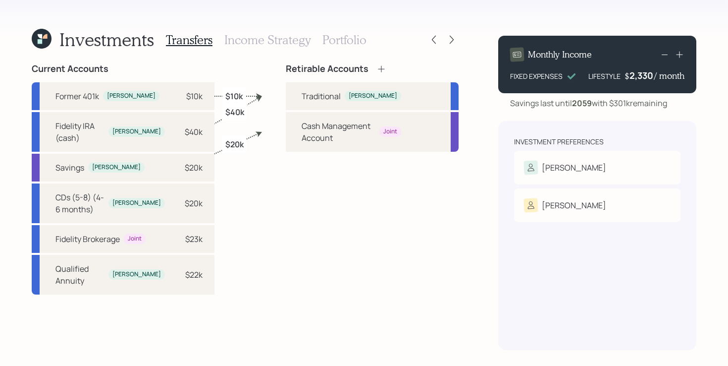
click at [377, 68] on icon at bounding box center [382, 69] width 10 height 10
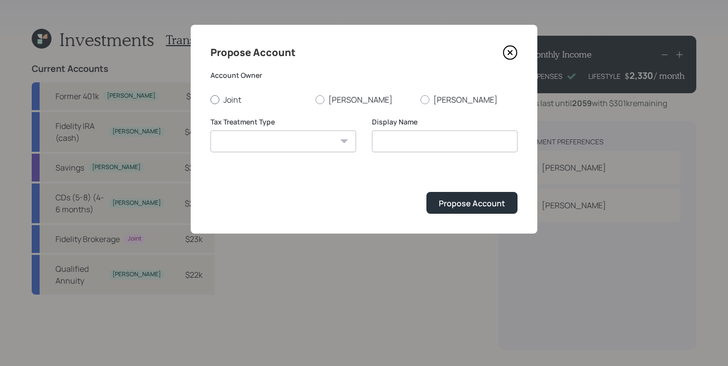
click at [233, 99] on label "Joint" at bounding box center [259, 99] width 97 height 11
click at [211, 99] on input "Joint" at bounding box center [210, 99] width 0 height 0
radio input "true"
click at [258, 137] on select "Roth Taxable Traditional" at bounding box center [284, 141] width 146 height 22
select select "taxable"
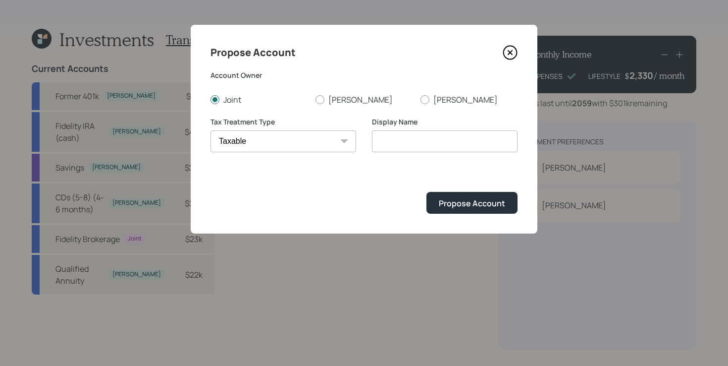
click at [211, 130] on select "Roth Taxable Traditional" at bounding box center [284, 141] width 146 height 22
type input "Taxable"
click at [457, 197] on button "Propose Account" at bounding box center [472, 202] width 91 height 21
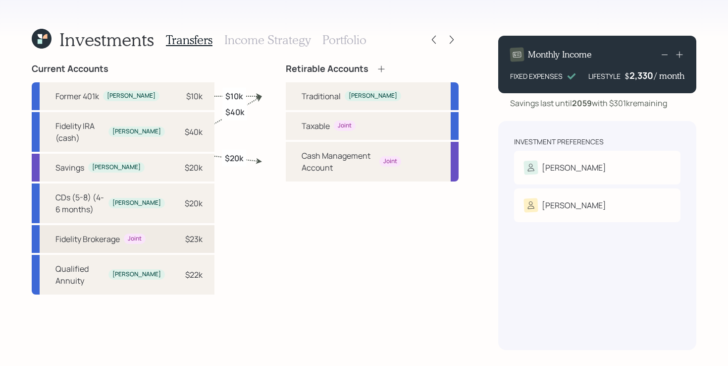
click at [99, 233] on div "Fidelity Brokerage" at bounding box center [87, 239] width 64 height 12
click at [313, 130] on div "Taxable" at bounding box center [316, 126] width 28 height 12
select select "6e624035-f239-41e8-a57c-351d17ffa111"
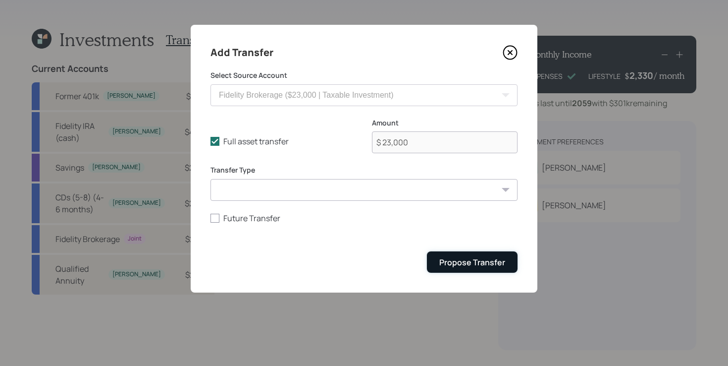
click at [482, 263] on div "Propose Transfer" at bounding box center [472, 262] width 66 height 11
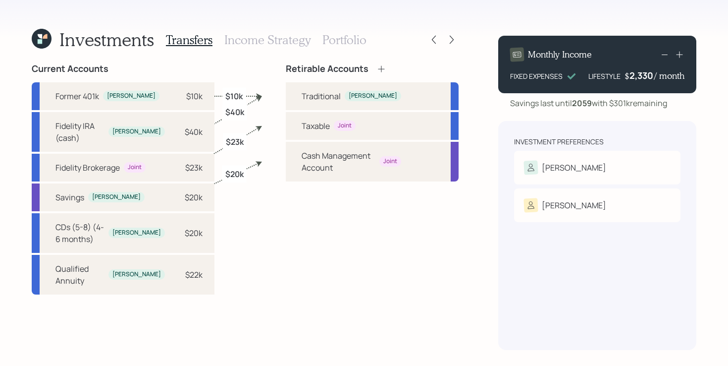
click at [263, 275] on div "Current Accounts Former 401k Joe $10k Fidelity IRA (cash) Joe $40k Fidelity Bro…" at bounding box center [245, 206] width 427 height 286
click at [261, 317] on div "Current Accounts Former 401k Joe $10k Fidelity IRA (cash) Joe $40k Fidelity Bro…" at bounding box center [245, 206] width 427 height 286
click at [263, 46] on h3 "Income Strategy" at bounding box center [267, 40] width 86 height 14
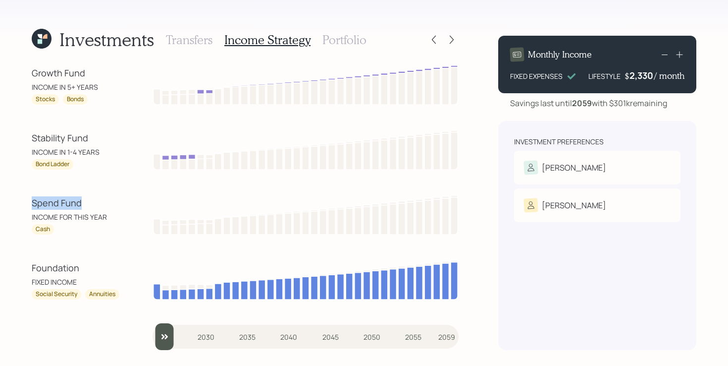
drag, startPoint x: 27, startPoint y: 207, endPoint x: 120, endPoint y: 208, distance: 92.7
click at [120, 208] on div "Investments Transfers Income Strategy Portfolio Growth Fund INCOME IN 5+ YEARS …" at bounding box center [364, 183] width 728 height 366
click at [120, 208] on div "Spend Fund" at bounding box center [76, 202] width 89 height 13
drag, startPoint x: 24, startPoint y: 136, endPoint x: 103, endPoint y: 136, distance: 78.3
click at [103, 136] on div "Investments Transfers Income Strategy Portfolio Growth Fund INCOME IN 5+ YEARS …" at bounding box center [364, 183] width 728 height 366
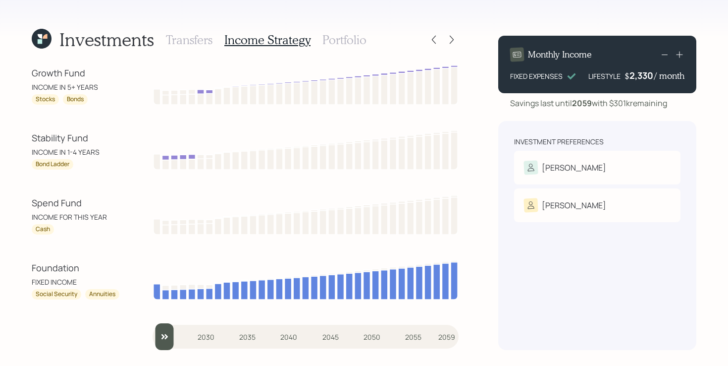
click at [31, 147] on div "Investments Transfers Income Strategy Portfolio Growth Fund INCOME IN 5+ YEARS …" at bounding box center [364, 183] width 728 height 366
drag, startPoint x: 24, startPoint y: 207, endPoint x: 105, endPoint y: 206, distance: 81.3
click at [105, 206] on div "Investments Transfers Income Strategy Portfolio Growth Fund INCOME IN 5+ YEARS …" at bounding box center [364, 183] width 728 height 366
click at [18, 190] on div "Investments Transfers Income Strategy Portfolio Growth Fund INCOME IN 5+ YEARS …" at bounding box center [364, 183] width 728 height 366
click at [31, 76] on div "Investments Transfers Income Strategy Portfolio Growth Fund INCOME IN 5+ YEARS …" at bounding box center [364, 183] width 728 height 366
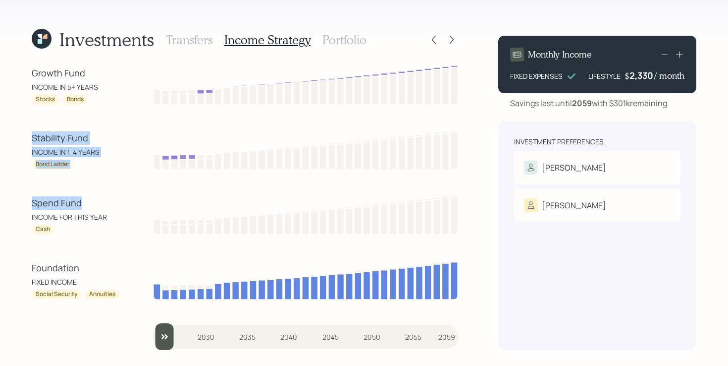
drag, startPoint x: 22, startPoint y: 137, endPoint x: 106, endPoint y: 207, distance: 109.1
click at [106, 207] on div "Investments Transfers Income Strategy Portfolio Growth Fund INCOME IN 5+ YEARS …" at bounding box center [364, 183] width 728 height 366
click at [56, 207] on div "Spend Fund" at bounding box center [76, 202] width 89 height 13
drag, startPoint x: 31, startPoint y: 138, endPoint x: 136, endPoint y: 143, distance: 104.7
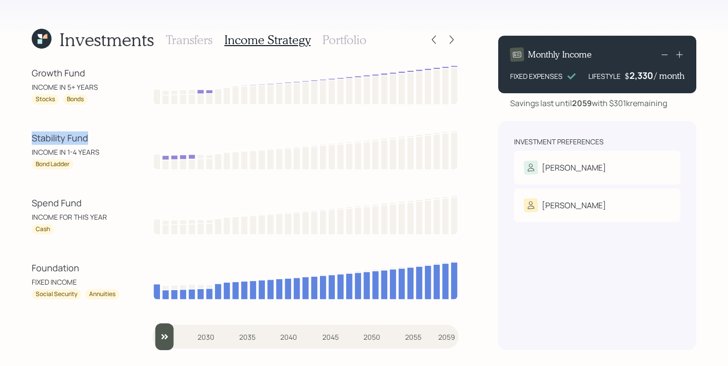
click at [136, 143] on div "Stability Fund INCOME IN 1-4 YEARS Bond Ladder" at bounding box center [245, 148] width 427 height 41
click at [126, 144] on div "Stability Fund INCOME IN 1-4 YEARS Bond Ladder" at bounding box center [245, 148] width 427 height 41
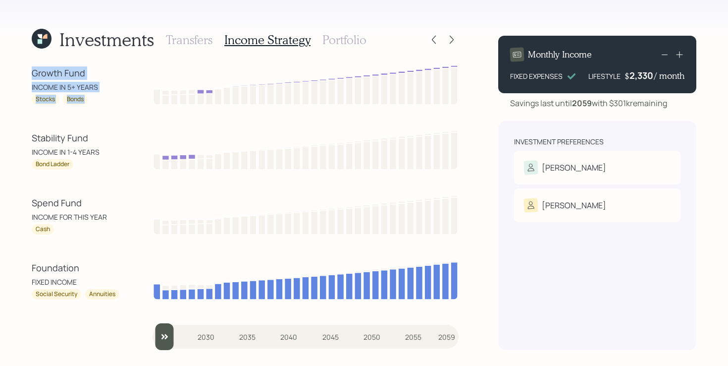
drag, startPoint x: 23, startPoint y: 78, endPoint x: 151, endPoint y: 79, distance: 127.8
click at [151, 79] on div "Investments Transfers Income Strategy Portfolio Growth Fund INCOME IN 5+ YEARS …" at bounding box center [364, 183] width 728 height 366
click at [92, 92] on div "INCOME IN 5+ YEARS" at bounding box center [76, 87] width 89 height 10
drag, startPoint x: 28, startPoint y: 74, endPoint x: 131, endPoint y: 84, distance: 103.5
click at [131, 84] on div "Investments Transfers Income Strategy Portfolio Growth Fund INCOME IN 5+ YEARS …" at bounding box center [364, 183] width 728 height 366
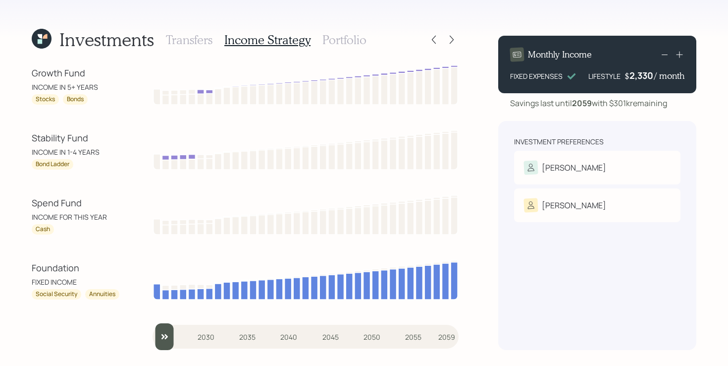
click at [14, 136] on div "Investments Transfers Income Strategy Portfolio Growth Fund INCOME IN 5+ YEARS …" at bounding box center [364, 183] width 728 height 366
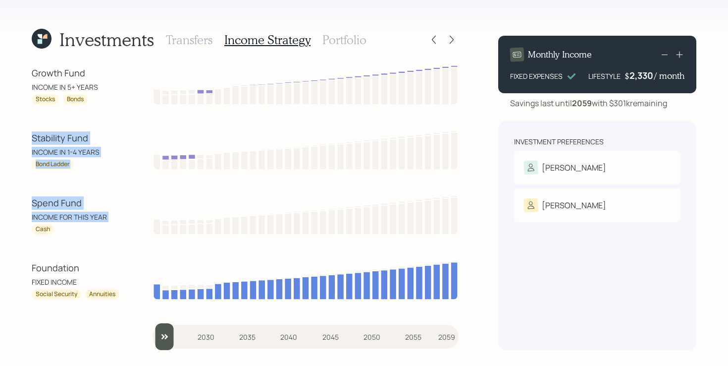
drag, startPoint x: 14, startPoint y: 136, endPoint x: 116, endPoint y: 217, distance: 130.9
click at [116, 217] on div "Investments Transfers Income Strategy Portfolio Growth Fund INCOME IN 5+ YEARS …" at bounding box center [364, 183] width 728 height 366
click at [117, 217] on div "INCOME FOR THIS YEAR" at bounding box center [76, 217] width 89 height 10
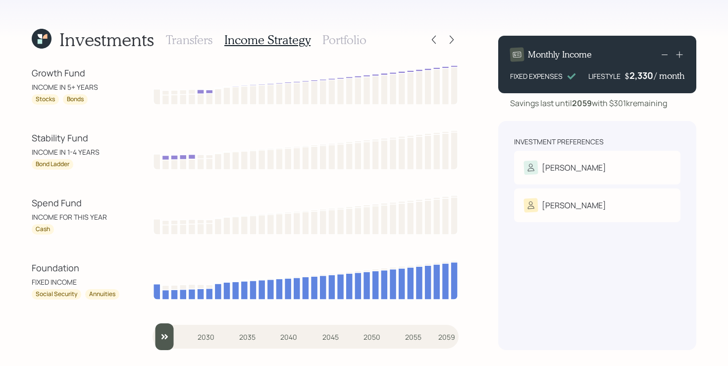
click at [349, 46] on h3 "Portfolio" at bounding box center [345, 40] width 44 height 14
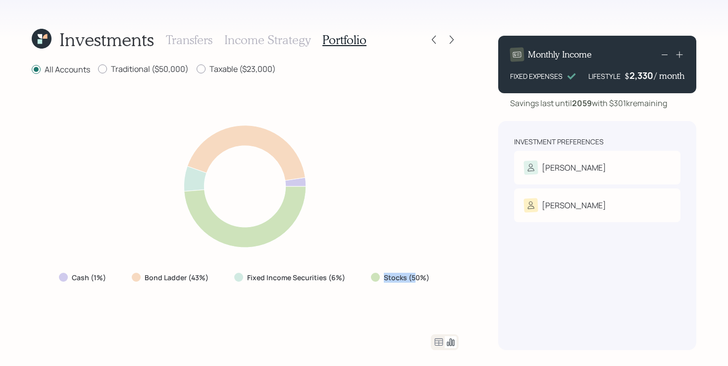
drag, startPoint x: 357, startPoint y: 279, endPoint x: 413, endPoint y: 275, distance: 56.7
click at [413, 275] on div "Cash (1%) Bond Ladder (43%) Fixed Income Securities (6%) Stocks (50%)" at bounding box center [245, 278] width 388 height 18
click at [390, 323] on div "All Accounts Traditional ($50,000) Taxable ($23,000) Cash (1%) Bond Ladder (43%…" at bounding box center [245, 206] width 427 height 286
drag, startPoint x: 464, startPoint y: 282, endPoint x: 367, endPoint y: 279, distance: 96.7
click at [367, 279] on div "Investments Transfers Income Strategy Portfolio All Accounts Traditional ($50,0…" at bounding box center [364, 183] width 728 height 366
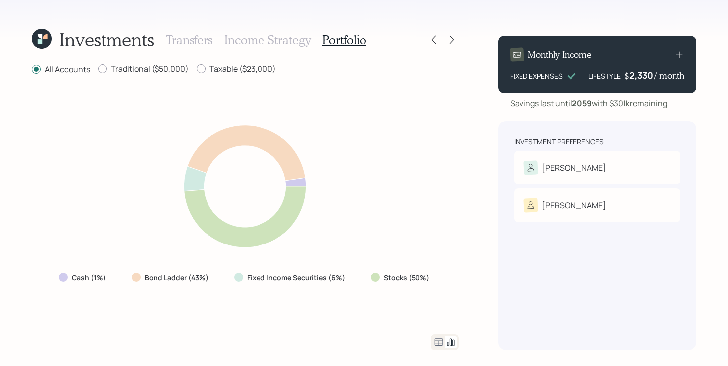
click at [357, 284] on div "Cash (1%) Bond Ladder (43%) Fixed Income Securities (6%) Stocks (50%)" at bounding box center [245, 278] width 388 height 18
drag, startPoint x: 358, startPoint y: 277, endPoint x: 134, endPoint y: 273, distance: 224.5
click at [134, 273] on div "Cash (1%) Bond Ladder (43%) Fixed Income Securities (6%) Stocks (50%)" at bounding box center [245, 278] width 388 height 18
click at [134, 323] on div "All Accounts Traditional ($50,000) Taxable ($23,000) Cash (1%) Bond Ladder (43%…" at bounding box center [245, 206] width 427 height 286
drag, startPoint x: 116, startPoint y: 284, endPoint x: 30, endPoint y: 281, distance: 86.3
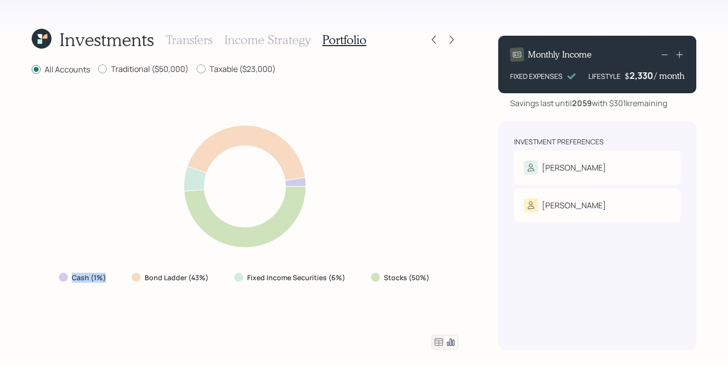
click at [30, 281] on div "Investments Transfers Income Strategy Portfolio All Accounts Traditional ($50,0…" at bounding box center [364, 183] width 728 height 366
click at [318, 235] on icon at bounding box center [245, 186] width 256 height 141
drag, startPoint x: 128, startPoint y: 277, endPoint x: 226, endPoint y: 286, distance: 98.5
click at [226, 286] on div "Cash (1%) Bond Ladder (43%) Fixed Income Securities (6%) Stocks (50%)" at bounding box center [245, 205] width 427 height 234
click at [438, 37] on icon at bounding box center [434, 40] width 10 height 10
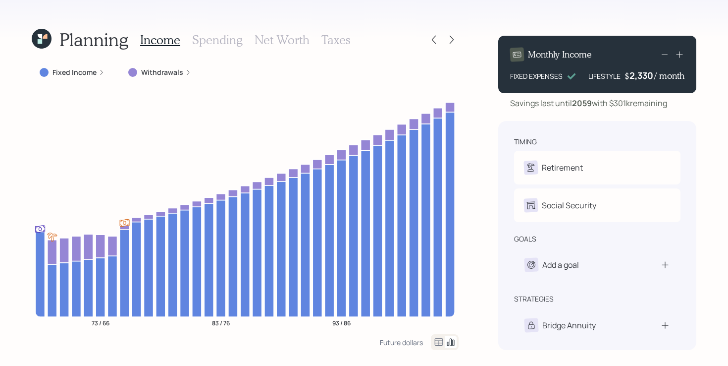
click at [438, 37] on icon at bounding box center [434, 40] width 10 height 10
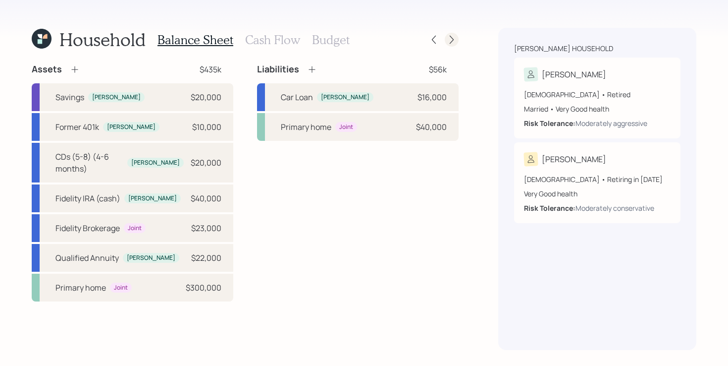
click at [451, 36] on icon at bounding box center [452, 40] width 10 height 10
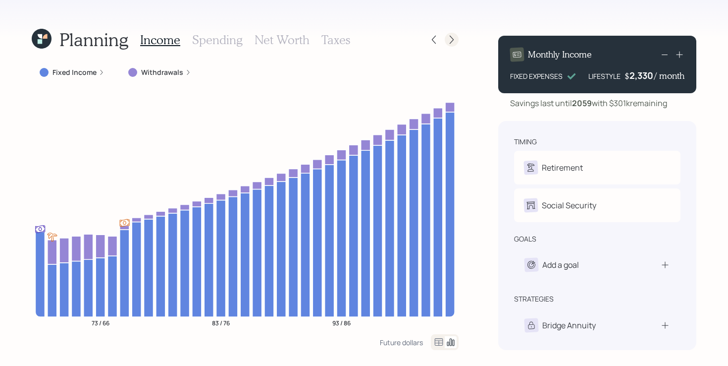
click at [455, 41] on icon at bounding box center [452, 40] width 10 height 10
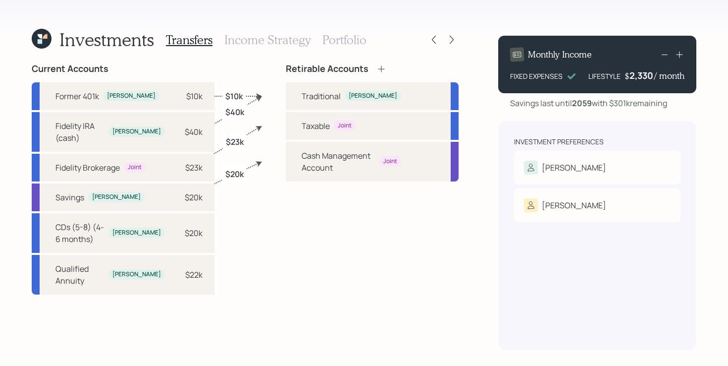
click at [455, 41] on icon at bounding box center [452, 40] width 10 height 10
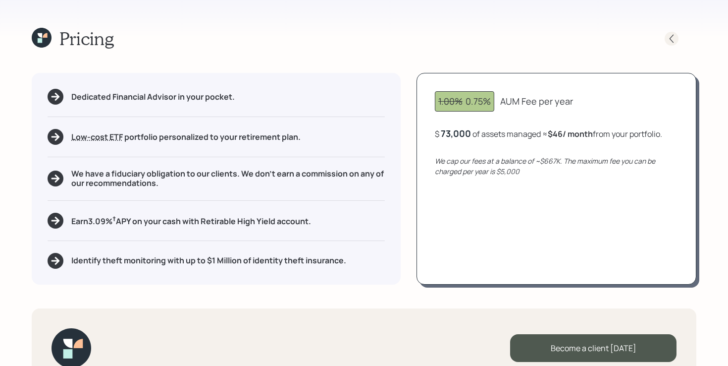
click at [668, 40] on icon at bounding box center [672, 39] width 10 height 10
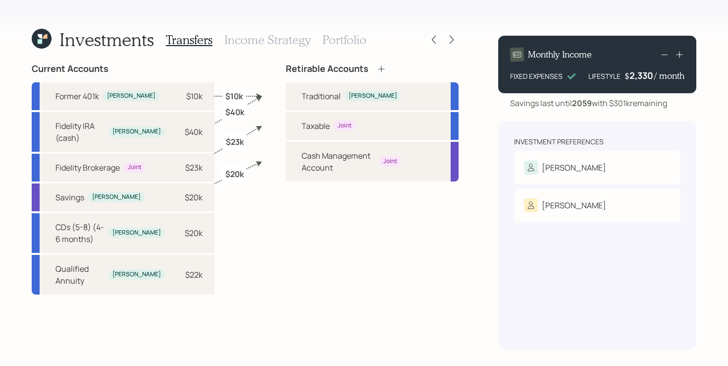
click at [345, 43] on h3 "Portfolio" at bounding box center [345, 40] width 44 height 14
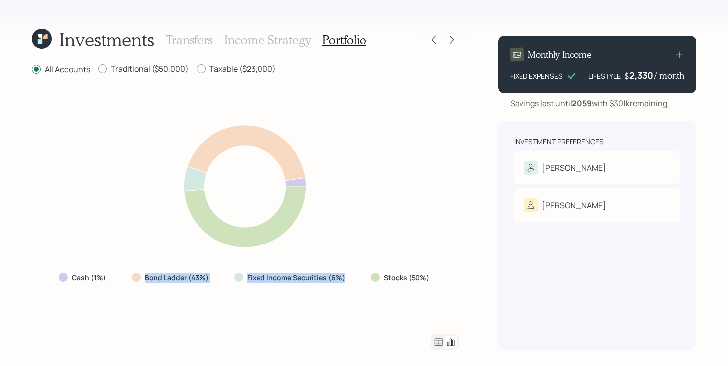
drag, startPoint x: 128, startPoint y: 280, endPoint x: 336, endPoint y: 287, distance: 207.7
click at [336, 287] on div "Cash (1%) Bond Ladder (43%) Fixed Income Securities (6%) Stocks (50%)" at bounding box center [245, 205] width 427 height 234
click at [339, 287] on div "Cash (1%) Bond Ladder (43%) Fixed Income Securities (6%) Stocks (50%)" at bounding box center [245, 205] width 427 height 234
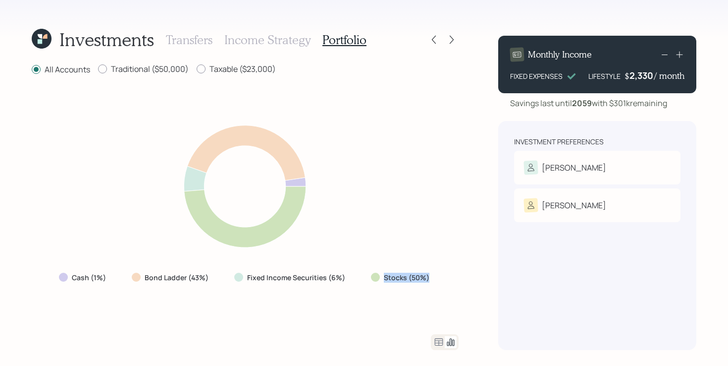
drag, startPoint x: 356, startPoint y: 280, endPoint x: 473, endPoint y: 278, distance: 116.5
click at [474, 278] on div "Investments Transfers Income Strategy Portfolio All Accounts Traditional ($50,0…" at bounding box center [364, 183] width 728 height 366
click at [410, 306] on div "Cash (1%) Bond Ladder (43%) Fixed Income Securities (6%) Stocks (50%)" at bounding box center [245, 205] width 427 height 234
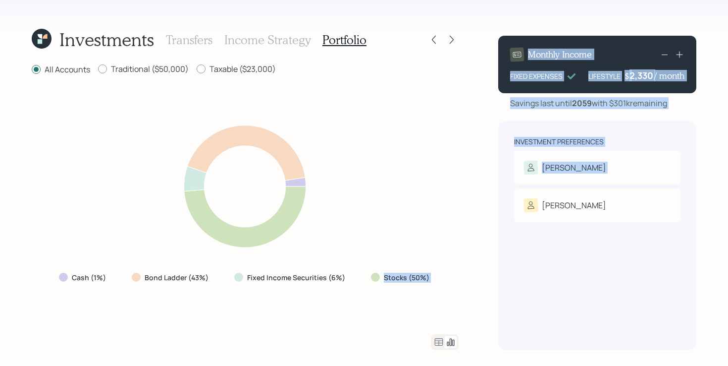
drag, startPoint x: 357, startPoint y: 280, endPoint x: 480, endPoint y: 279, distance: 123.4
click at [480, 279] on div "Investments Transfers Income Strategy Portfolio All Accounts Traditional ($50,0…" at bounding box center [364, 183] width 728 height 366
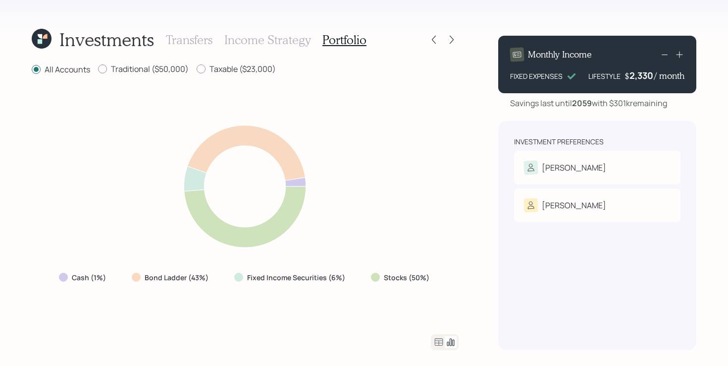
click at [459, 297] on div "Investments Transfers Income Strategy Portfolio All Accounts Traditional ($50,0…" at bounding box center [364, 183] width 728 height 366
click at [440, 343] on icon at bounding box center [439, 341] width 8 height 7
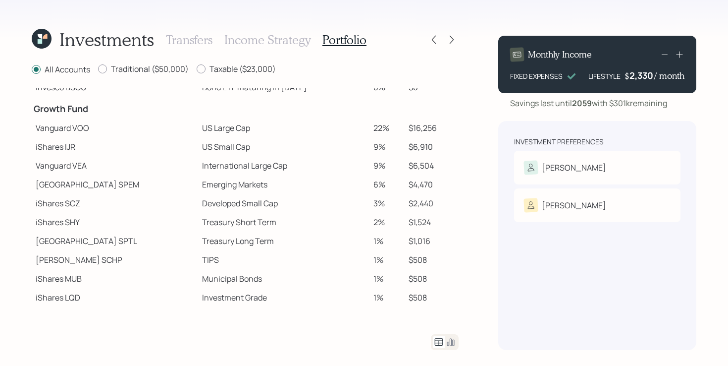
scroll to position [166, 0]
click at [316, 110] on td at bounding box center [283, 108] width 171 height 22
click at [144, 132] on td "Vanguard VOO" at bounding box center [115, 127] width 166 height 19
drag, startPoint x: 149, startPoint y: 129, endPoint x: 253, endPoint y: 130, distance: 104.1
click at [253, 130] on tr "Vanguard VOO US Large Cap 22% $16,256" at bounding box center [245, 127] width 427 height 19
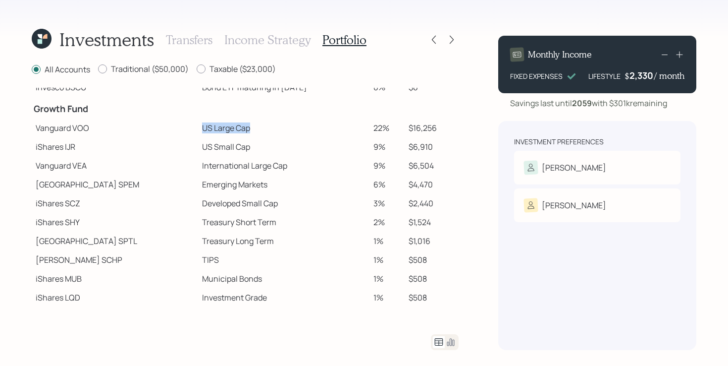
click at [253, 130] on td "US Large Cap" at bounding box center [283, 127] width 171 height 19
click at [322, 277] on td "Municipal Bonds" at bounding box center [283, 278] width 171 height 19
click at [198, 162] on td "International Large Cap" at bounding box center [283, 165] width 171 height 19
drag, startPoint x: 155, startPoint y: 148, endPoint x: 252, endPoint y: 145, distance: 97.2
click at [252, 146] on tr "iShares IJR US Small Cap 9% $6,910" at bounding box center [245, 146] width 427 height 19
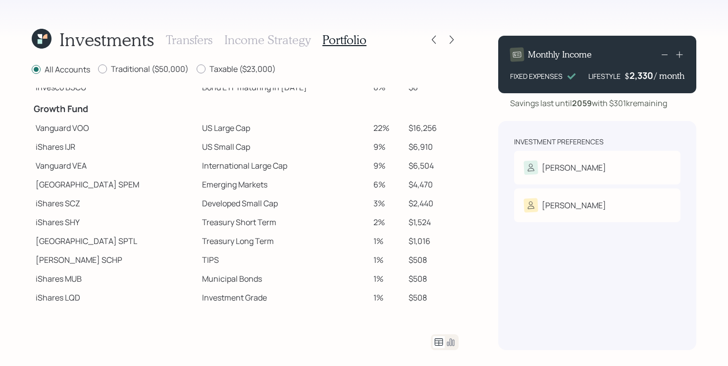
click at [198, 191] on td "Emerging Markets" at bounding box center [283, 184] width 171 height 19
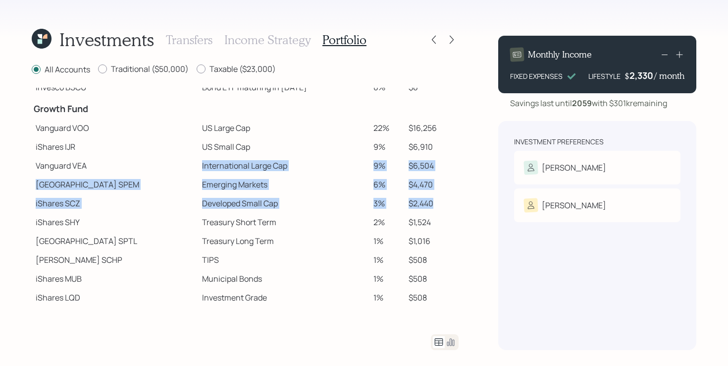
drag, startPoint x: 154, startPoint y: 165, endPoint x: 446, endPoint y: 207, distance: 294.9
click at [446, 207] on tbody "Spend Fund CASH Cash (Account Management) 1% $730 Stability Fund Invesco BSCP B…" at bounding box center [245, 142] width 427 height 441
click at [446, 207] on td "$2,440" at bounding box center [432, 203] width 54 height 19
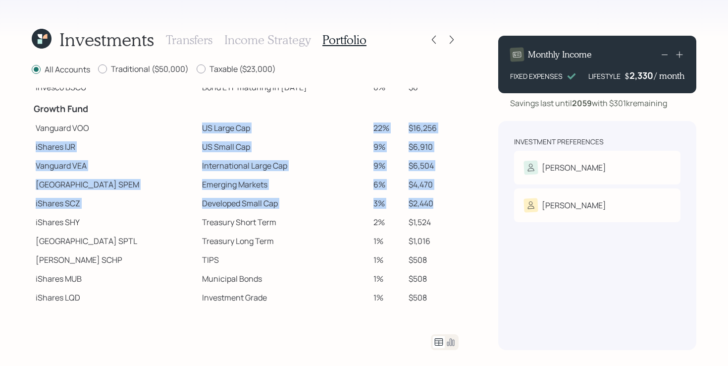
drag, startPoint x: 445, startPoint y: 206, endPoint x: 159, endPoint y: 127, distance: 297.5
click at [159, 127] on tbody "Spend Fund CASH Cash (Account Management) 1% $730 Stability Fund Invesco BSCP B…" at bounding box center [245, 142] width 427 height 441
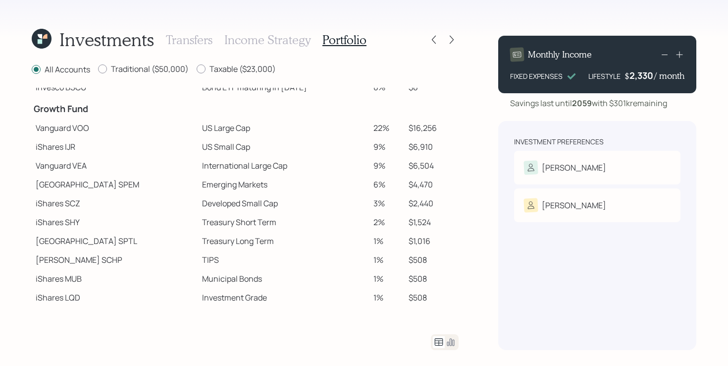
click at [262, 234] on td "Treasury Long Term" at bounding box center [283, 240] width 171 height 19
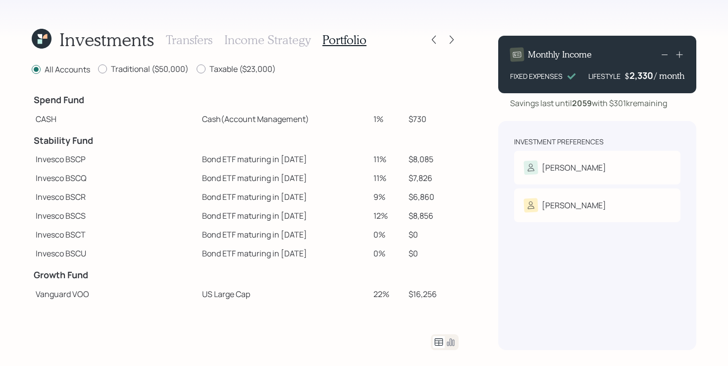
scroll to position [2, 0]
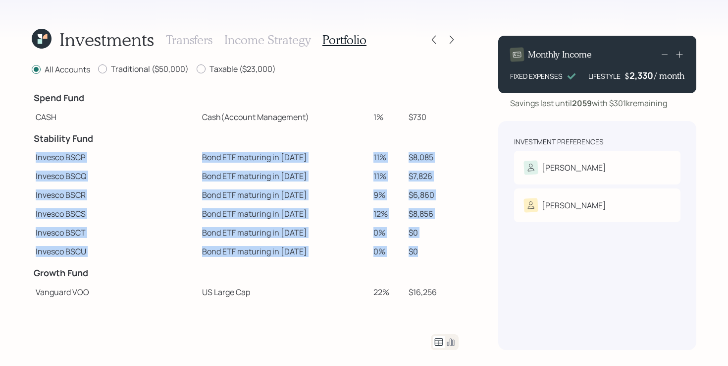
drag, startPoint x: 429, startPoint y: 252, endPoint x: 35, endPoint y: 156, distance: 405.5
click at [35, 156] on tbody "Spend Fund CASH Cash (Account Management) 1% $730 Stability Fund Invesco BSCP B…" at bounding box center [245, 306] width 427 height 441
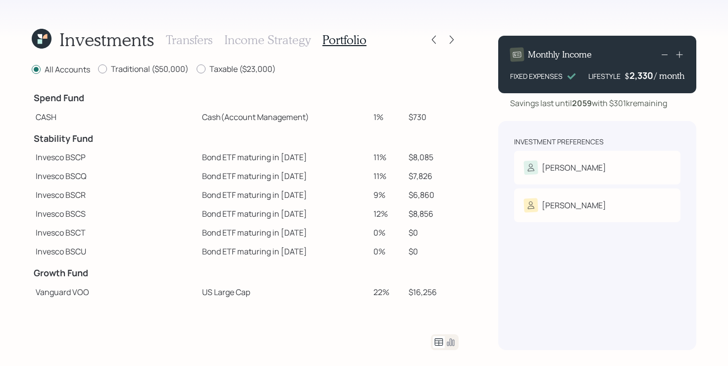
click at [436, 200] on td "$6,860" at bounding box center [432, 194] width 54 height 19
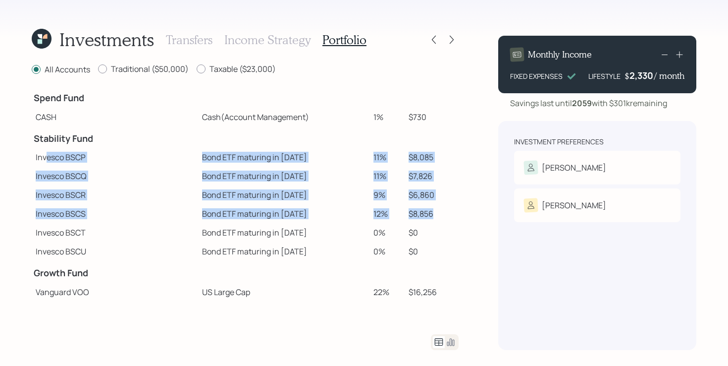
drag, startPoint x: 444, startPoint y: 217, endPoint x: 43, endPoint y: 161, distance: 405.3
click at [44, 161] on tbody "Spend Fund CASH Cash (Account Management) 1% $730 Stability Fund Invesco BSCP B…" at bounding box center [245, 306] width 427 height 441
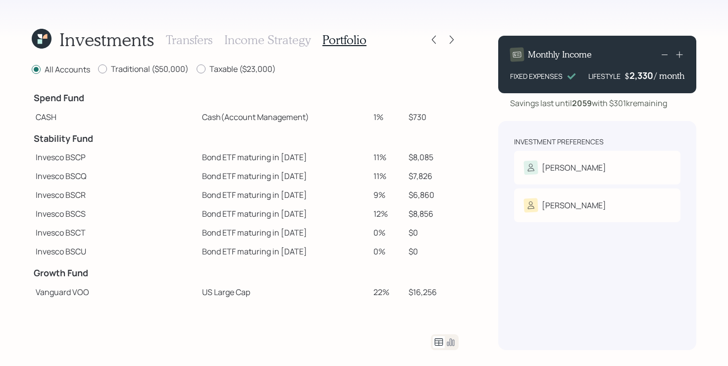
click at [31, 160] on div "Investments Transfers Income Strategy Portfolio All Accounts Traditional ($50,0…" at bounding box center [364, 183] width 728 height 366
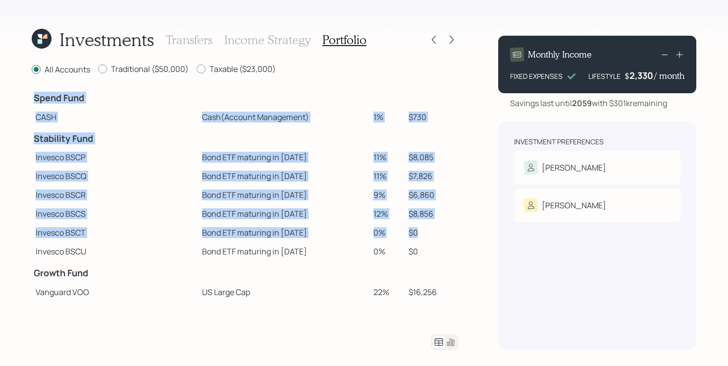
drag, startPoint x: 31, startPoint y: 160, endPoint x: 448, endPoint y: 232, distance: 423.4
click at [448, 232] on div "Investments Transfers Income Strategy Portfolio All Accounts Traditional ($50,0…" at bounding box center [364, 183] width 728 height 366
click at [448, 232] on td "$0" at bounding box center [432, 232] width 54 height 19
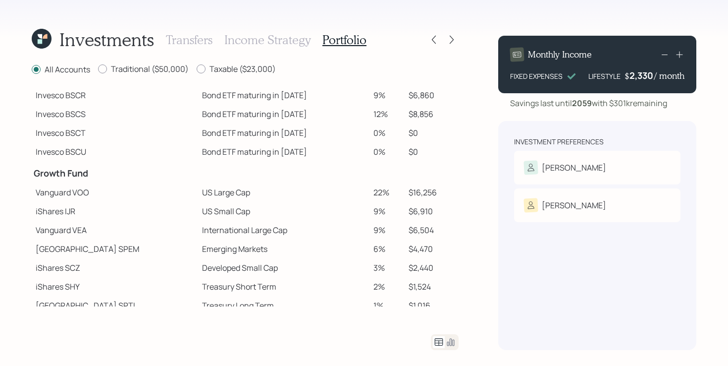
scroll to position [103, 0]
click at [271, 39] on h3 "Income Strategy" at bounding box center [267, 40] width 86 height 14
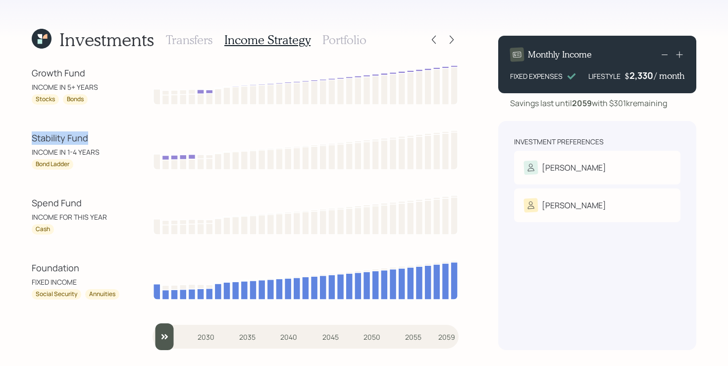
drag, startPoint x: 28, startPoint y: 136, endPoint x: 99, endPoint y: 137, distance: 71.4
click at [99, 137] on div "Investments Transfers Income Strategy Portfolio Growth Fund INCOME IN 5+ YEARS …" at bounding box center [364, 183] width 728 height 366
click at [24, 74] on div "Investments Transfers Income Strategy Portfolio Growth Fund INCOME IN 5+ YEARS …" at bounding box center [364, 183] width 728 height 366
drag, startPoint x: 24, startPoint y: 74, endPoint x: 99, endPoint y: 75, distance: 74.3
click at [99, 75] on div "Investments Transfers Income Strategy Portfolio Growth Fund INCOME IN 5+ YEARS …" at bounding box center [364, 183] width 728 height 366
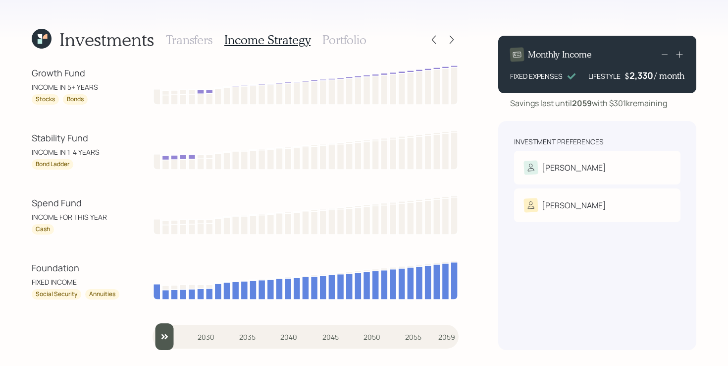
click at [10, 146] on div "Investments Transfers Income Strategy Portfolio Growth Fund INCOME IN 5+ YEARS …" at bounding box center [364, 183] width 728 height 366
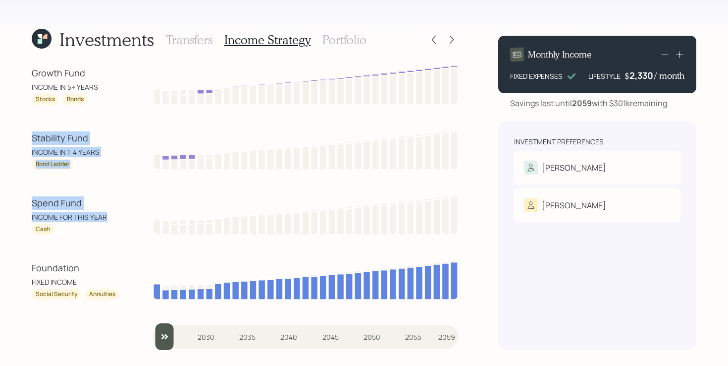
drag, startPoint x: 23, startPoint y: 132, endPoint x: 115, endPoint y: 220, distance: 126.9
click at [115, 220] on div "Investments Transfers Income Strategy Portfolio Growth Fund INCOME IN 5+ YEARS …" at bounding box center [364, 183] width 728 height 366
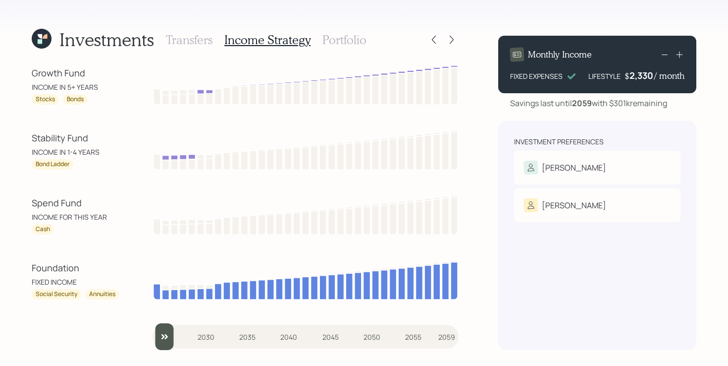
click at [102, 201] on div "Spend Fund" at bounding box center [76, 202] width 89 height 13
click at [138, 185] on div "Growth Fund INCOME IN 5+ YEARS Stocks Bonds Stability Fund INCOME IN 1-4 YEARS …" at bounding box center [245, 206] width 427 height 286
click at [449, 37] on icon at bounding box center [452, 40] width 10 height 10
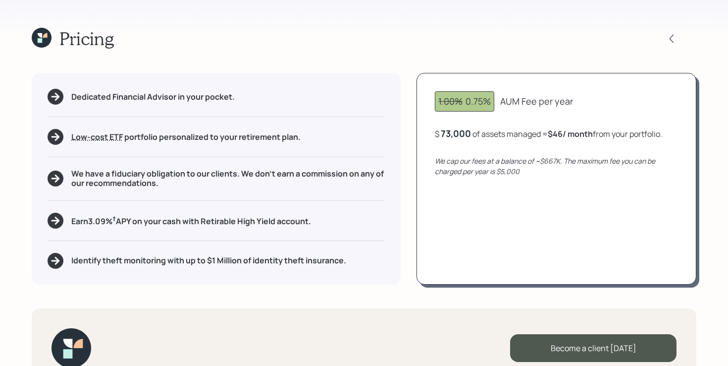
click at [468, 135] on div "73,000" at bounding box center [456, 133] width 30 height 12
click at [468, 135] on div "73000" at bounding box center [455, 133] width 28 height 12
click at [680, 30] on div "Pricing" at bounding box center [364, 38] width 665 height 21
click at [673, 35] on icon at bounding box center [672, 39] width 10 height 10
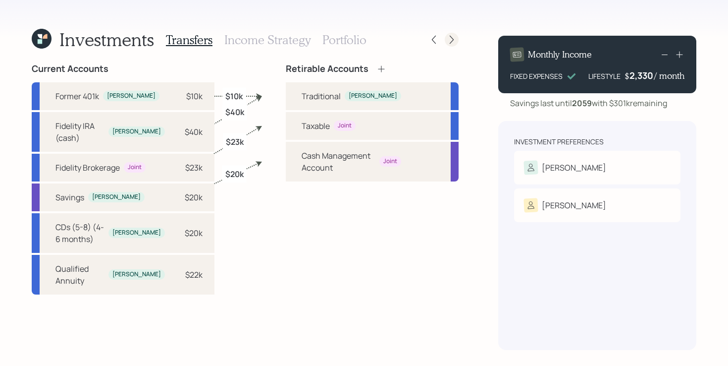
click at [451, 43] on icon at bounding box center [452, 40] width 10 height 10
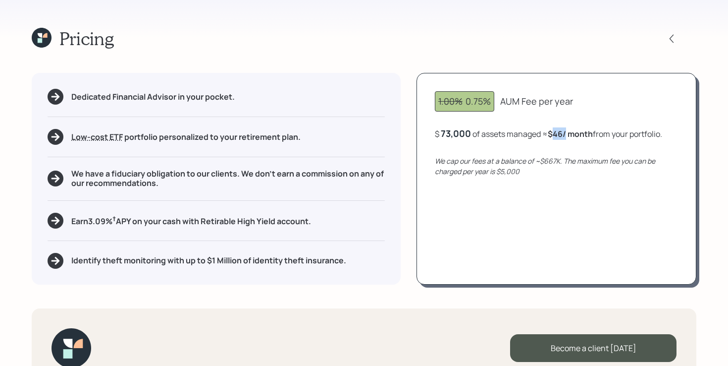
drag, startPoint x: 556, startPoint y: 133, endPoint x: 568, endPoint y: 133, distance: 11.9
click at [568, 133] on b "$46 / month" at bounding box center [570, 133] width 45 height 11
click at [408, 168] on div "Dedicated Financial Advisor in your pocket. Low-cost ETF Retirable uses diversi…" at bounding box center [364, 178] width 665 height 211
drag, startPoint x: 553, startPoint y: 130, endPoint x: 570, endPoint y: 130, distance: 16.8
click at [570, 130] on b "$46 / month" at bounding box center [570, 133] width 45 height 11
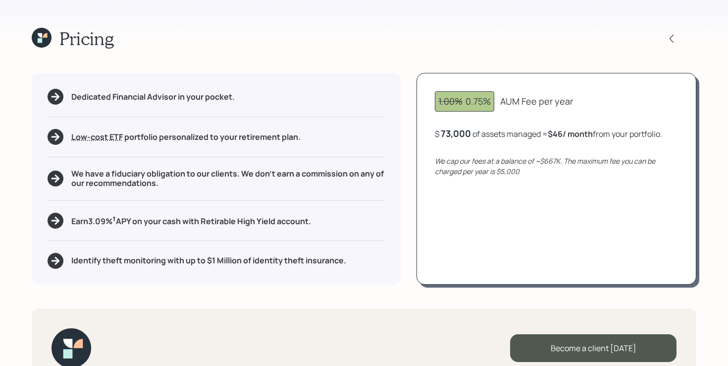
click at [404, 148] on div "Dedicated Financial Advisor in your pocket. Low-cost ETF Retirable uses diversi…" at bounding box center [364, 178] width 665 height 211
click at [127, 174] on h5 "We have a fiduciary obligation to our clients. We don't earn a commission on an…" at bounding box center [228, 178] width 314 height 19
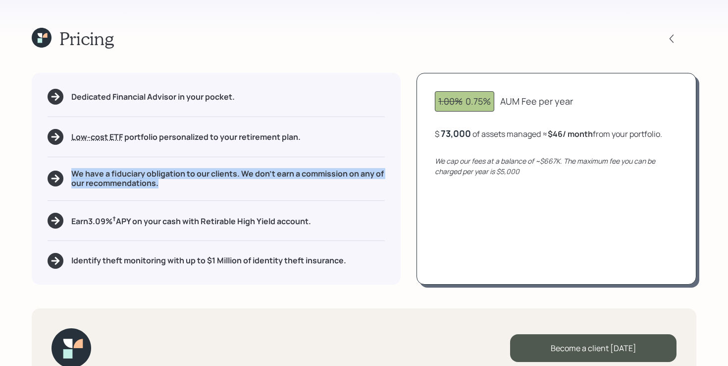
click at [127, 174] on h5 "We have a fiduciary obligation to our clients. We don't earn a commission on an…" at bounding box center [228, 178] width 314 height 19
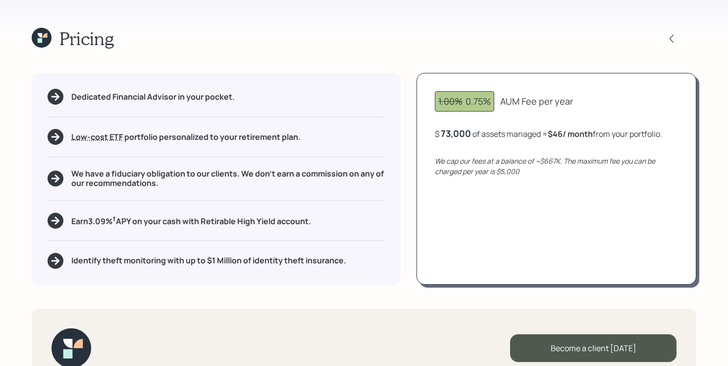
click at [14, 231] on div "Pricing Dedicated Financial Advisor in your pocket. Low-cost ETF Retirable uses…" at bounding box center [364, 183] width 728 height 366
click at [158, 222] on h5 "Earn 3.09 % † APY on your cash with Retirable High Yield account." at bounding box center [191, 220] width 240 height 12
click at [8, 249] on div "Pricing Dedicated Financial Advisor in your pocket. Low-cost ETF Retirable uses…" at bounding box center [364, 183] width 728 height 366
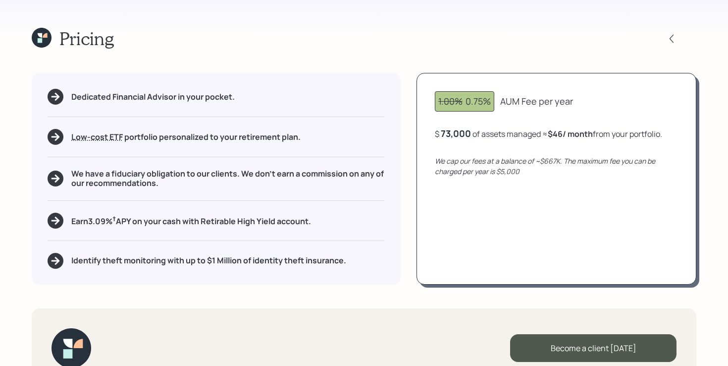
click at [217, 261] on h5 "Identify theft monitoring with up to $1 Million of identity theft insurance." at bounding box center [208, 260] width 275 height 9
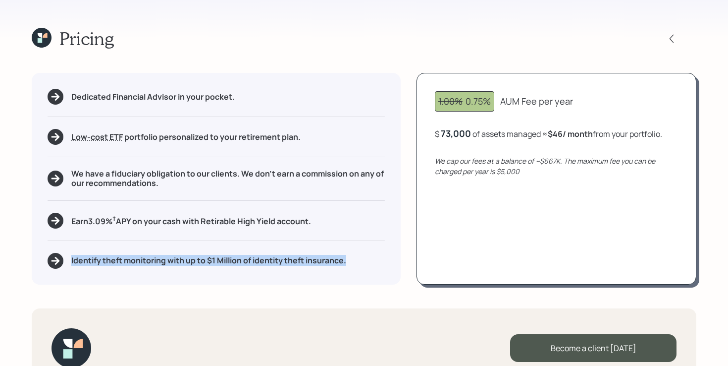
click at [217, 261] on h5 "Identify theft monitoring with up to $1 Million of identity theft insurance." at bounding box center [208, 260] width 275 height 9
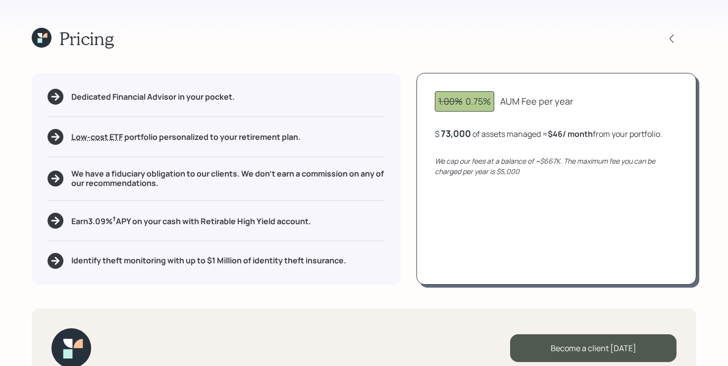
click at [410, 243] on div "Dedicated Financial Advisor in your pocket. Low-cost ETF Retirable uses diversi…" at bounding box center [364, 178] width 665 height 211
click at [405, 254] on div "Dedicated Financial Advisor in your pocket. Low-cost ETF Retirable uses diversi…" at bounding box center [364, 178] width 665 height 211
click at [406, 256] on div "Dedicated Financial Advisor in your pocket. Low-cost ETF Retirable uses diversi…" at bounding box center [364, 178] width 665 height 211
click at [407, 258] on div "Dedicated Financial Advisor in your pocket. Low-cost ETF Retirable uses diversi…" at bounding box center [364, 178] width 665 height 211
click at [407, 259] on div "Dedicated Financial Advisor in your pocket. Low-cost ETF Retirable uses diversi…" at bounding box center [364, 178] width 665 height 211
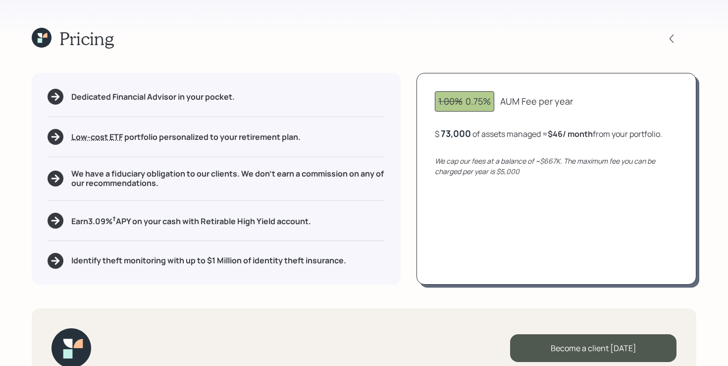
click at [39, 39] on icon at bounding box center [40, 40] width 4 height 4
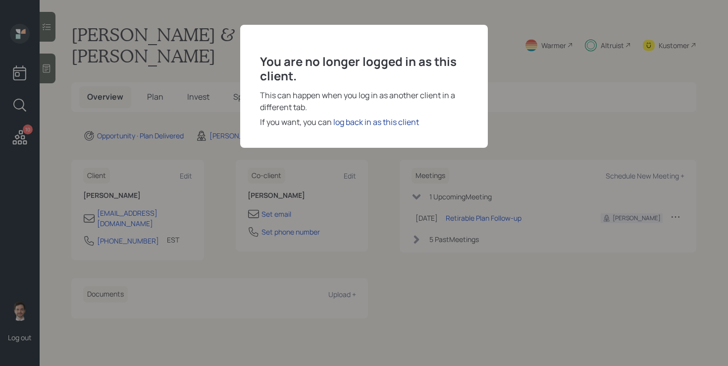
click at [351, 121] on div "log back in as this client" at bounding box center [376, 122] width 86 height 12
